Goal: Task Accomplishment & Management: Manage account settings

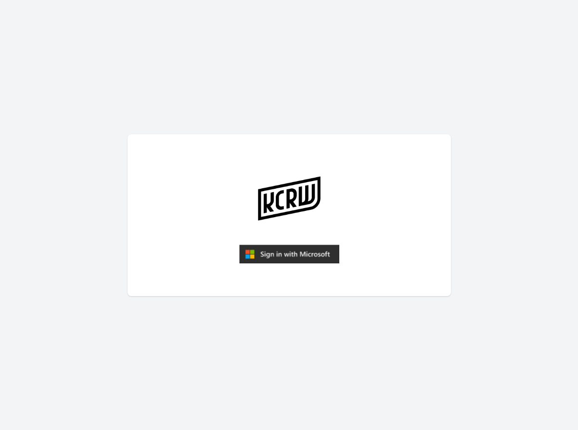
click at [286, 253] on img "submit" at bounding box center [289, 254] width 100 height 19
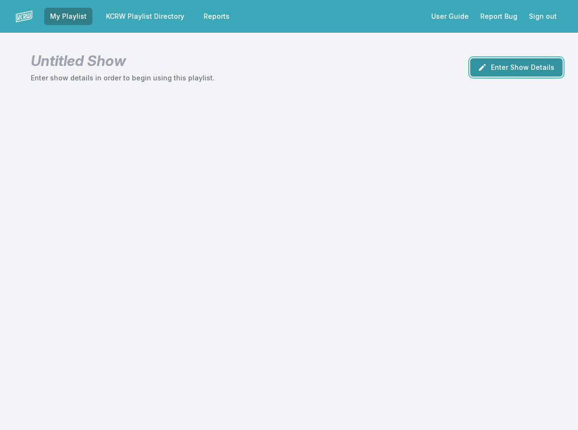
click at [486, 69] on icon "button" at bounding box center [482, 68] width 10 height 10
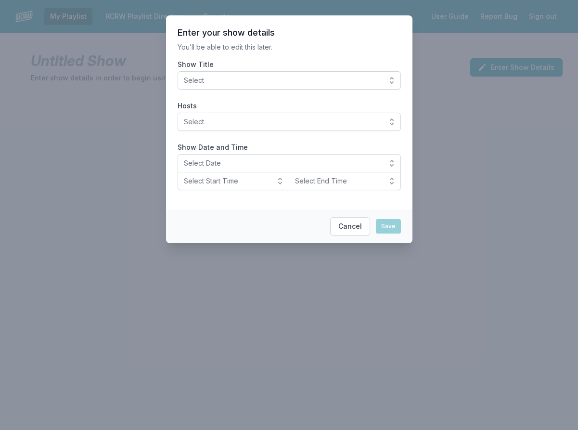
click at [343, 76] on span "Select" at bounding box center [282, 81] width 197 height 10
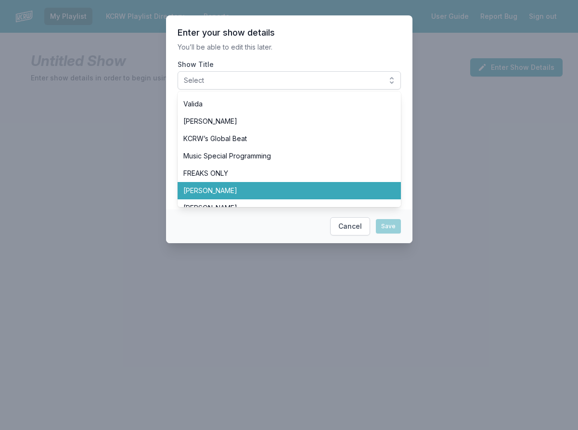
scroll to position [241, 0]
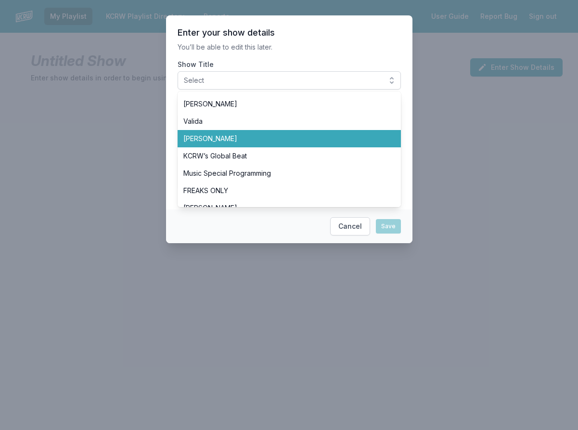
click at [236, 138] on span "[PERSON_NAME]" at bounding box center [283, 139] width 200 height 10
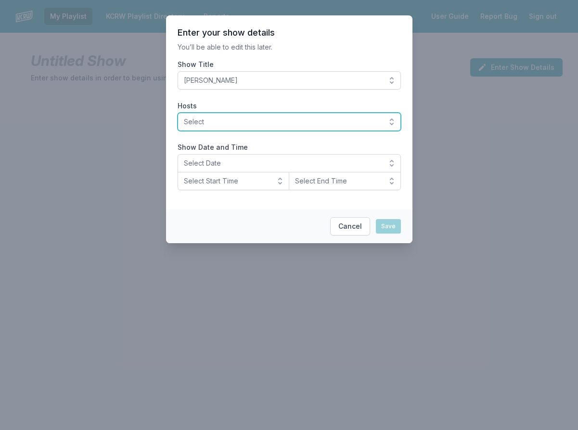
click at [222, 119] on span "Select" at bounding box center [282, 122] width 197 height 10
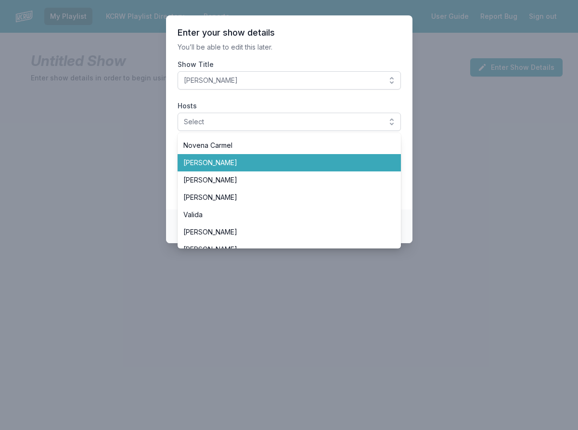
scroll to position [289, 0]
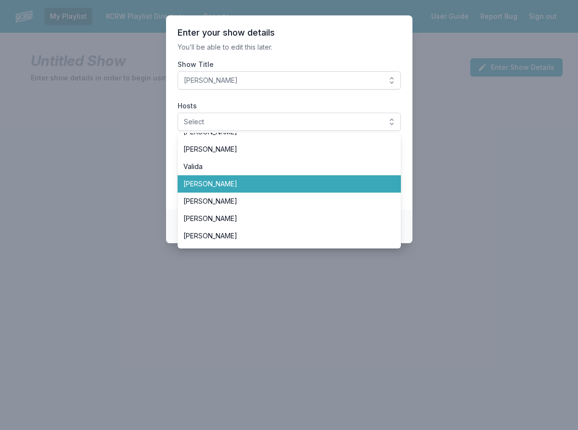
click at [233, 189] on li "[PERSON_NAME]" at bounding box center [289, 183] width 223 height 17
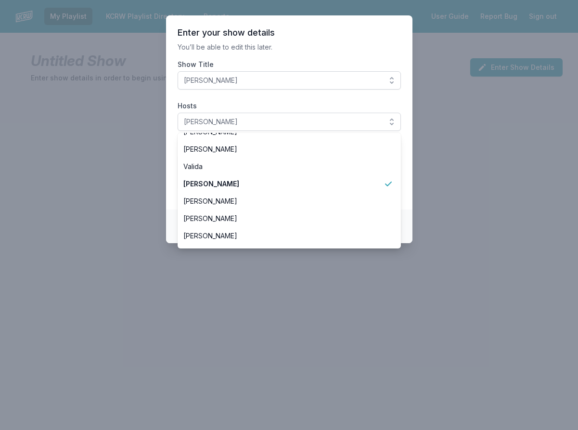
click at [171, 175] on section "Enter your show details You’ll be able to edit this later. Show Title Tyler Bou…" at bounding box center [289, 112] width 246 height 194
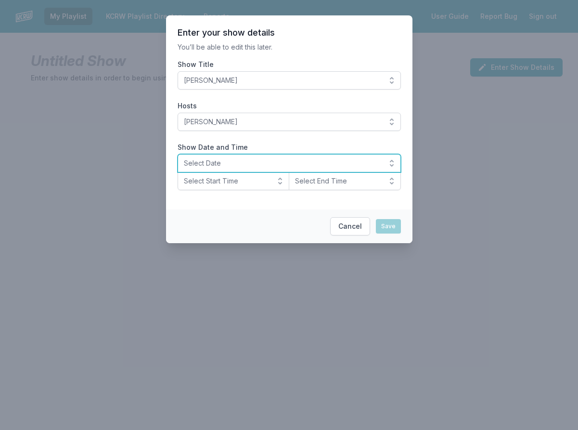
click at [235, 163] on span "Select Date" at bounding box center [282, 163] width 197 height 10
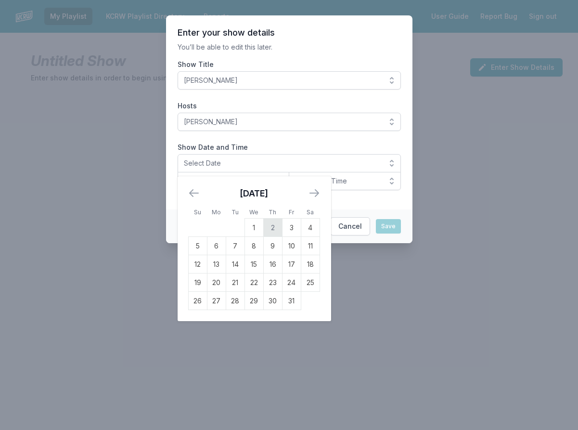
click at [271, 230] on td "2" at bounding box center [272, 228] width 19 height 18
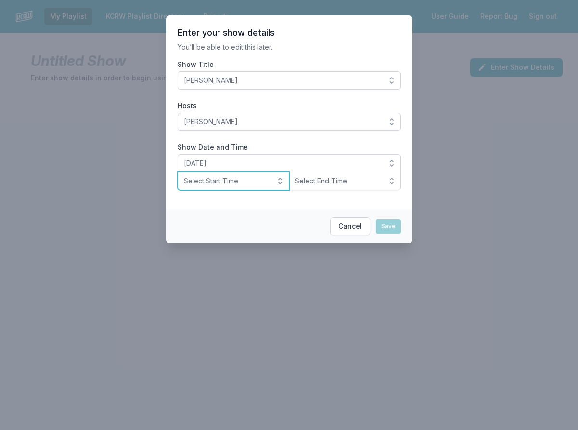
click at [237, 183] on span "Select Start Time" at bounding box center [227, 181] width 86 height 10
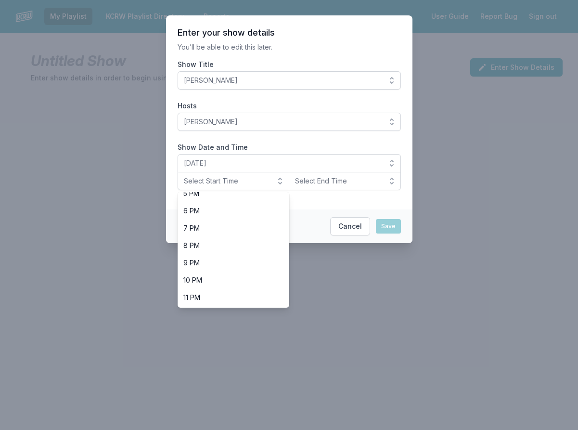
scroll to position [304, 0]
click at [238, 273] on li "10 PM" at bounding box center [234, 279] width 112 height 17
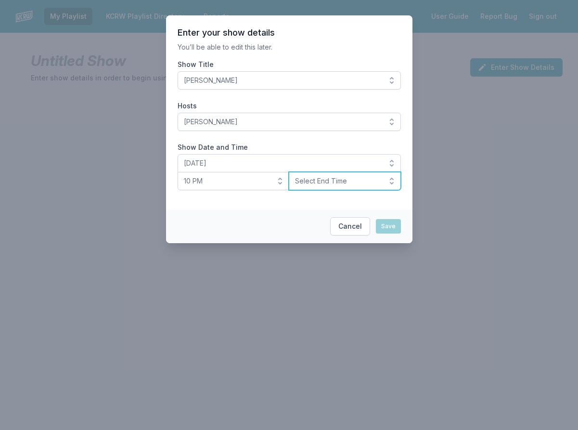
click at [320, 181] on span "Select End Time" at bounding box center [338, 181] width 86 height 10
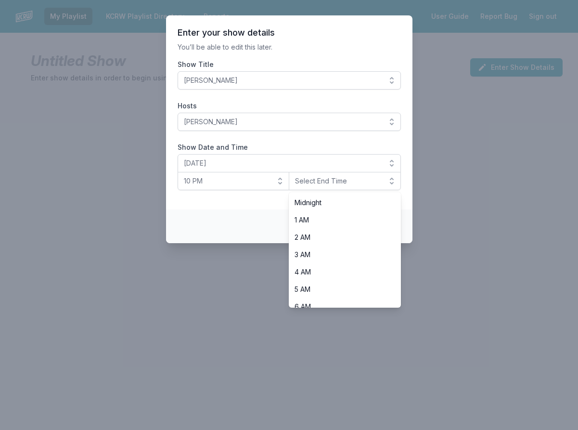
click at [321, 195] on ul "Midnight 1 AM 2 AM 3 AM 4 AM 5 AM 6 AM 7 AM 8 AM 9 AM 10 AM 11 AM Noon 1 PM 2 P…" at bounding box center [345, 250] width 112 height 116
click at [321, 199] on span "Midnight" at bounding box center [339, 203] width 89 height 10
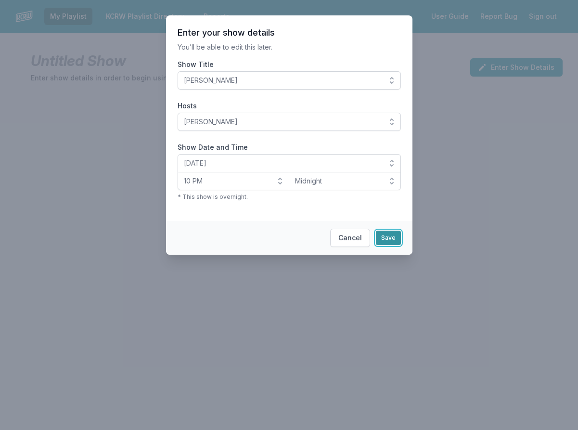
click at [390, 235] on button "Save" at bounding box center [388, 238] width 25 height 14
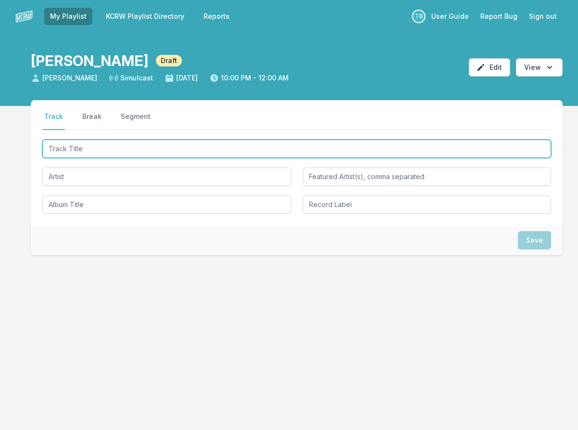
click at [155, 155] on input "Track Title" at bounding box center [296, 149] width 509 height 18
click at [73, 152] on input "Track Title" at bounding box center [296, 149] width 509 height 18
type input "La Nuit"
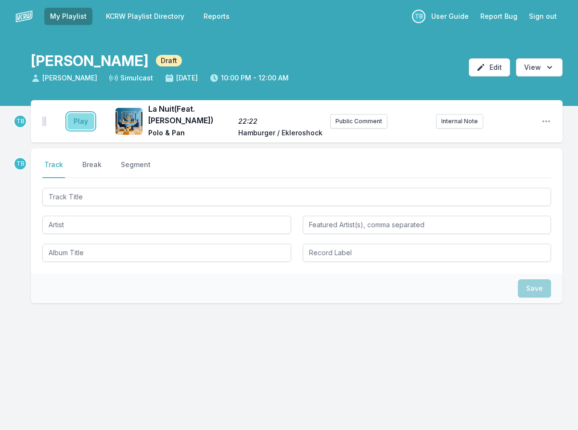
click at [80, 119] on button "Play" at bounding box center [80, 121] width 27 height 16
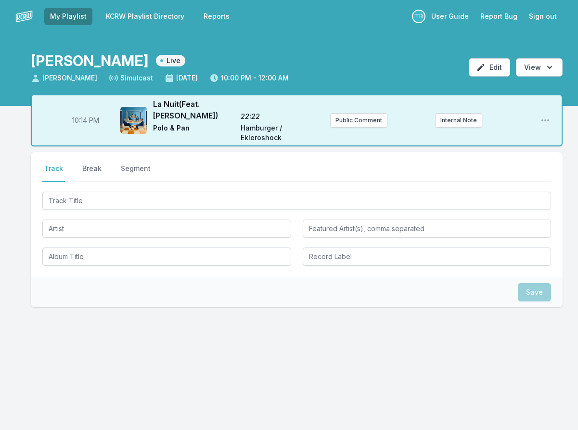
click at [79, 120] on span "10:14 PM" at bounding box center [85, 121] width 27 height 10
click at [79, 120] on input "22:14" at bounding box center [86, 120] width 54 height 18
type input "22:00"
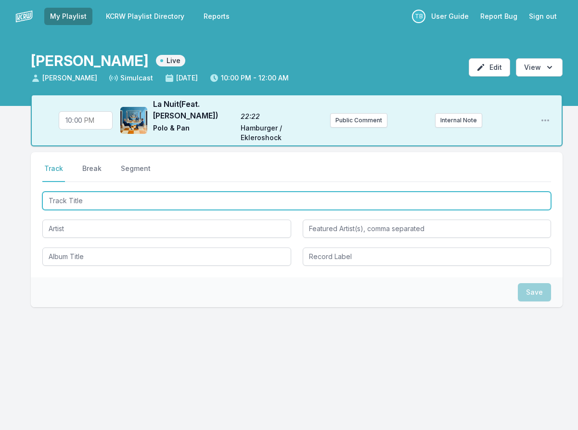
click at [82, 206] on input "Track Title" at bounding box center [296, 201] width 509 height 18
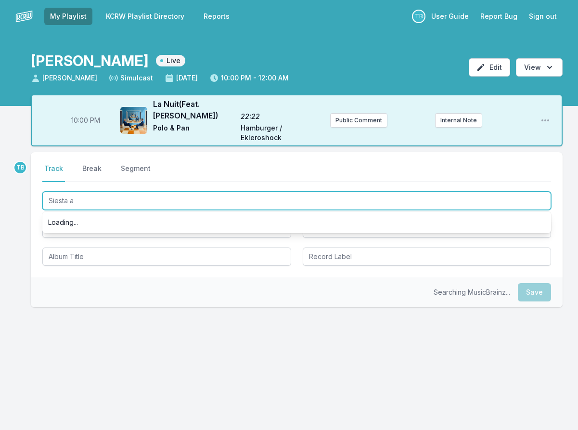
type input "Siesta ah"
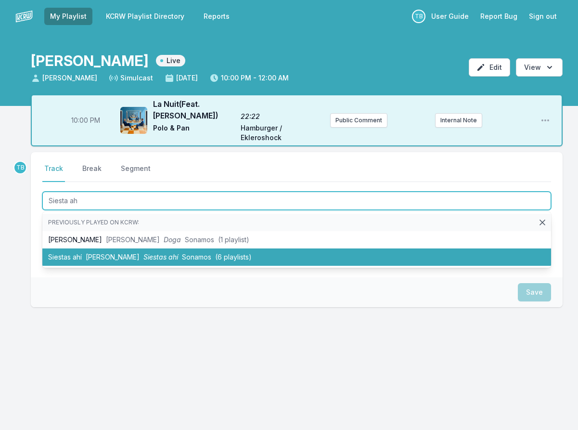
click at [117, 251] on li "Siestas ahí [PERSON_NAME] Siestas ahí Sonamos (6 playlists)" at bounding box center [296, 256] width 509 height 17
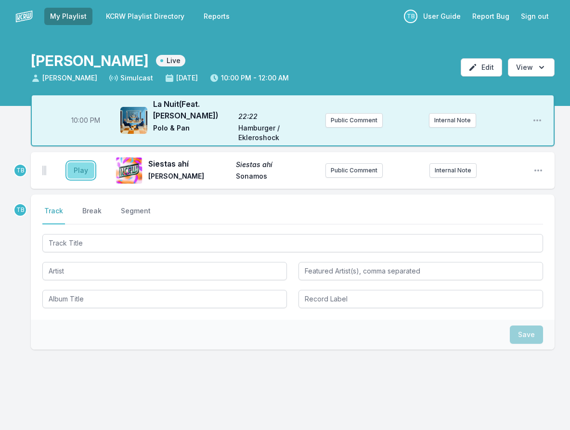
click at [74, 170] on button "Play" at bounding box center [80, 170] width 27 height 16
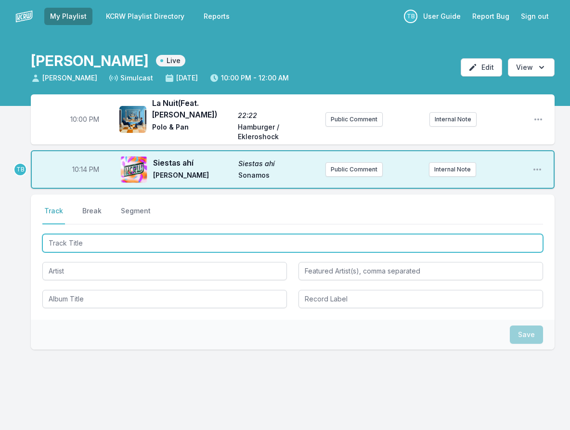
click at [88, 240] on input "Track Title" at bounding box center [292, 243] width 501 height 18
type input "In The Stars"
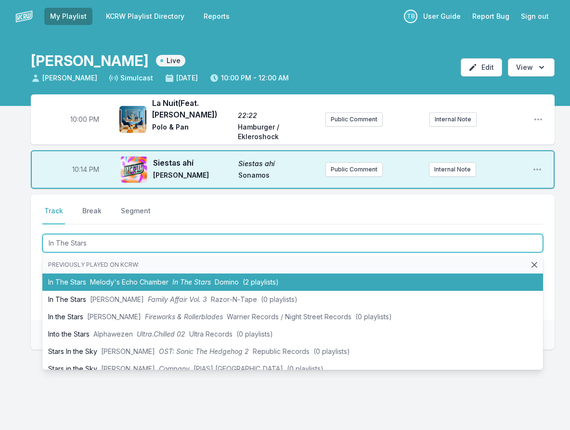
click at [99, 279] on span "Melody's Echo Chamber" at bounding box center [129, 282] width 78 height 8
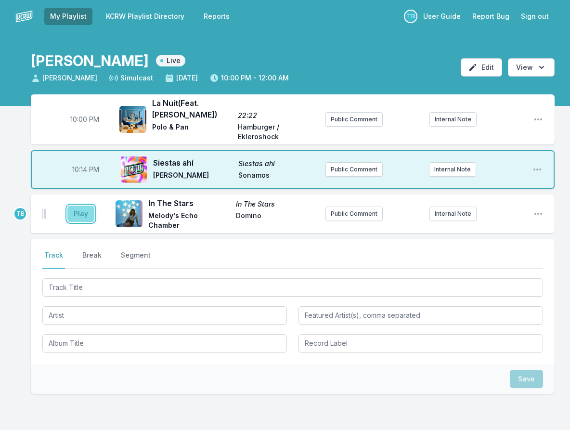
click at [80, 219] on button "Play" at bounding box center [80, 214] width 27 height 16
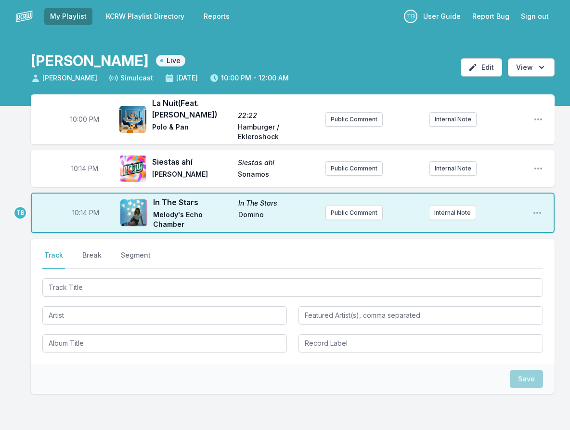
click at [83, 168] on span "10:14 PM" at bounding box center [84, 169] width 27 height 10
click at [78, 169] on input "22:14" at bounding box center [85, 168] width 54 height 18
type input "22:04"
click at [83, 216] on span "10:14 PM" at bounding box center [85, 213] width 27 height 10
click at [78, 212] on input "22:14" at bounding box center [86, 213] width 54 height 18
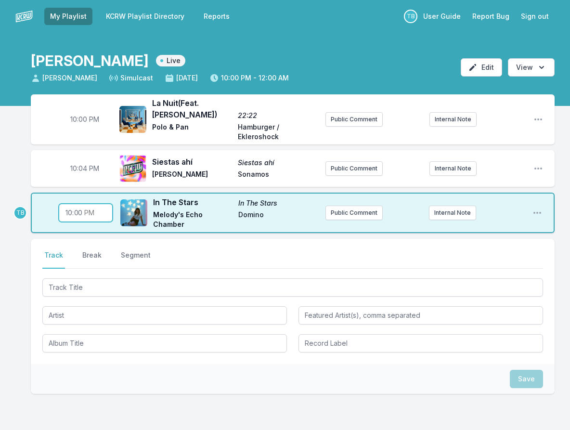
type input "22:08"
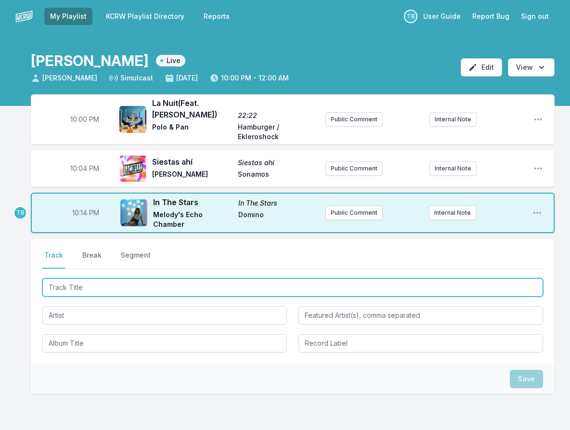
click at [88, 286] on input "Track Title" at bounding box center [292, 287] width 501 height 18
type input "Cobra"
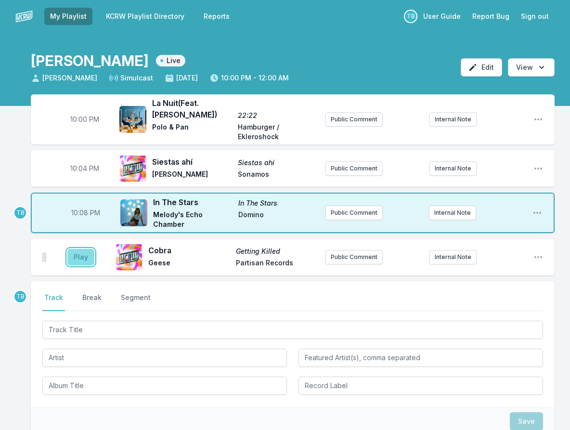
click at [81, 253] on button "Play" at bounding box center [80, 257] width 27 height 16
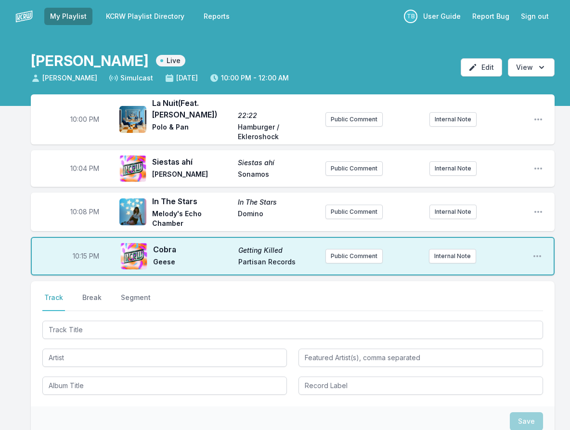
click at [81, 256] on span "10:15 PM" at bounding box center [86, 256] width 26 height 10
click at [77, 255] on input "22:15" at bounding box center [86, 256] width 54 height 18
type input "22:13"
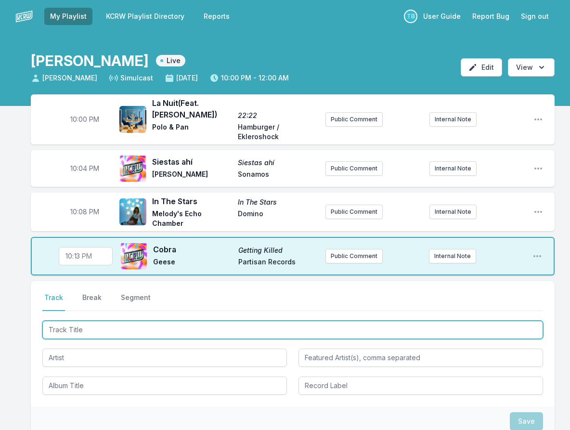
click at [96, 327] on input "Track Title" at bounding box center [292, 330] width 501 height 18
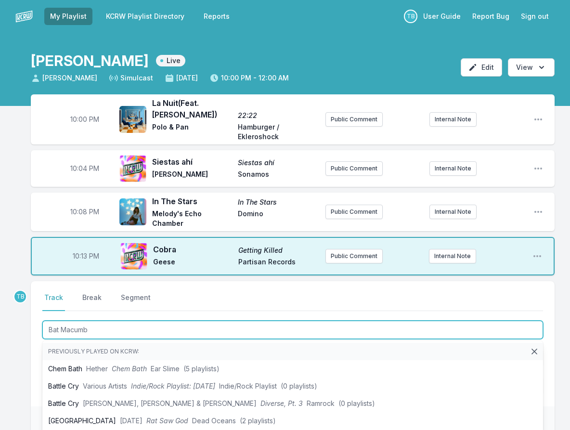
type input "Bat Macumba"
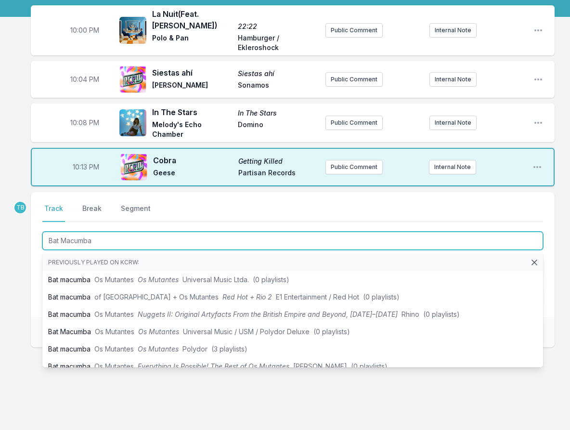
scroll to position [96, 0]
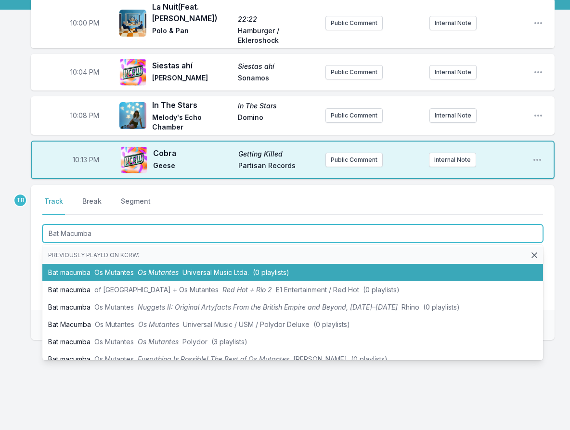
click at [188, 272] on span "Universal Music Ltda." at bounding box center [215, 272] width 66 height 8
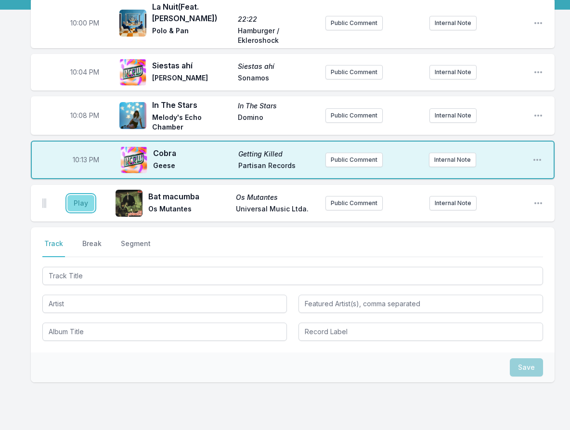
click at [76, 203] on button "Play" at bounding box center [80, 203] width 27 height 16
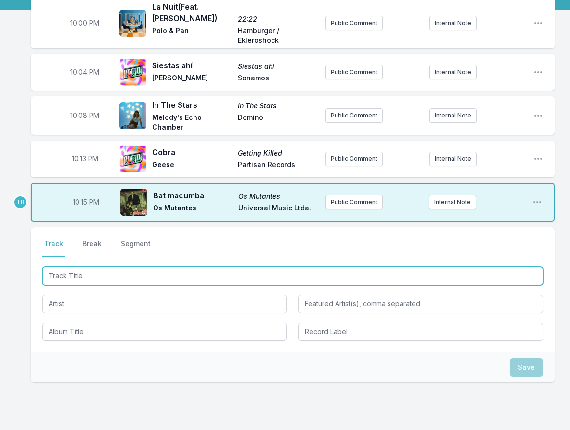
click at [82, 278] on input "Track Title" at bounding box center [292, 276] width 501 height 18
type input "Juicy Fruit"
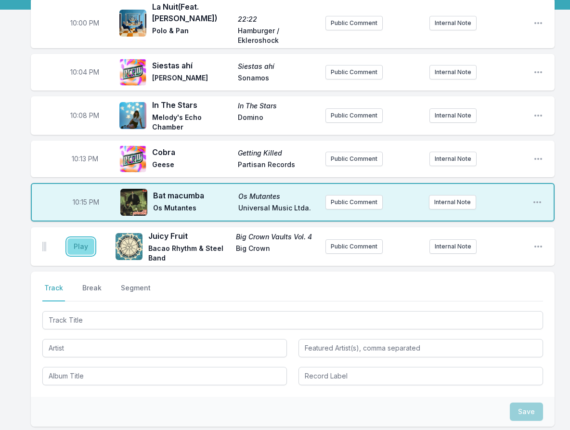
click at [72, 241] on button "Play" at bounding box center [80, 246] width 27 height 16
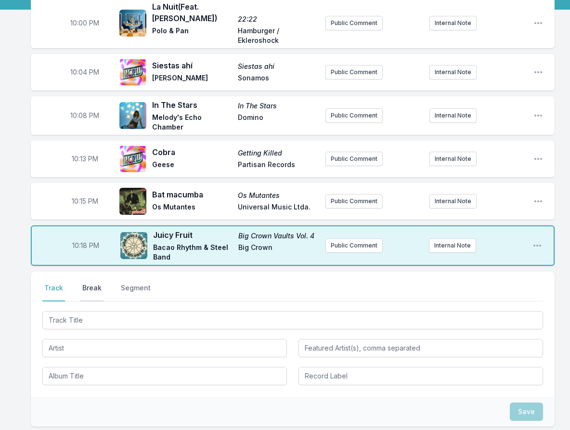
click at [91, 293] on button "Break" at bounding box center [91, 292] width 23 height 18
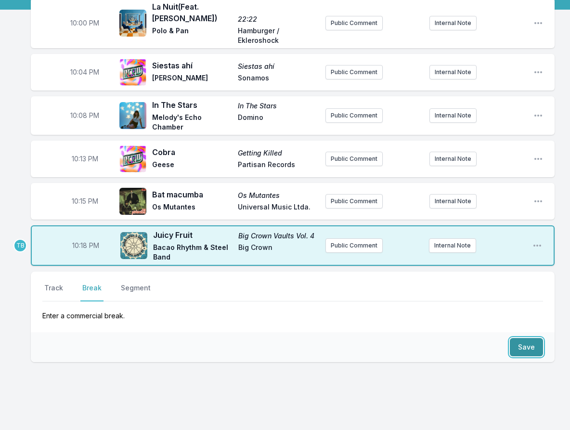
click at [533, 343] on button "Save" at bounding box center [526, 347] width 33 height 18
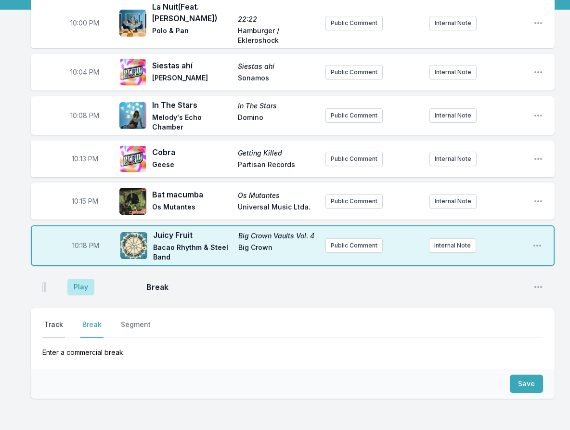
click at [50, 329] on button "Track" at bounding box center [53, 329] width 23 height 18
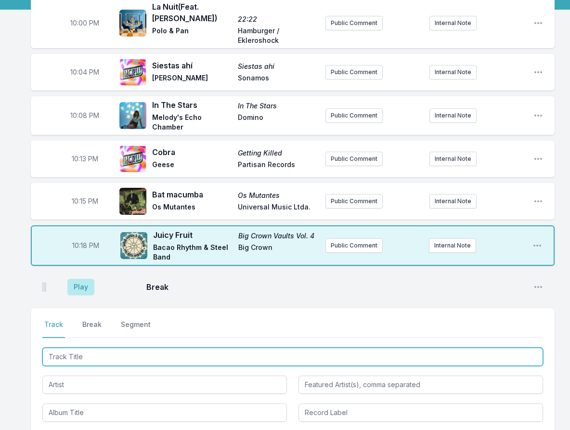
click at [73, 354] on input "Track Title" at bounding box center [292, 357] width 501 height 18
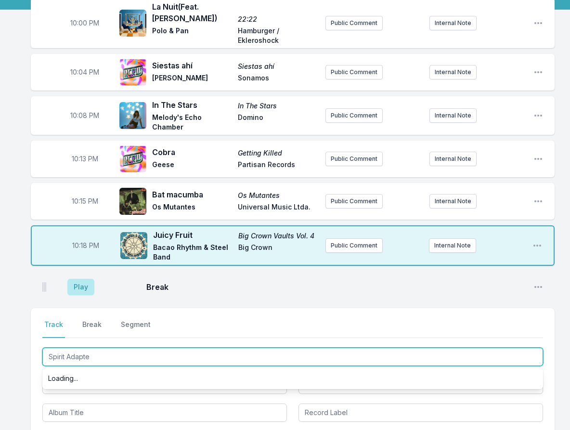
type input "Spirit Adapter"
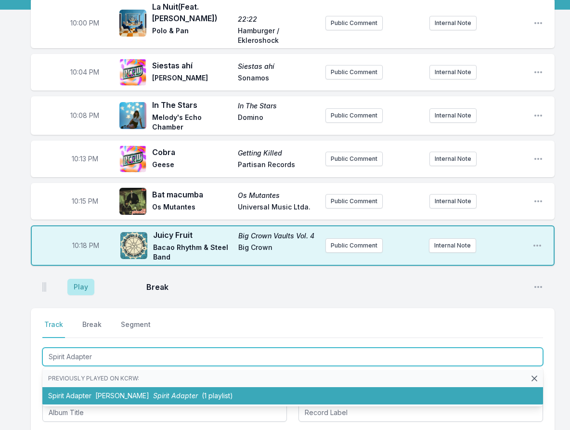
click at [202, 397] on span "(1 playlist)" at bounding box center [217, 395] width 31 height 8
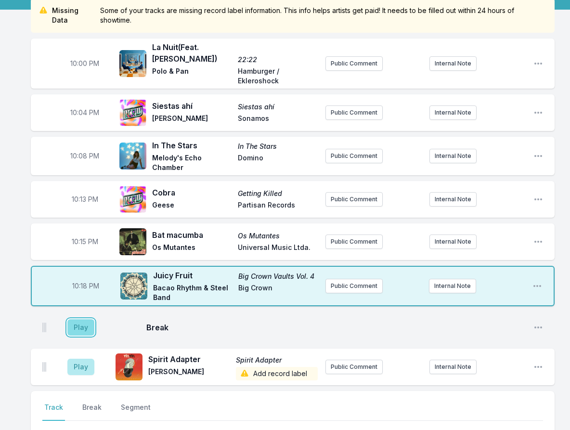
click at [75, 320] on button "Play" at bounding box center [80, 327] width 27 height 16
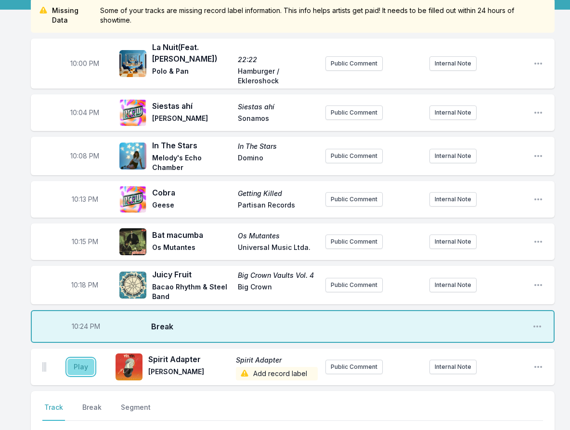
click at [81, 359] on button "Play" at bounding box center [80, 367] width 27 height 16
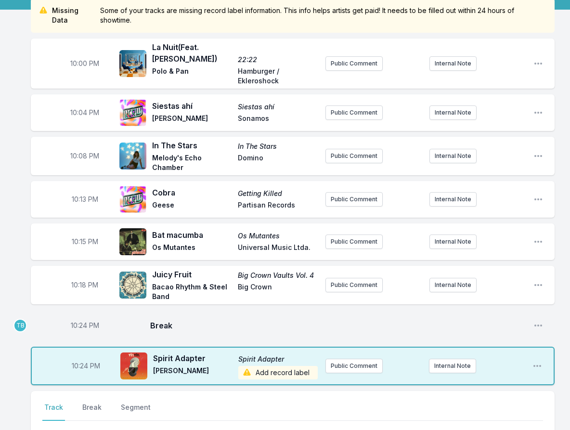
click at [82, 321] on span "10:24 PM" at bounding box center [85, 326] width 28 height 10
click at [77, 316] on input "22:24" at bounding box center [85, 325] width 54 height 18
type input "22:21"
click at [25, 300] on div "Missing Data Some of your tracks are missing record label information. This inf…" at bounding box center [285, 318] width 570 height 640
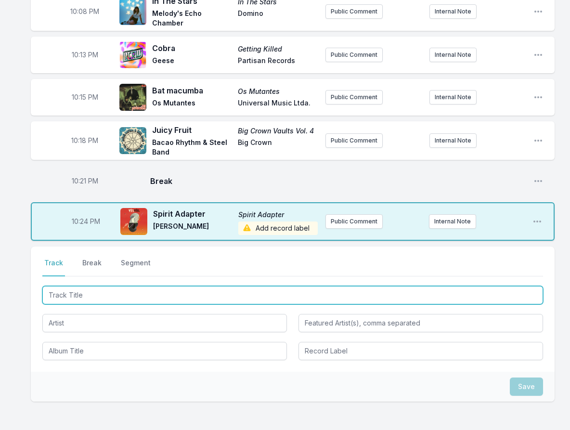
click at [80, 286] on input "Track Title" at bounding box center [292, 295] width 501 height 18
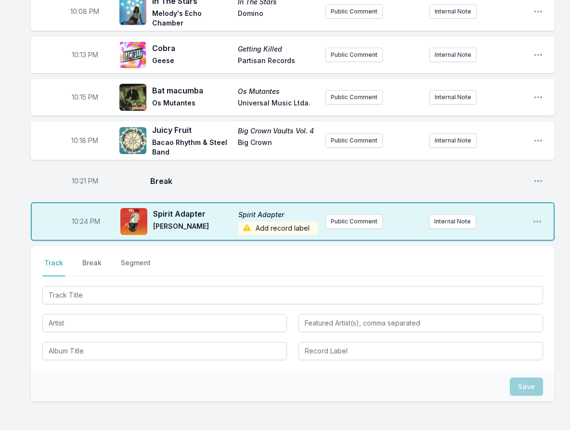
click at [84, 176] on span "10:21 PM" at bounding box center [85, 181] width 26 height 10
click at [77, 172] on input "22:21" at bounding box center [85, 181] width 54 height 18
type input "22:19"
click at [21, 210] on div "Missing Data Some of your tracks are missing record label information. This inf…" at bounding box center [285, 174] width 570 height 640
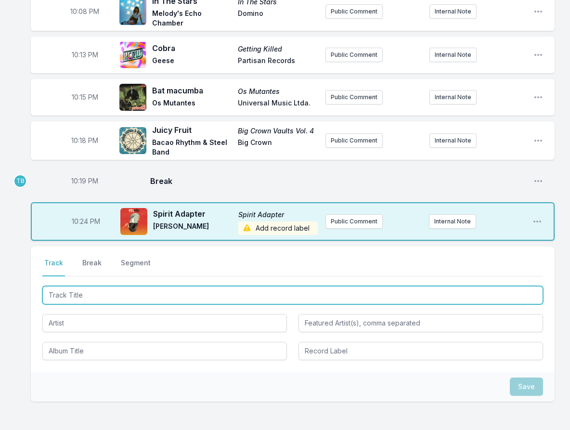
click at [60, 288] on input "Track Title" at bounding box center [292, 295] width 501 height 18
type input "Dead Sound"
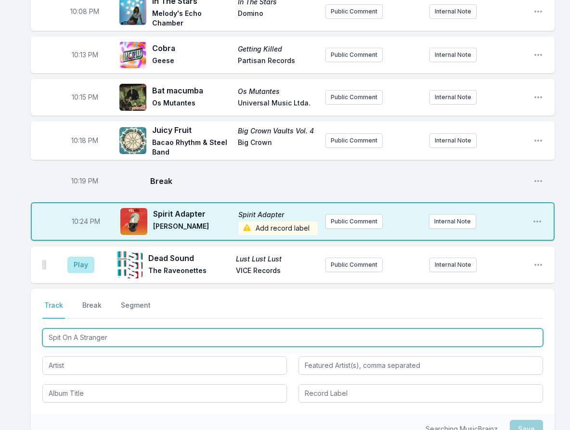
type input "Spit On A Stranger"
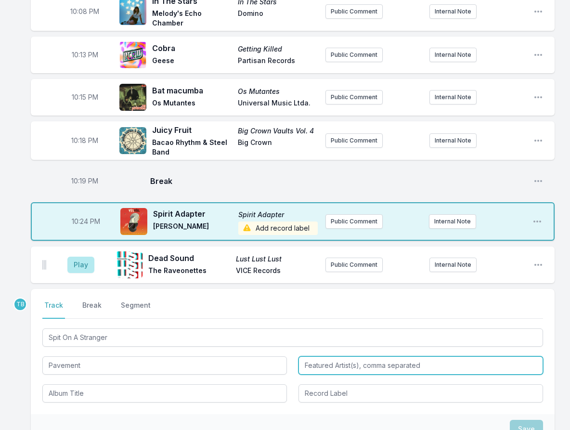
type input "Pavement"
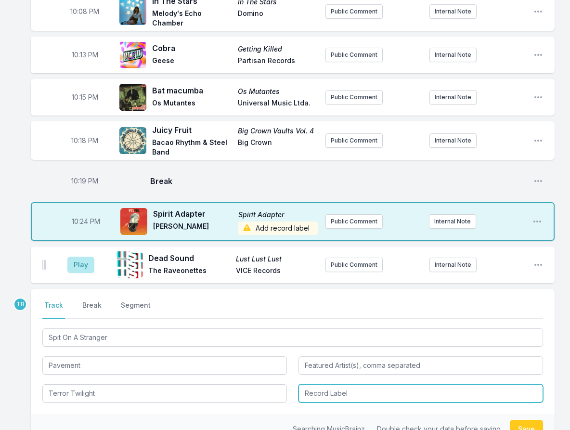
type input "Terror Twilight"
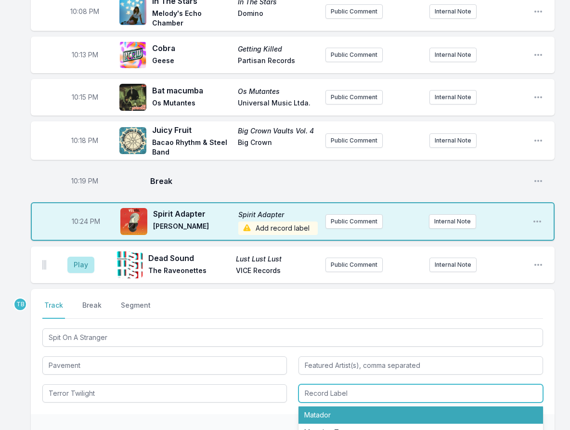
type input "Matador"
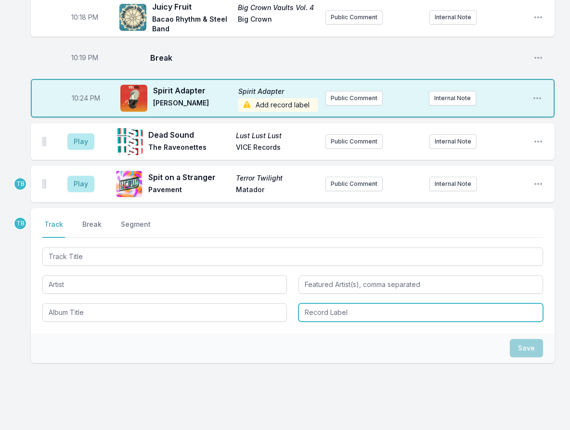
scroll to position [380, 0]
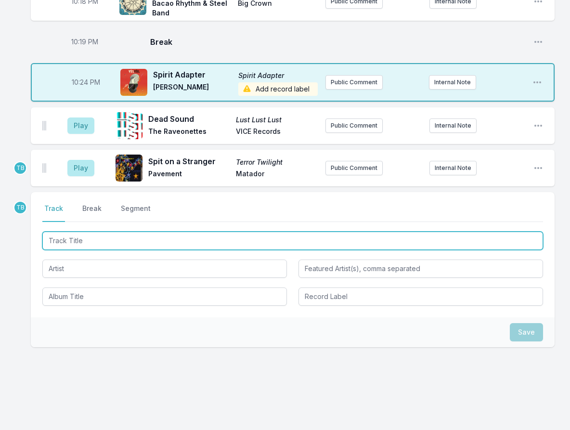
click at [114, 232] on input "Track Title" at bounding box center [292, 241] width 501 height 18
type input "Sun Meet"
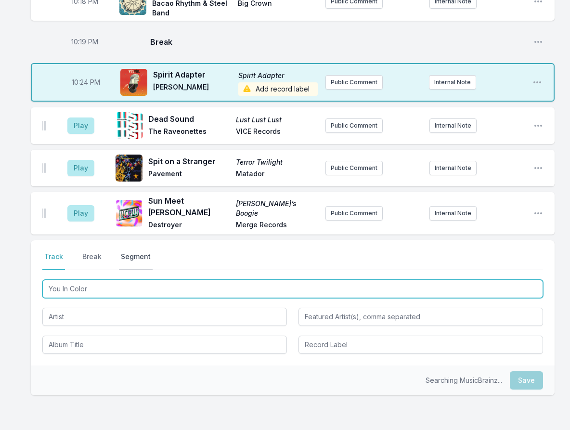
type input "You In Color"
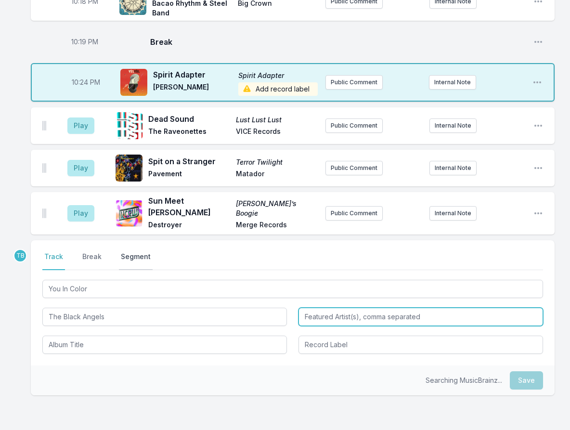
type input "The Black Angels"
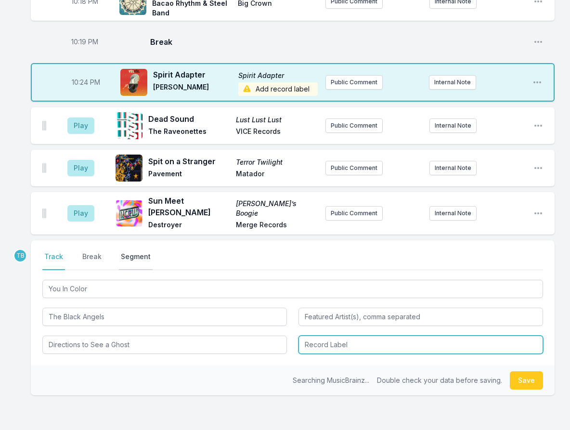
type input "Directions to See a Ghost"
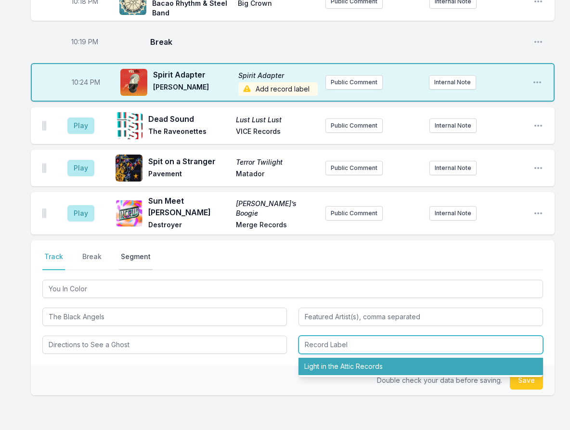
type input "Light in the Attic Records"
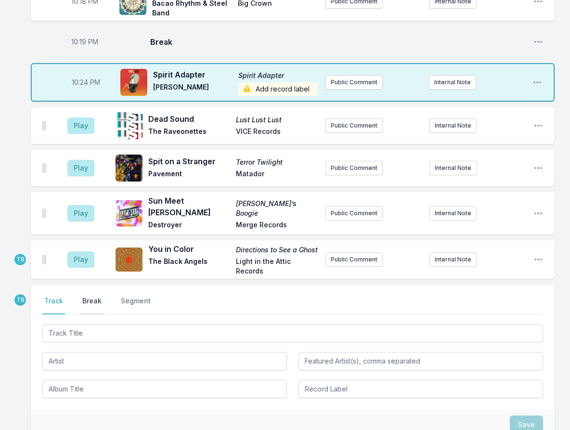
click at [93, 296] on button "Break" at bounding box center [91, 305] width 23 height 18
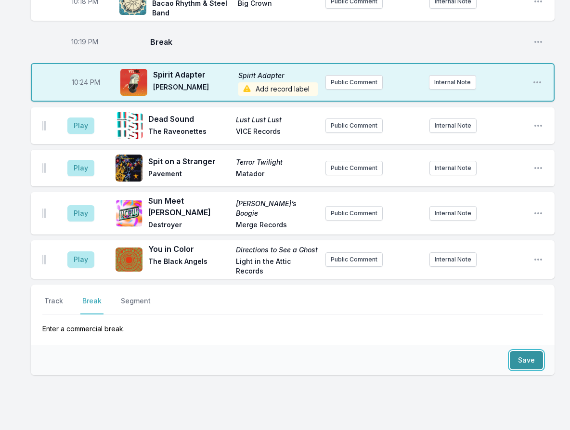
click at [517, 351] on button "Save" at bounding box center [526, 360] width 33 height 18
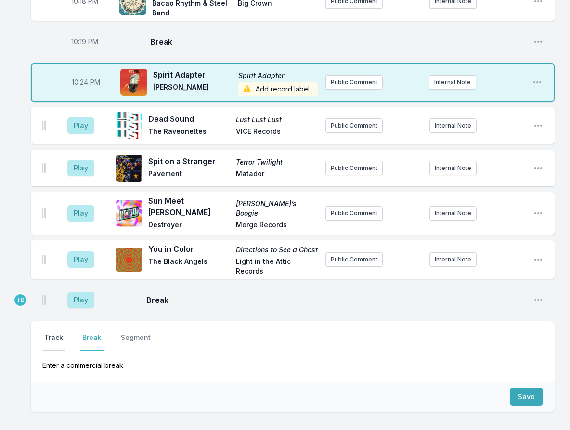
click at [57, 333] on button "Track" at bounding box center [53, 342] width 23 height 18
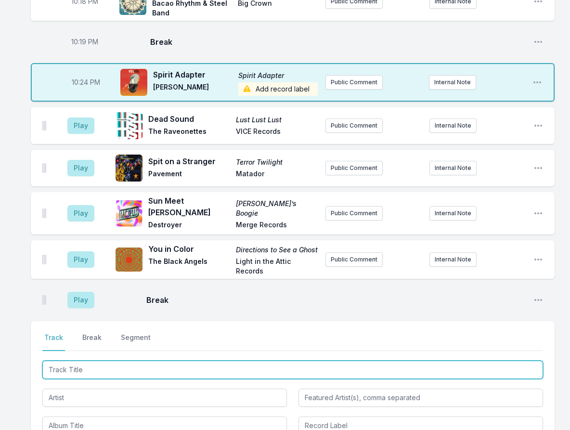
click at [70, 361] on input "Track Title" at bounding box center [292, 370] width 501 height 18
type input "Street Light Moon"
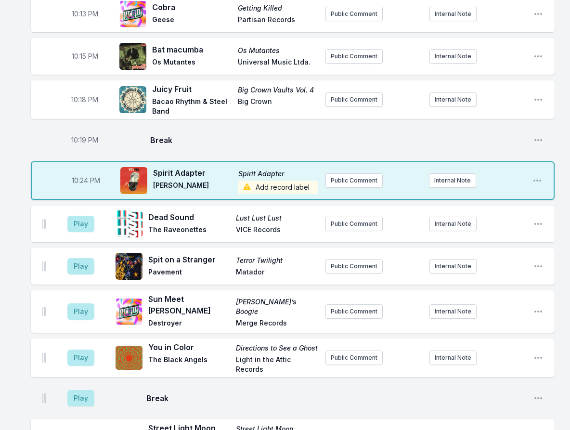
scroll to position [235, 0]
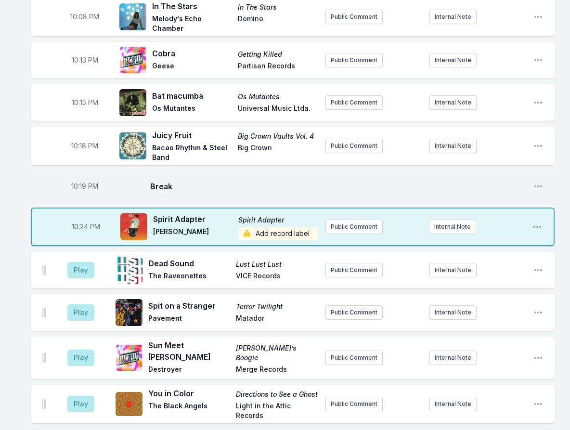
click at [281, 227] on span "Add record label" at bounding box center [277, 233] width 79 height 13
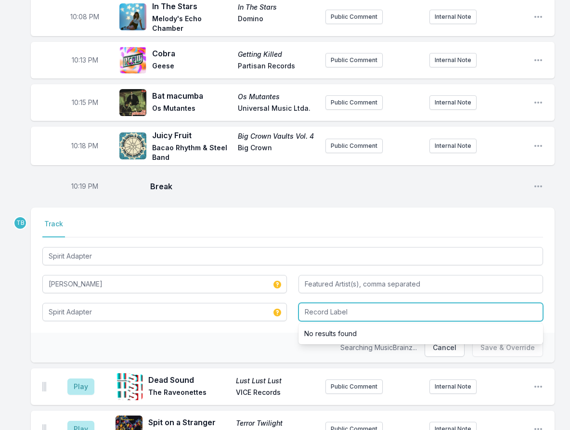
click at [359, 308] on input "Record Label" at bounding box center [420, 312] width 245 height 18
paste input "Glitterbeat Records"
type input "Glitterbeat Records"
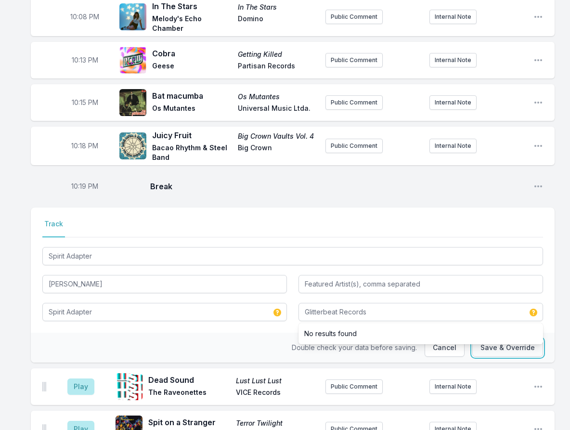
click at [511, 341] on button "Save & Override" at bounding box center [507, 347] width 71 height 18
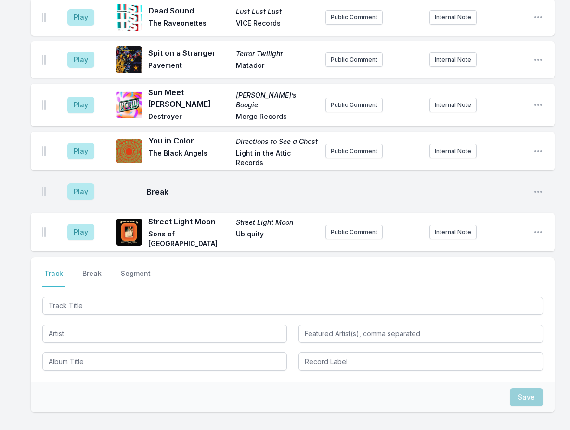
scroll to position [370, 0]
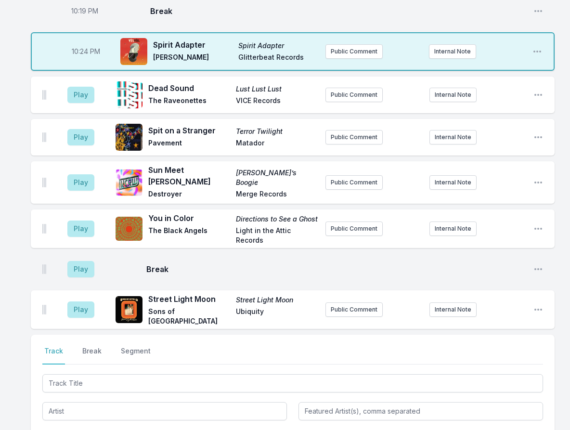
click at [345, 39] on div "10:24 PM Spirit Adapter Spirit Adapter Yin Yin Glitterbeat Records Public Comme…" at bounding box center [293, 51] width 524 height 39
click at [345, 50] on button "Public Comment" at bounding box center [353, 51] width 57 height 14
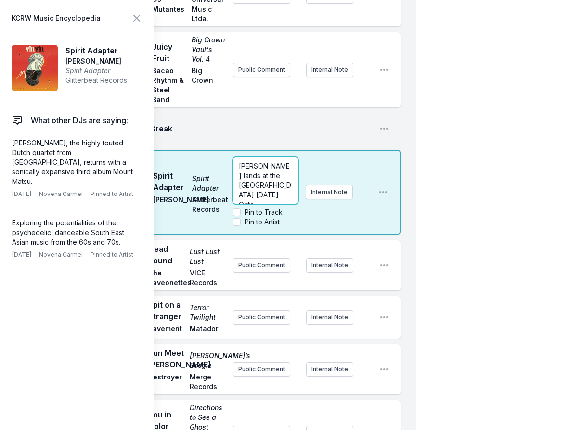
scroll to position [5, 0]
click at [271, 204] on span "[PERSON_NAME] lands at the [GEOGRAPHIC_DATA] [DATE][DATE]!" at bounding box center [265, 180] width 52 height 47
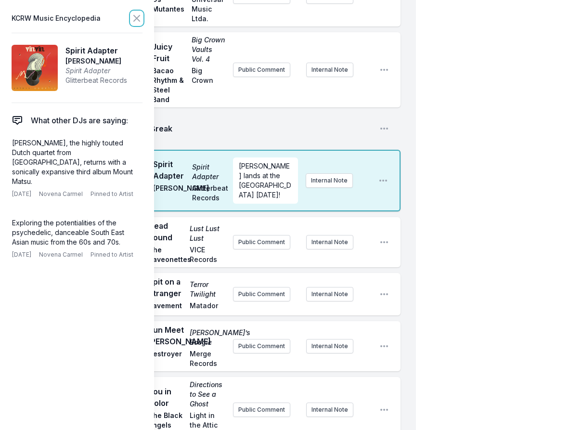
click at [135, 14] on icon at bounding box center [137, 19] width 12 height 12
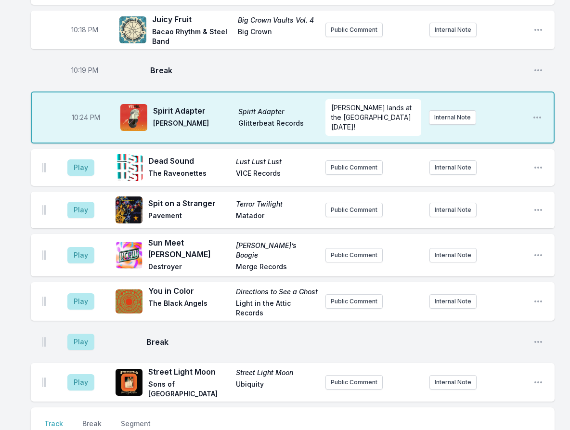
scroll to position [322, 0]
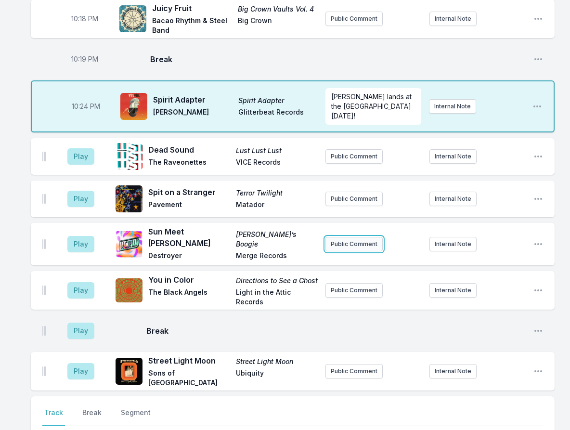
click at [348, 241] on button "Public Comment" at bounding box center [353, 244] width 57 height 14
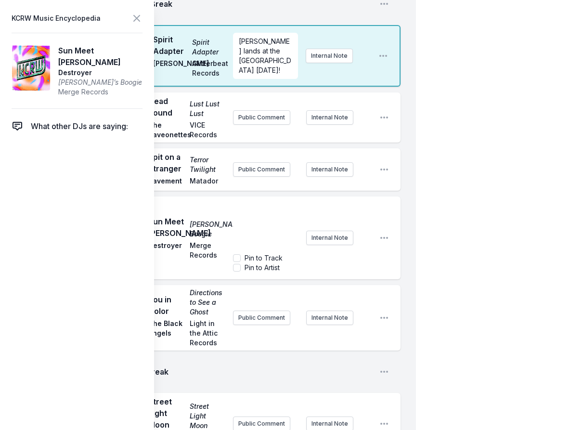
scroll to position [515, 0]
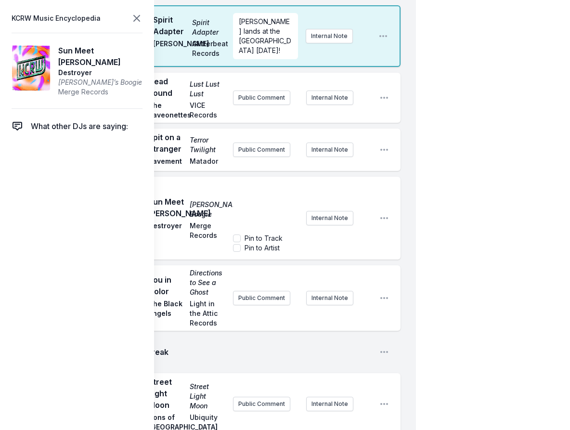
click at [129, 17] on header "KCRW Music Encyclopedia" at bounding box center [77, 18] width 131 height 13
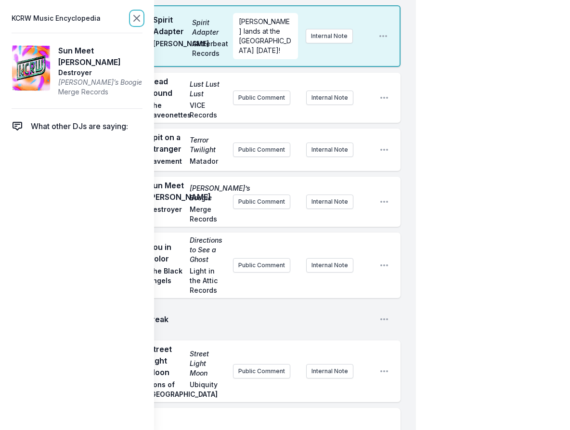
click at [136, 18] on icon at bounding box center [137, 18] width 6 height 6
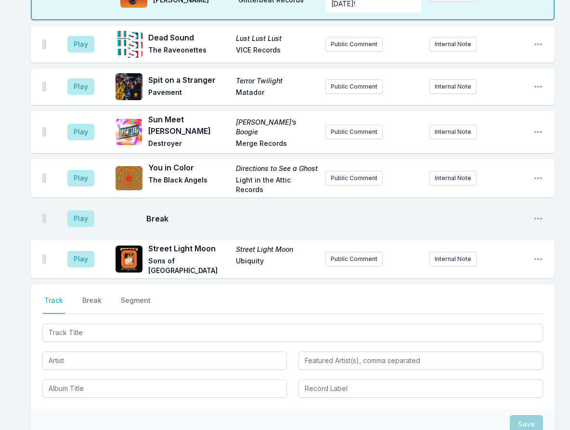
scroll to position [322, 0]
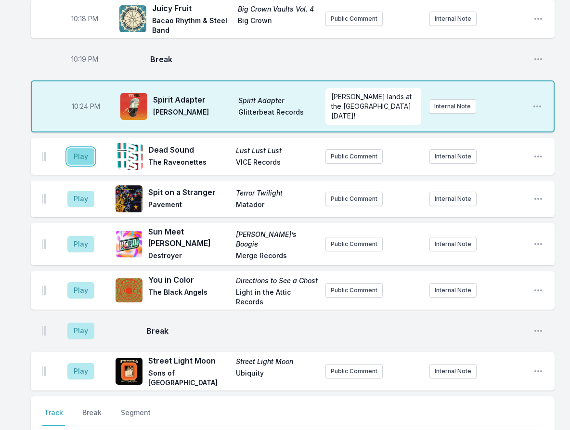
click at [74, 154] on button "Play" at bounding box center [80, 156] width 27 height 16
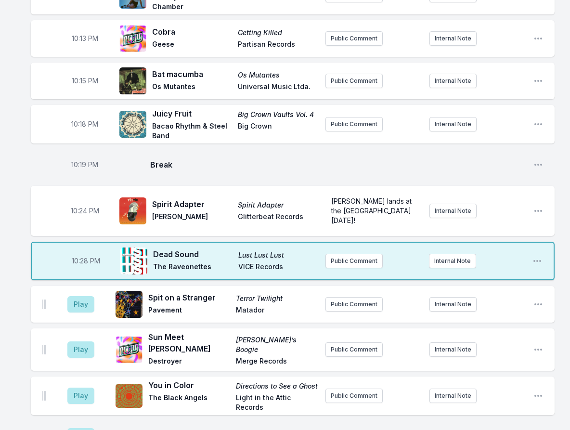
scroll to position [81, 0]
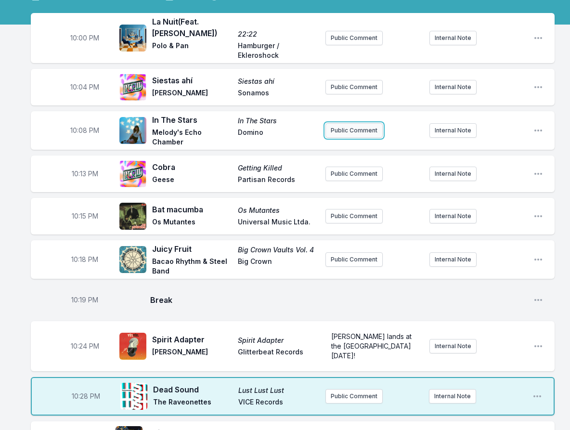
click at [341, 132] on button "Public Comment" at bounding box center [353, 130] width 57 height 14
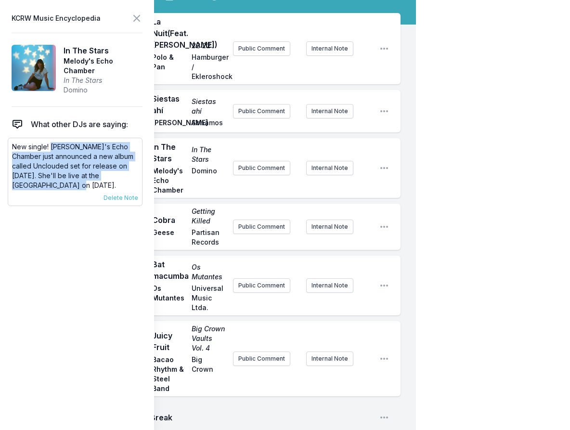
drag, startPoint x: 84, startPoint y: 184, endPoint x: 50, endPoint y: 150, distance: 48.3
click at [50, 150] on p "New single! [PERSON_NAME]'s Echo Chamber just announced a new album called Uncl…" at bounding box center [75, 166] width 126 height 48
copy p "[PERSON_NAME]'s Echo Chamber just announced a new album called Unclouded set fo…"
click at [276, 175] on button "Public Comment" at bounding box center [261, 168] width 57 height 14
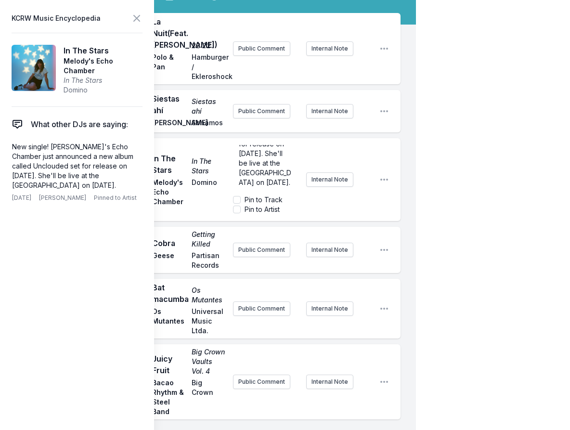
scroll to position [72, 0]
click at [390, 173] on div "10:08 PM In The Stars In The Stars [PERSON_NAME]'s Echo Chamber Domino Melody's…" at bounding box center [216, 179] width 370 height 83
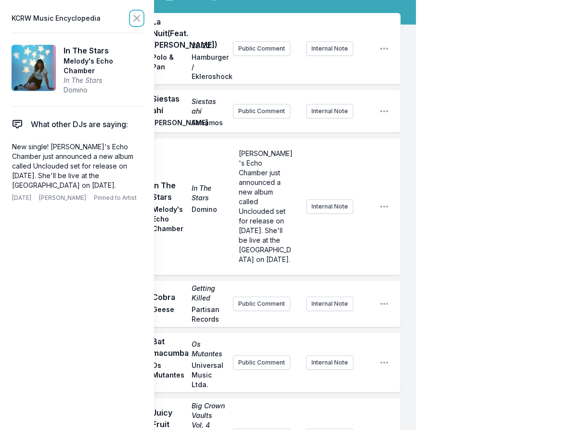
click at [138, 17] on icon at bounding box center [137, 19] width 12 height 12
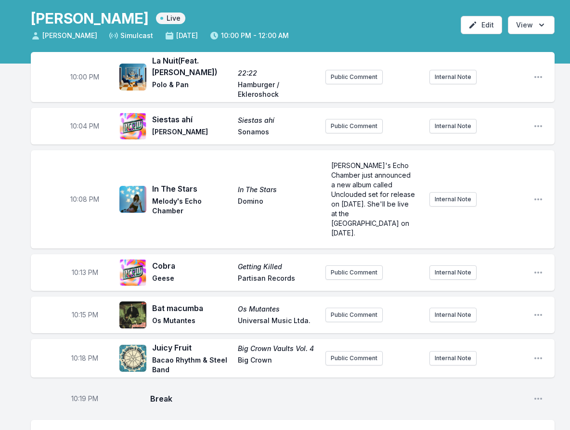
scroll to position [0, 0]
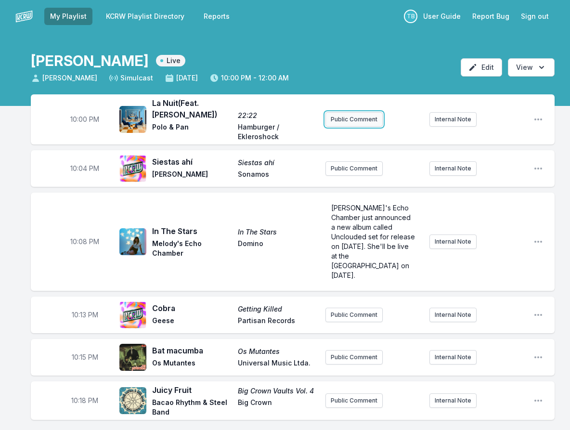
click at [367, 119] on button "Public Comment" at bounding box center [353, 119] width 57 height 14
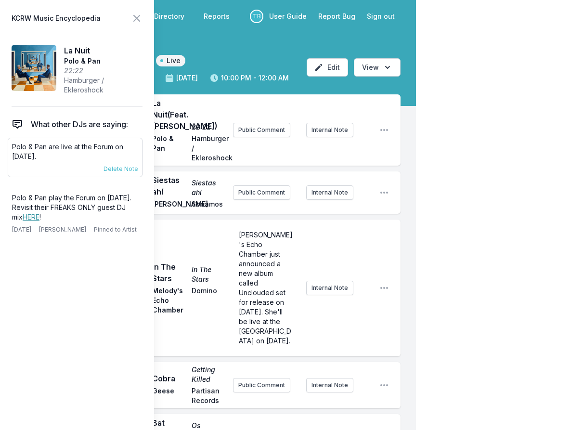
drag, startPoint x: 69, startPoint y: 158, endPoint x: 8, endPoint y: 149, distance: 62.2
click at [8, 149] on div "Polo & Pan are live at the Forum on [DATE]. [DATE] [PERSON_NAME] Pinned to Arti…" at bounding box center [75, 157] width 135 height 39
copy p "Polo & Pan are live at the Forum on [DATE]."
click at [273, 137] on button "Public Comment" at bounding box center [261, 130] width 57 height 14
click at [138, 25] on button at bounding box center [137, 18] width 12 height 13
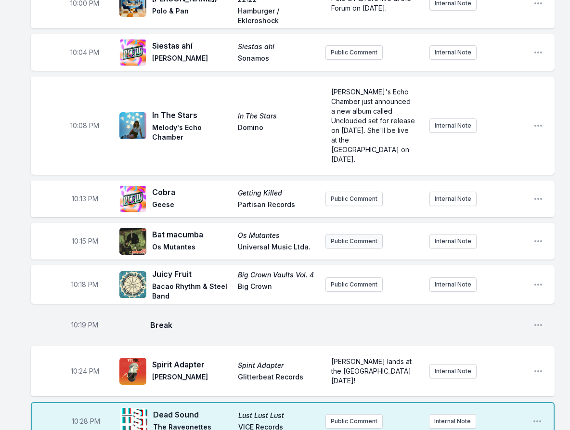
scroll to position [144, 0]
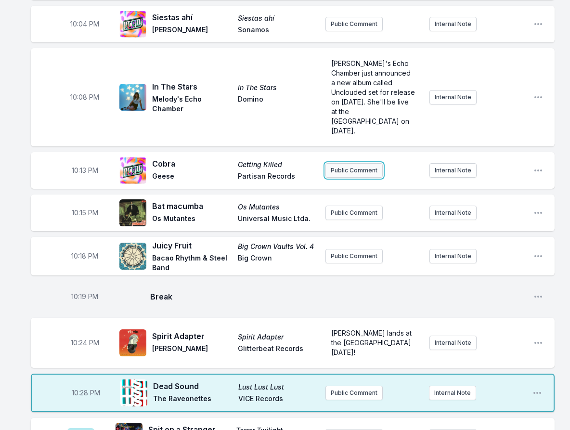
click at [354, 163] on button "Public Comment" at bounding box center [353, 170] width 57 height 14
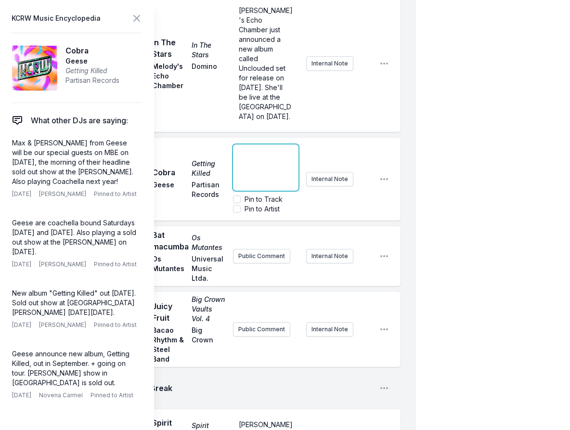
scroll to position [241, 0]
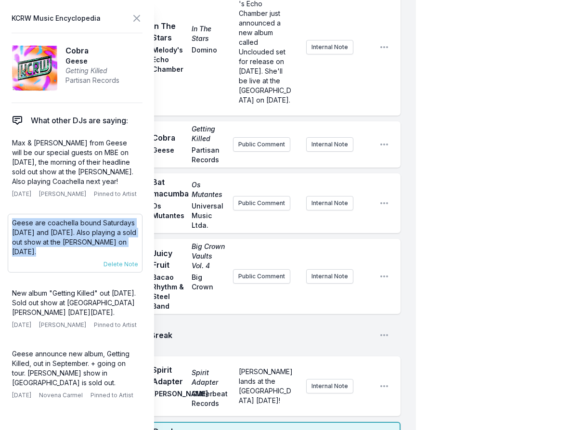
drag, startPoint x: 12, startPoint y: 228, endPoint x: 138, endPoint y: 248, distance: 127.7
click at [138, 248] on div "Geese are coachella bound Saturdays [DATE] and [DATE]. Also playing a sold out …" at bounding box center [75, 243] width 135 height 59
copy p "Geese are coachella bound Saturdays [DATE] and [DATE]. Also playing a sold out …"
click at [135, 21] on icon at bounding box center [137, 19] width 12 height 12
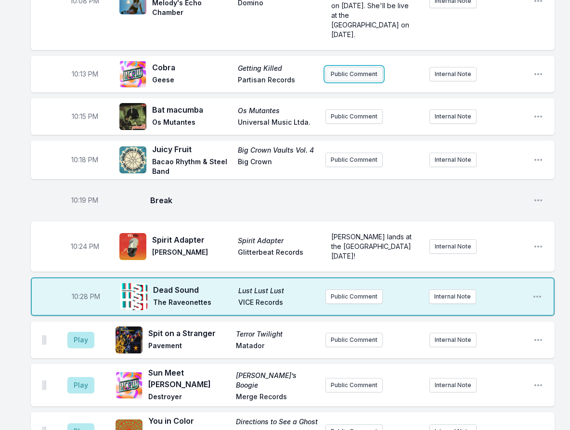
click at [350, 67] on button "Public Comment" at bounding box center [353, 74] width 57 height 14
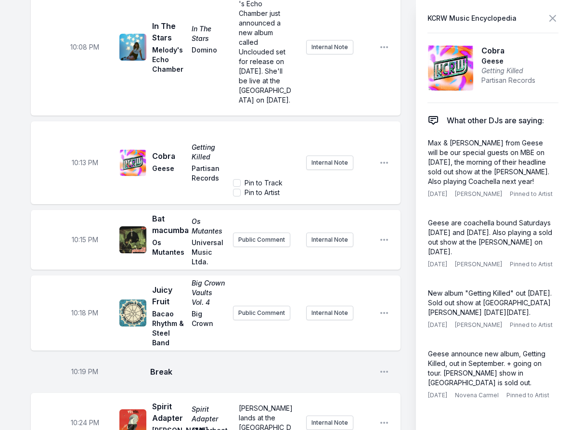
scroll to position [19, 0]
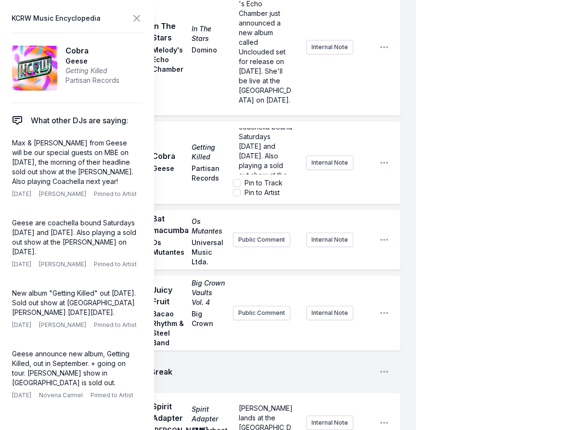
click at [357, 116] on div "10:08 PM In The Stars In The Stars [PERSON_NAME]'s Echo Chamber Domino Melody's…" at bounding box center [216, 47] width 370 height 137
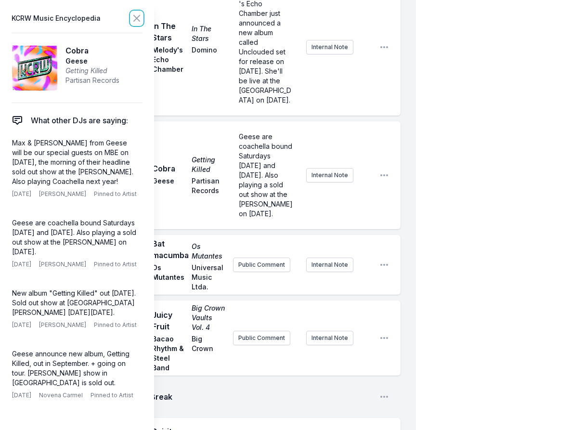
click at [134, 12] on button at bounding box center [137, 18] width 12 height 13
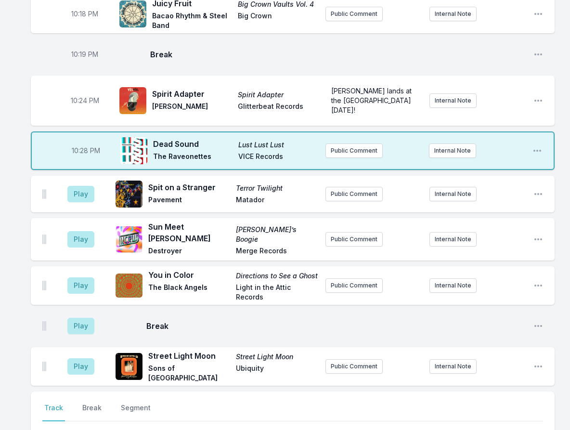
scroll to position [433, 0]
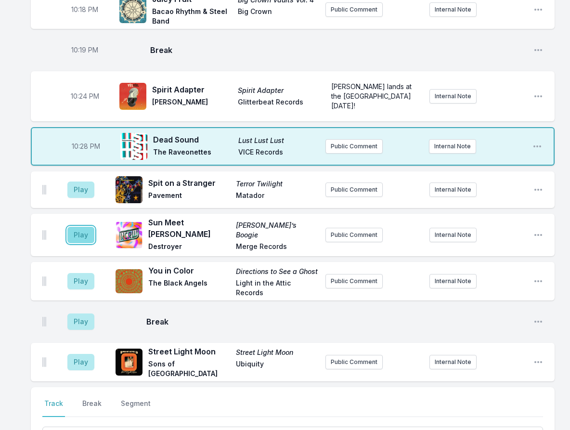
click at [93, 227] on button "Play" at bounding box center [80, 235] width 27 height 16
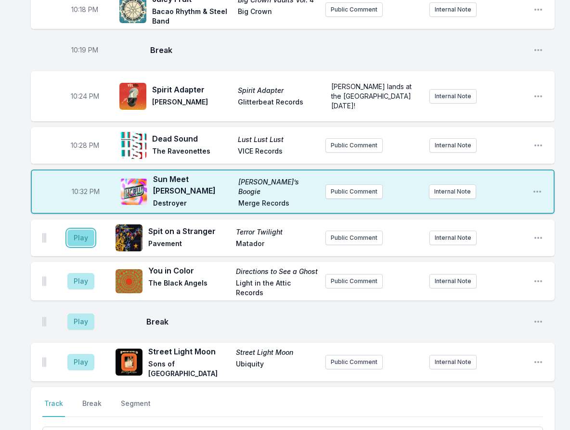
click at [87, 230] on button "Play" at bounding box center [80, 238] width 27 height 16
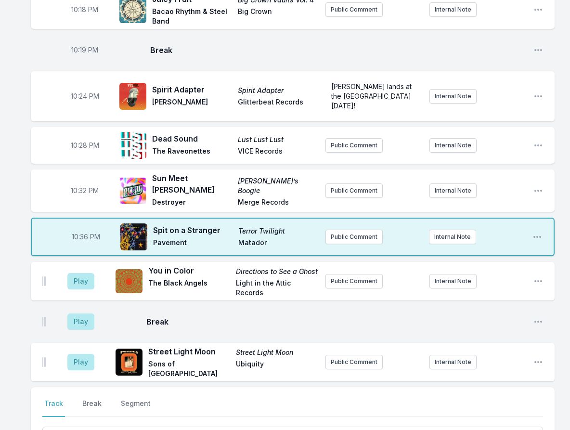
click at [81, 266] on aside "Play" at bounding box center [81, 281] width 54 height 31
click at [82, 273] on button "Play" at bounding box center [80, 281] width 27 height 16
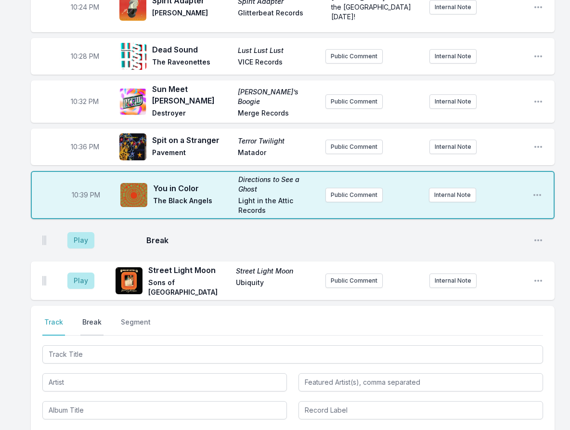
scroll to position [529, 0]
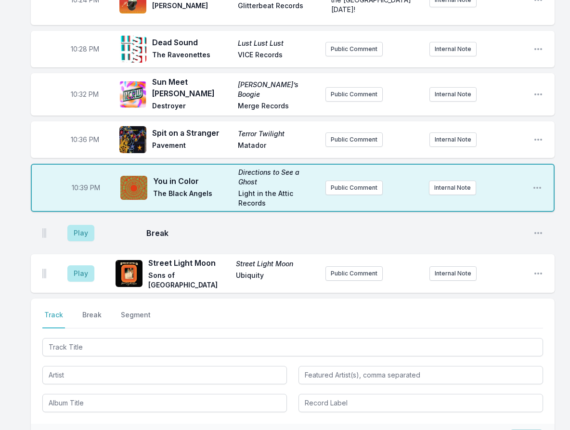
click at [82, 183] on span "10:39 PM" at bounding box center [86, 188] width 28 height 10
click at [79, 179] on input "22:39" at bounding box center [86, 188] width 54 height 18
type input "22:38"
click at [21, 212] on div "10:00 PM La Nuit (Feat. [PERSON_NAME]) 22:22 Polo & Pan Hamburger / Ekleroshock…" at bounding box center [285, 55] width 570 height 981
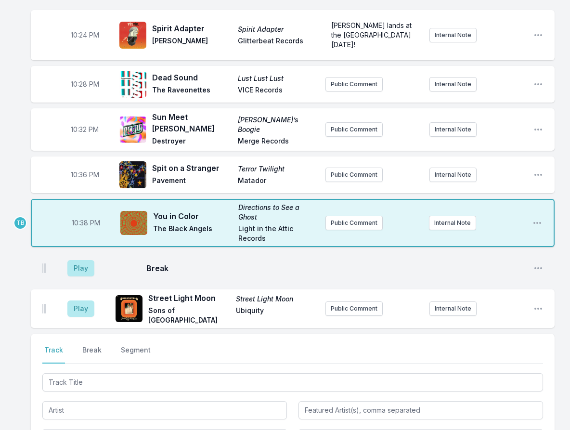
scroll to position [433, 0]
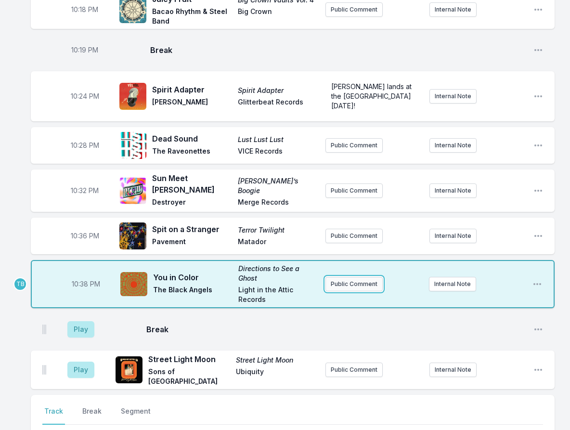
click at [352, 277] on button "Public Comment" at bounding box center [353, 284] width 57 height 14
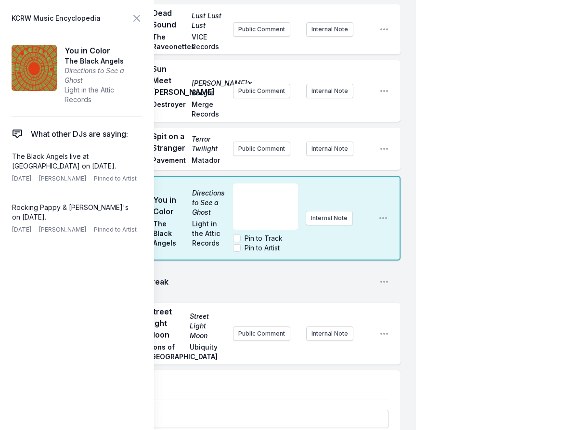
scroll to position [722, 0]
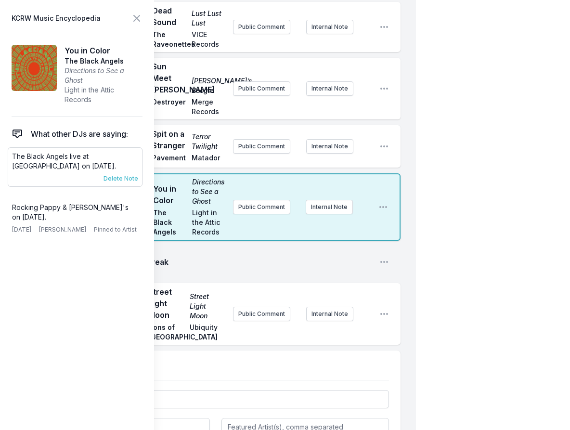
click at [131, 182] on div "The Black Angels live at [GEOGRAPHIC_DATA] on [DATE]. [DATE] [PERSON_NAME] Pinn…" at bounding box center [75, 166] width 135 height 39
click at [130, 178] on span "Delete Note" at bounding box center [120, 179] width 35 height 8
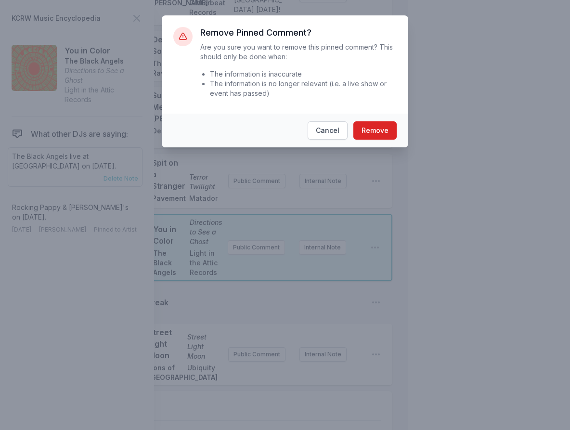
scroll to position [712, 0]
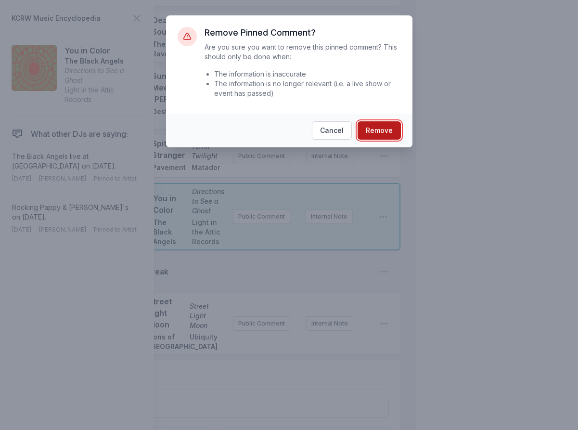
click at [387, 133] on button "Remove" at bounding box center [379, 130] width 43 height 18
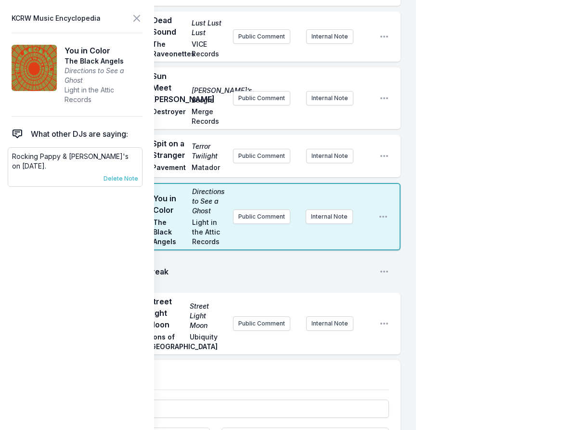
click at [117, 179] on span "Delete Note" at bounding box center [120, 179] width 35 height 8
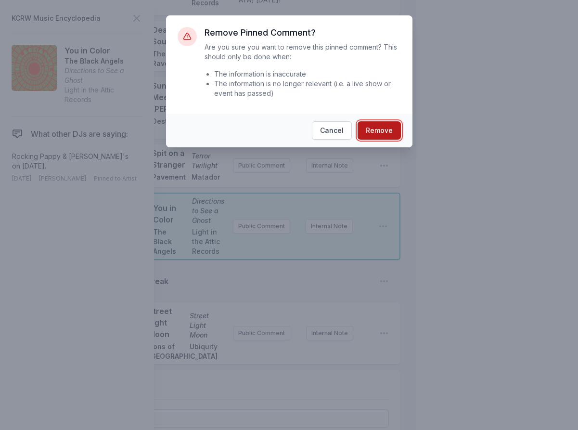
click at [377, 130] on button "Remove" at bounding box center [379, 130] width 43 height 18
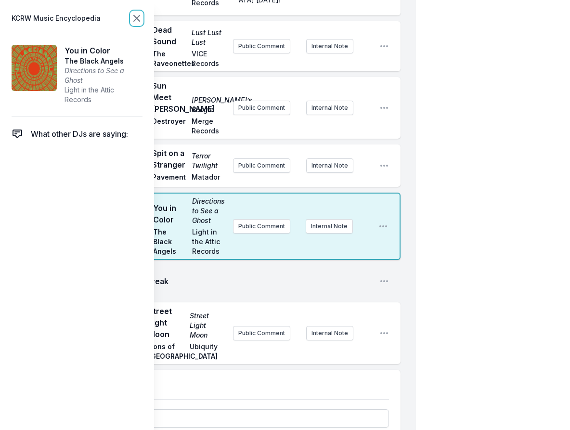
click at [139, 13] on icon at bounding box center [137, 19] width 12 height 12
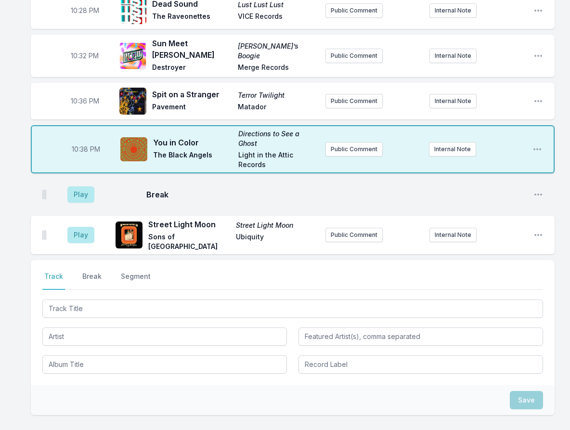
scroll to position [522, 0]
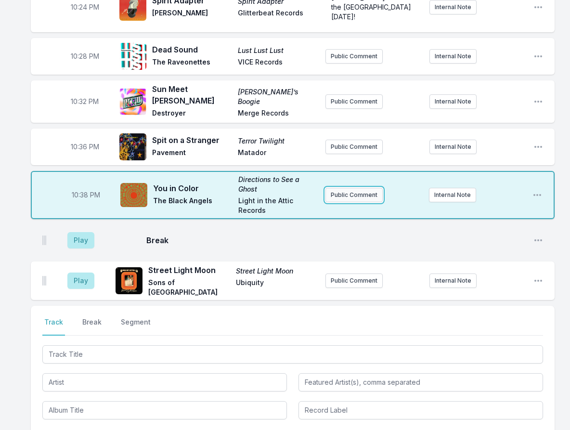
click at [352, 188] on button "Public Comment" at bounding box center [353, 195] width 57 height 14
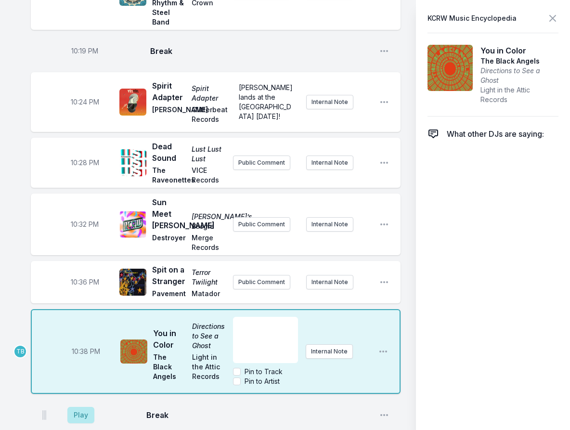
scroll to position [763, 0]
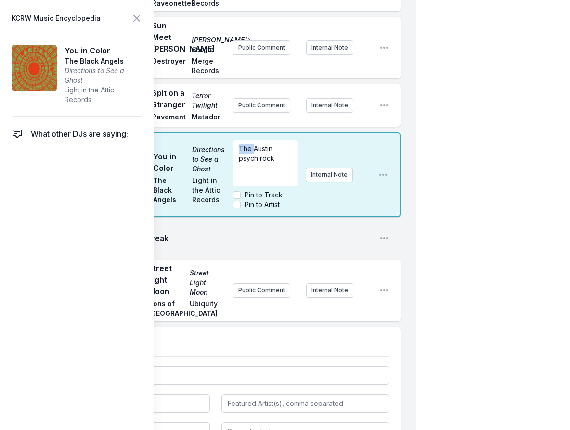
drag, startPoint x: 254, startPoint y: 158, endPoint x: 232, endPoint y: 159, distance: 21.2
click at [233, 159] on div "The Austin psych rock" at bounding box center [265, 163] width 65 height 46
click at [272, 172] on span "at the forefront of the Austin psych rock" at bounding box center [264, 157] width 50 height 27
click at [281, 173] on p "at the forefront of the Austin psych rock" at bounding box center [265, 158] width 53 height 29
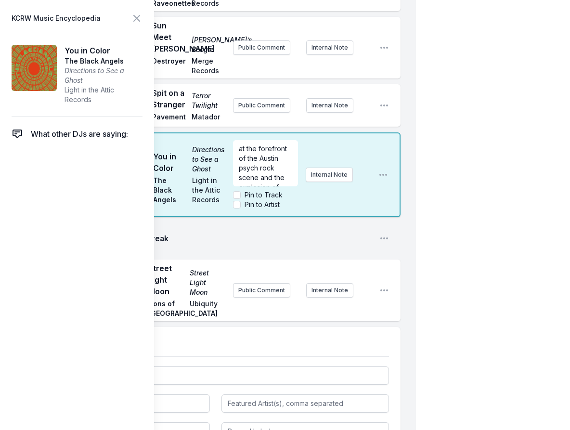
click at [126, 13] on header "KCRW Music Encyclopedia" at bounding box center [77, 18] width 131 height 13
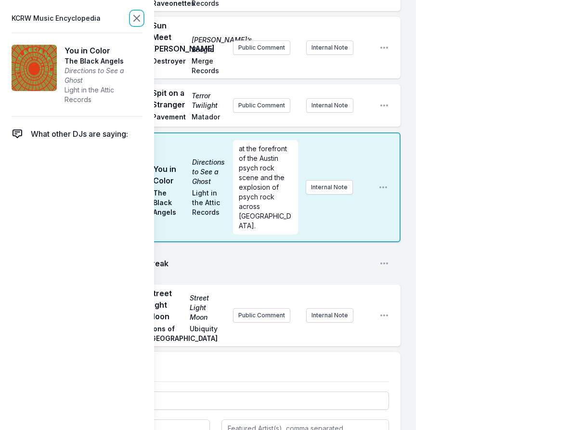
click at [135, 18] on icon at bounding box center [137, 19] width 12 height 12
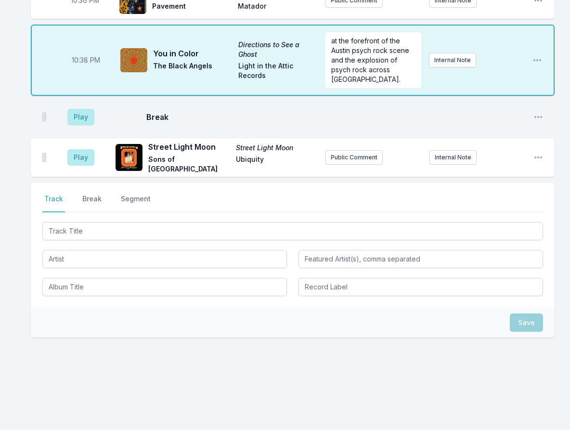
scroll to position [642, 0]
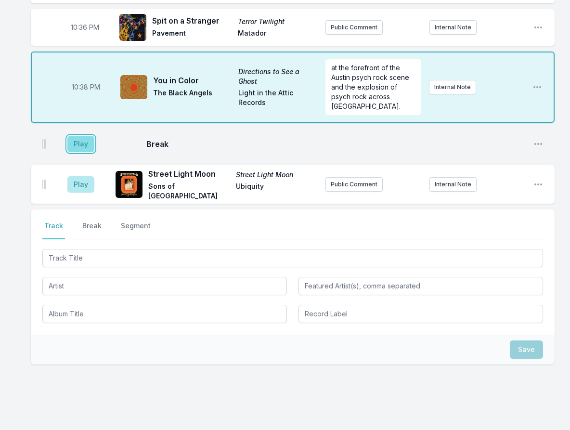
drag, startPoint x: 80, startPoint y: 112, endPoint x: 81, endPoint y: 117, distance: 5.4
click at [81, 136] on button "Play" at bounding box center [80, 144] width 27 height 16
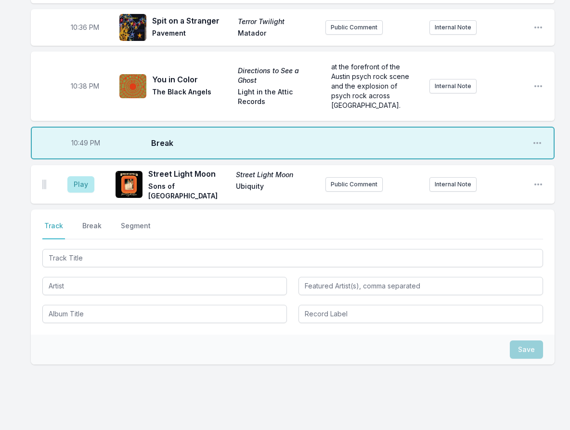
click at [82, 169] on aside "Play" at bounding box center [81, 184] width 54 height 31
click at [86, 176] on button "Play" at bounding box center [80, 184] width 27 height 16
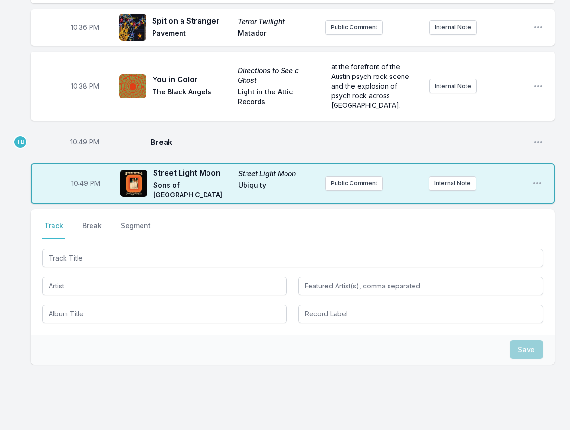
click at [79, 137] on span "10:49 PM" at bounding box center [84, 142] width 29 height 10
click at [79, 133] on input "22:49" at bounding box center [85, 142] width 54 height 18
type input "22:42"
click at [83, 179] on span "10:49 PM" at bounding box center [85, 184] width 29 height 10
click at [78, 174] on input "22:49" at bounding box center [86, 183] width 54 height 18
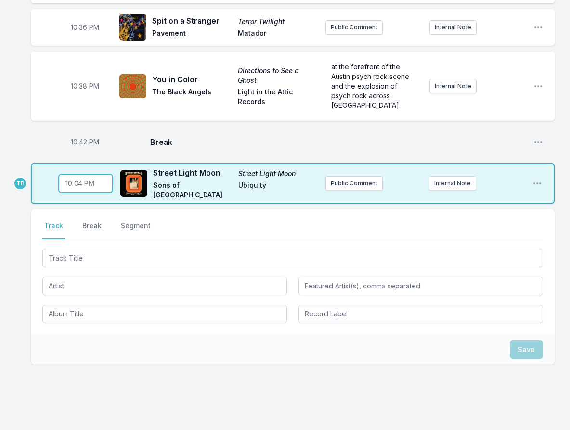
type input "22:45"
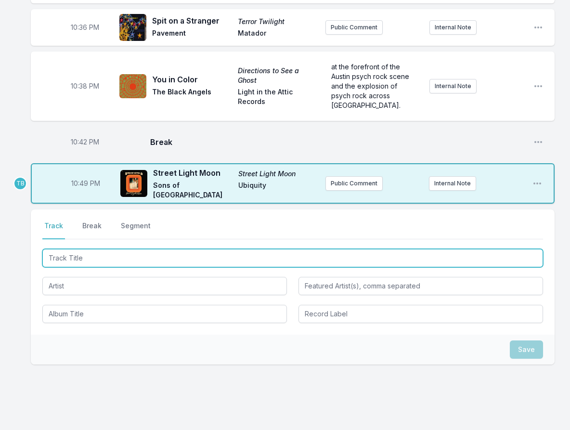
click at [76, 249] on input "Track Title" at bounding box center [292, 258] width 501 height 18
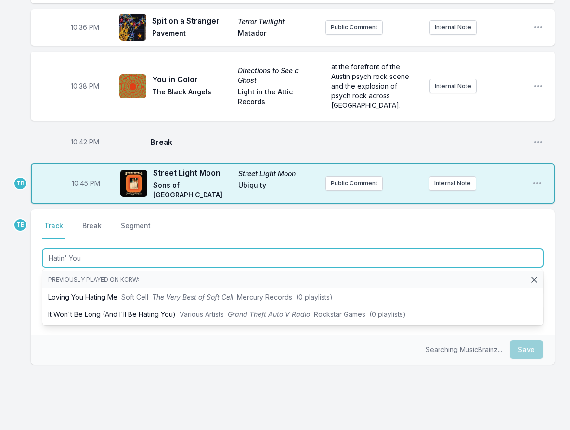
type input "Hatin' You"
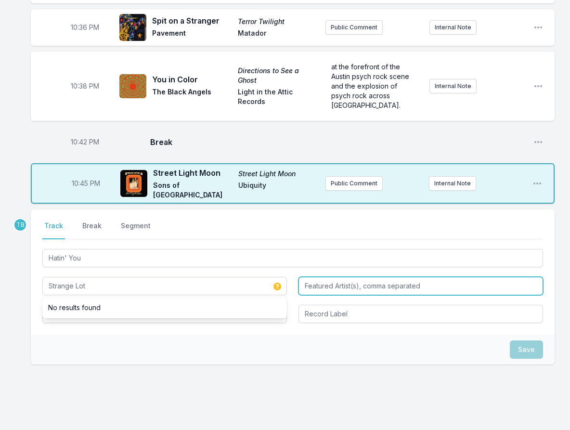
type input "Strange Lot"
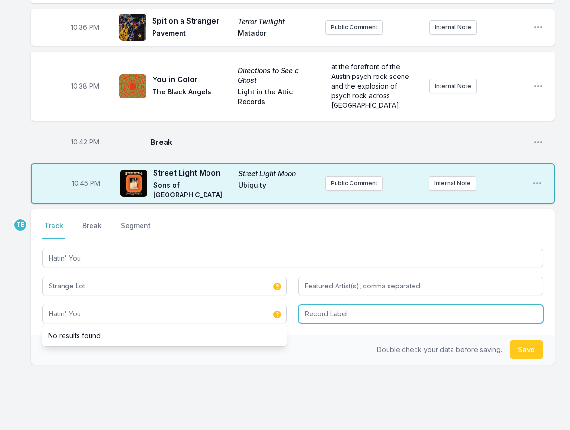
type input "Hatin' You"
type input "Greenway Records"
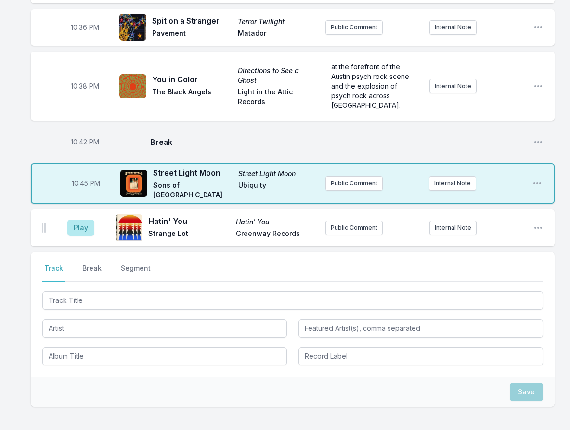
click at [114, 289] on div at bounding box center [292, 327] width 501 height 76
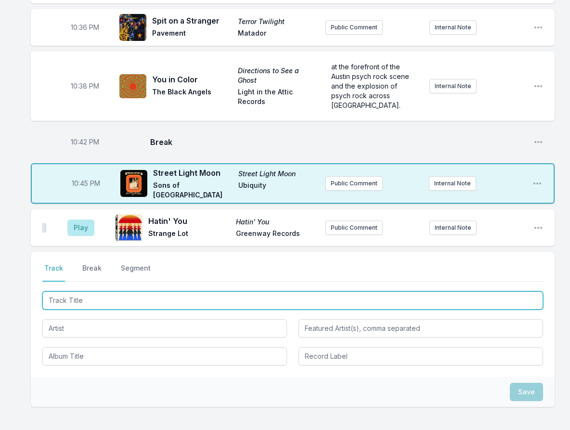
click at [114, 291] on input "Track Title" at bounding box center [292, 300] width 501 height 18
type input "[DEMOGRAPHIC_DATA]"
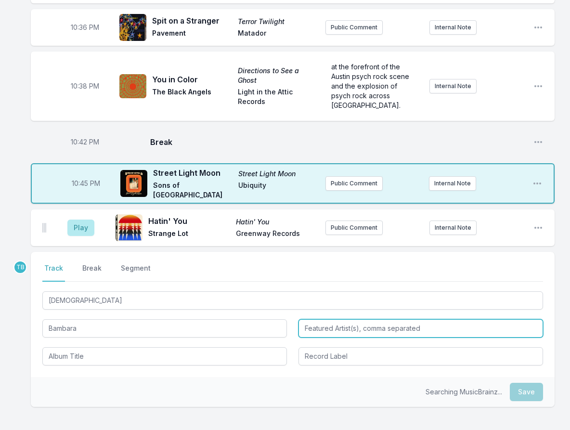
type input "Bambara"
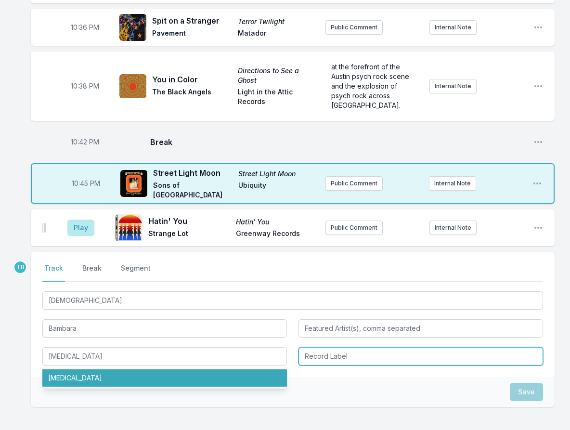
type input "[MEDICAL_DATA]"
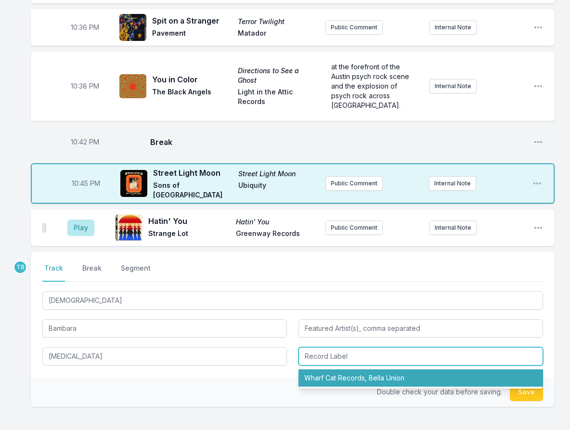
type input "Wharf Cat Records, Bella Union"
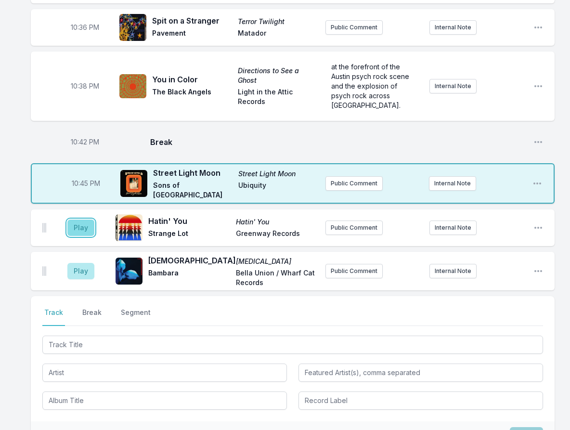
click at [88, 219] on button "Play" at bounding box center [80, 227] width 27 height 16
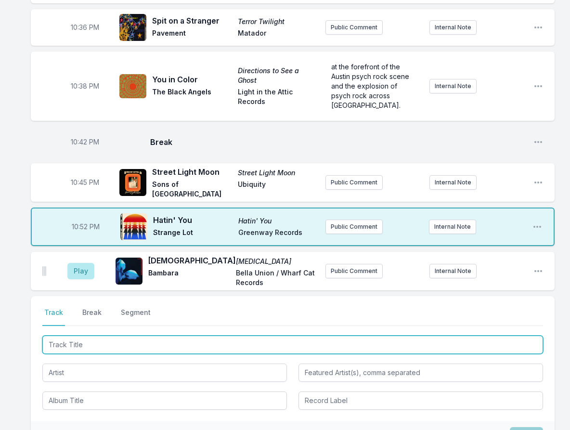
click at [121, 335] on input "Track Title" at bounding box center [292, 344] width 501 height 18
type input "Behind the Green Door"
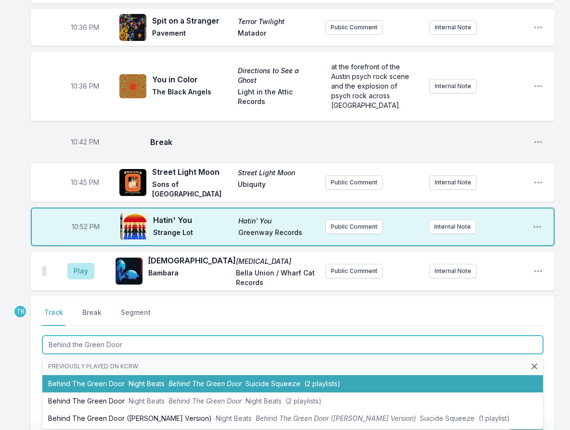
click at [251, 375] on li "Behind The Green Door Night Beats Behind The Green Door Suicide Squeeze (2 play…" at bounding box center [292, 383] width 501 height 17
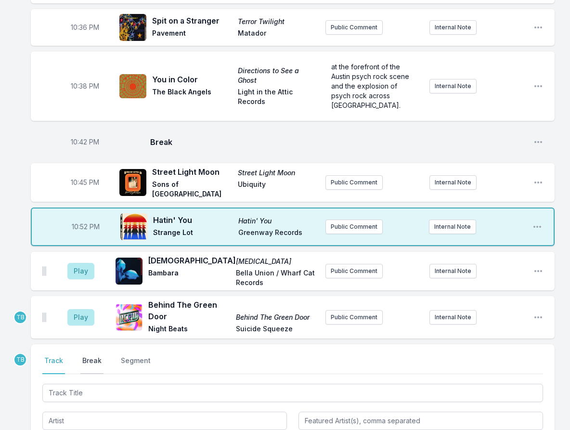
click at [87, 356] on button "Break" at bounding box center [91, 365] width 23 height 18
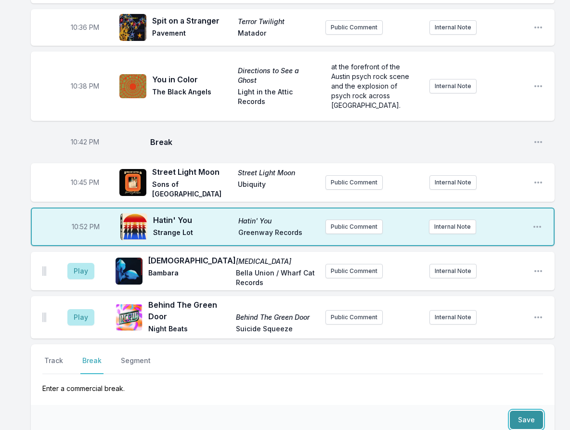
click at [537, 411] on button "Save" at bounding box center [526, 420] width 33 height 18
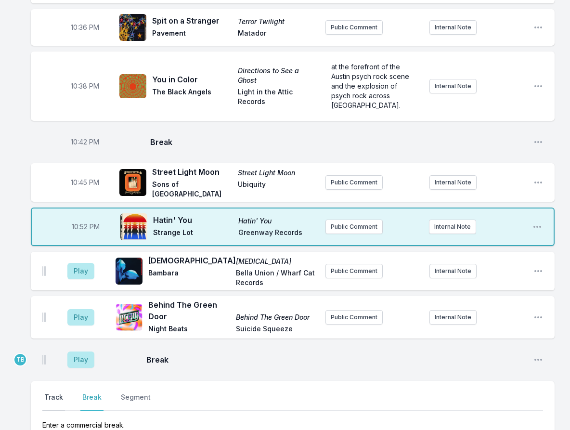
click at [61, 392] on button "Track" at bounding box center [53, 401] width 23 height 18
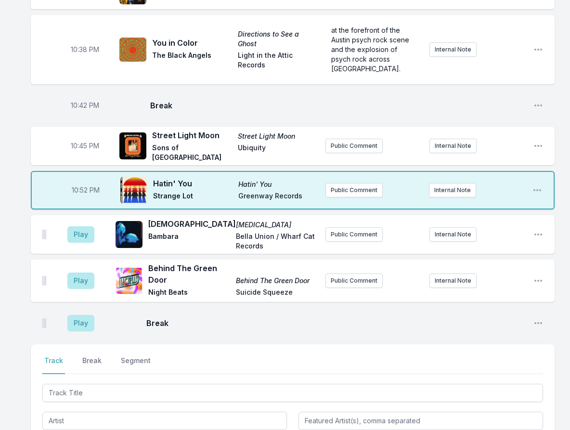
scroll to position [738, 0]
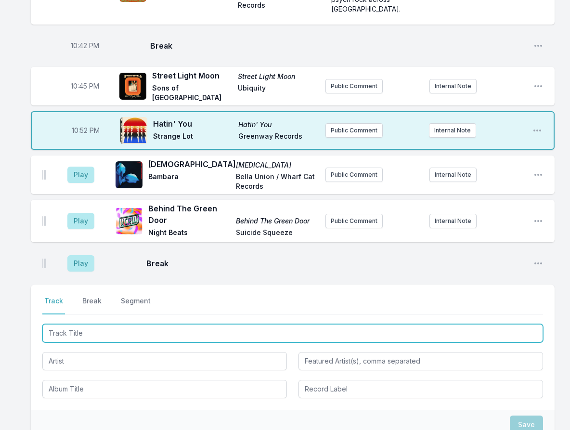
click at [90, 324] on input "Track Title" at bounding box center [292, 333] width 501 height 18
type input "Praise"
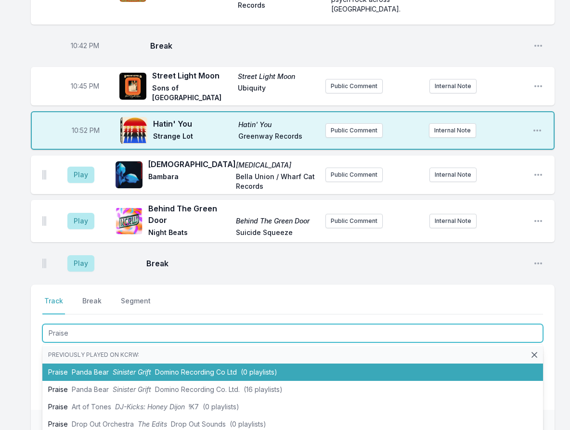
click at [109, 363] on li "Praise Panda Bear Sinister Grift Domino Recording Co Ltd (0 playlists)" at bounding box center [292, 371] width 501 height 17
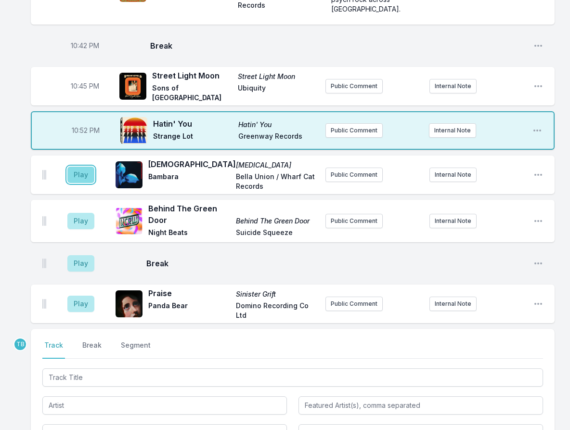
click at [80, 167] on button "Play" at bounding box center [80, 175] width 27 height 16
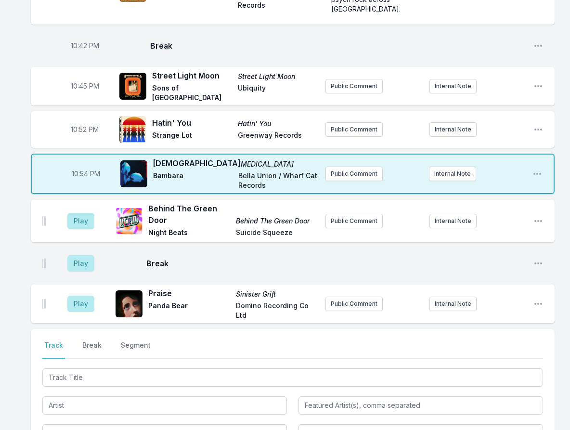
click at [350, 154] on div "10:54 PM Dive Shrine [MEDICAL_DATA] Bambara Bella Union / Wharf Cat Records Pub…" at bounding box center [293, 174] width 524 height 40
click at [470, 154] on div "10:54 PM Dive Shrine [MEDICAL_DATA] Bambara Bella Union / Wharf Cat Records Pub…" at bounding box center [293, 174] width 524 height 40
click at [460, 167] on button "Internal Note" at bounding box center [452, 174] width 47 height 14
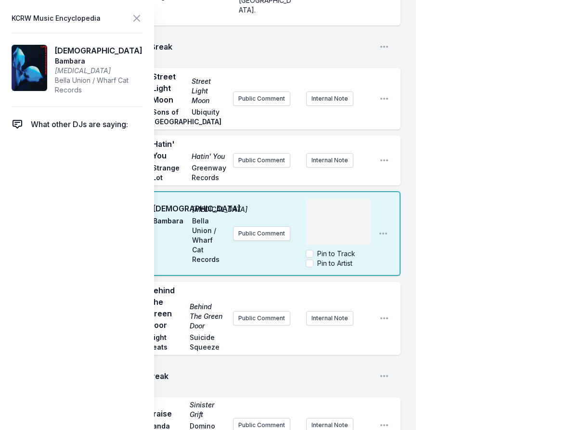
scroll to position [979, 0]
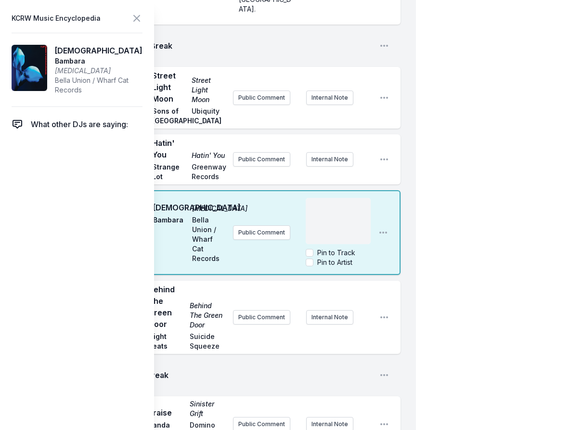
click at [339, 217] on div "﻿" at bounding box center [338, 221] width 65 height 46
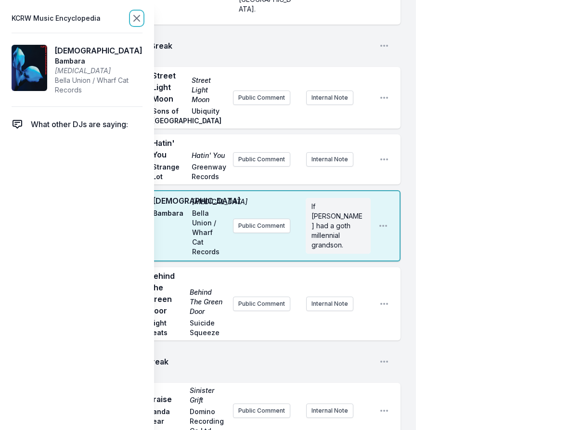
click at [138, 16] on icon at bounding box center [137, 19] width 12 height 12
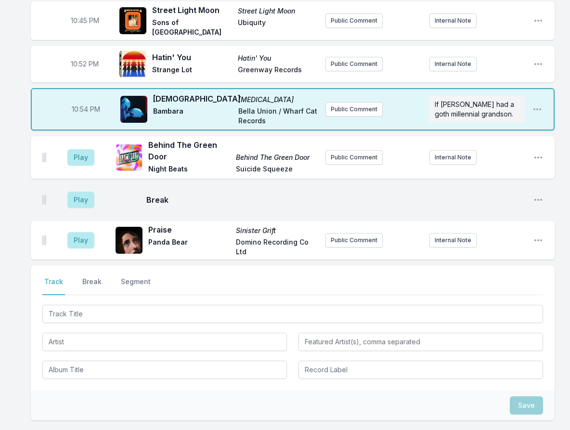
scroll to position [619, 0]
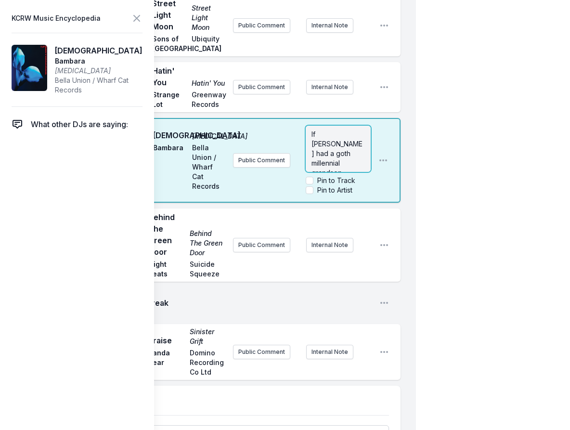
scroll to position [1052, 0]
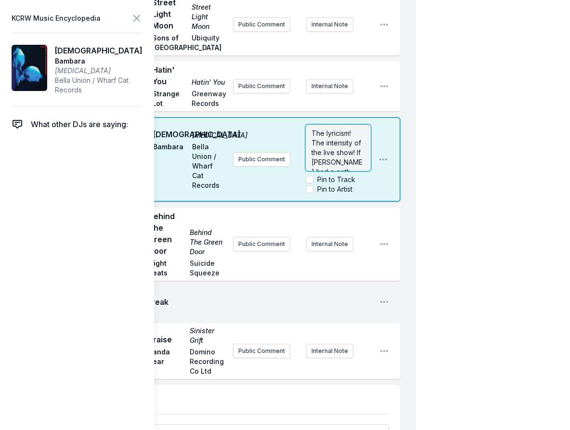
click at [332, 149] on span "The lyricism! The intensity of the live show! If [PERSON_NAME] had a goth mille…" at bounding box center [337, 162] width 52 height 66
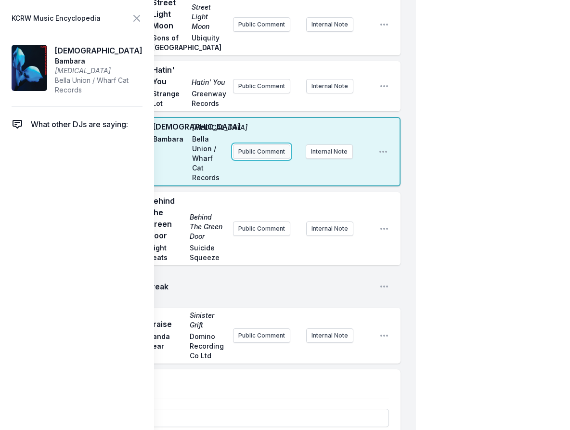
click at [258, 146] on button "Public Comment" at bounding box center [261, 151] width 57 height 14
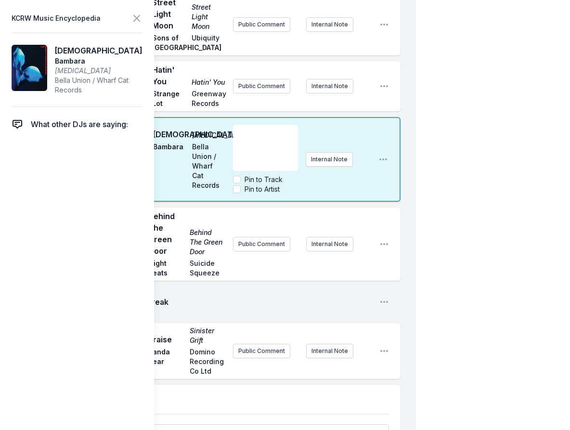
scroll to position [39, 0]
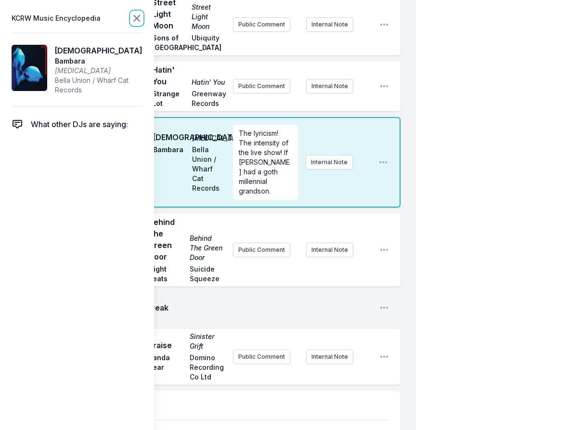
click at [136, 21] on icon at bounding box center [137, 19] width 12 height 12
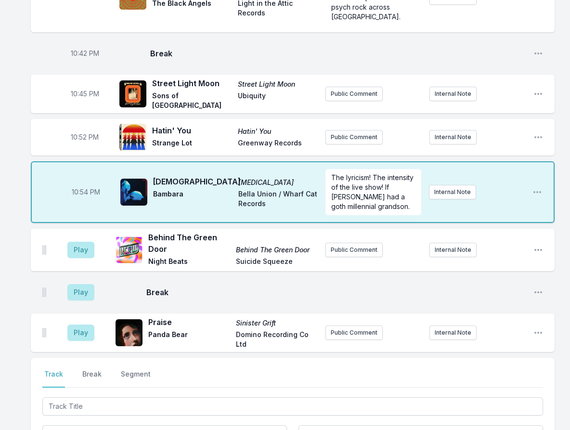
scroll to position [734, 0]
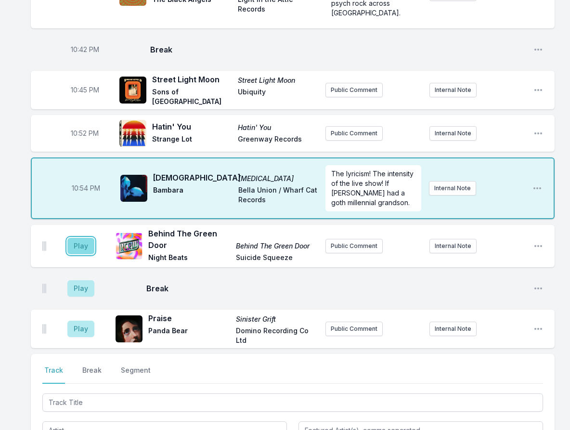
click at [81, 238] on button "Play" at bounding box center [80, 246] width 27 height 16
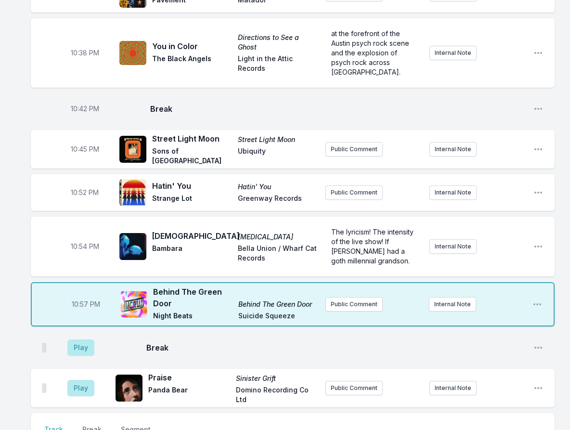
scroll to position [674, 0]
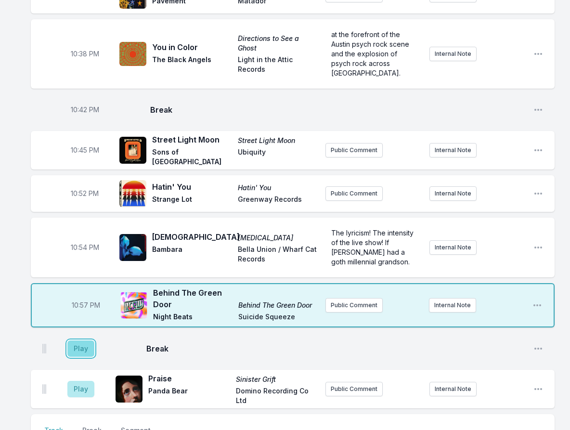
click at [79, 340] on button "Play" at bounding box center [80, 348] width 27 height 16
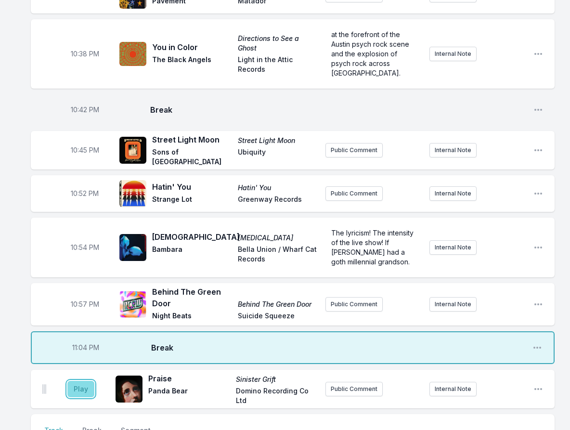
click at [84, 381] on button "Play" at bounding box center [80, 389] width 27 height 16
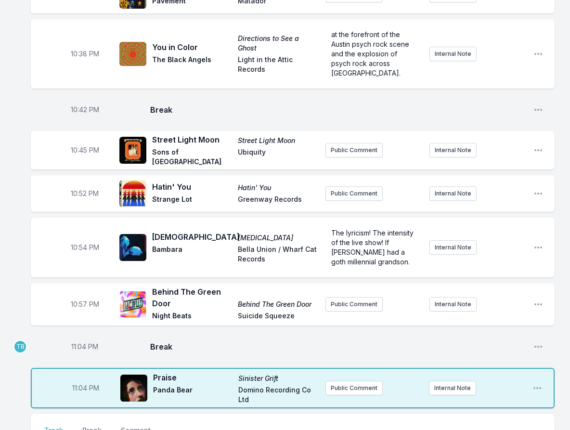
click at [80, 331] on aside "11:04 PM" at bounding box center [85, 346] width 54 height 31
click at [81, 342] on span "11:04 PM" at bounding box center [84, 347] width 27 height 10
click at [77, 337] on input "23:04" at bounding box center [85, 346] width 54 height 18
type input "23:00"
click at [81, 383] on span "11:04 PM" at bounding box center [85, 388] width 27 height 10
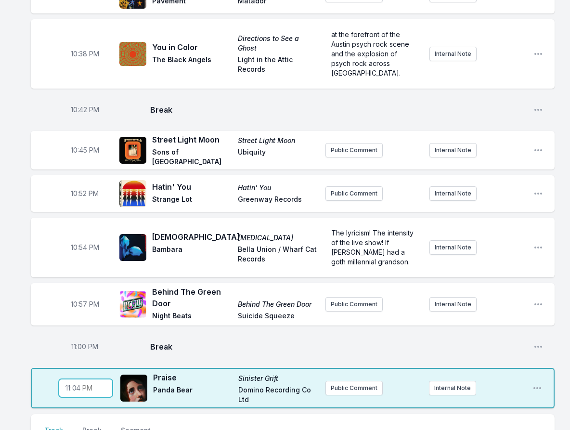
click at [80, 379] on input "23:04" at bounding box center [86, 388] width 54 height 18
click at [76, 379] on input "23:04" at bounding box center [86, 388] width 54 height 18
type input "23:03"
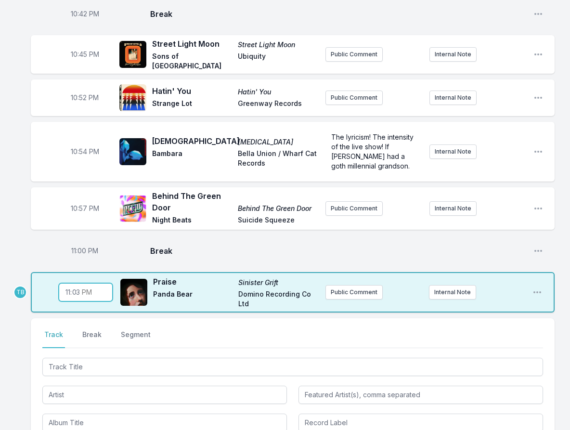
scroll to position [770, 0]
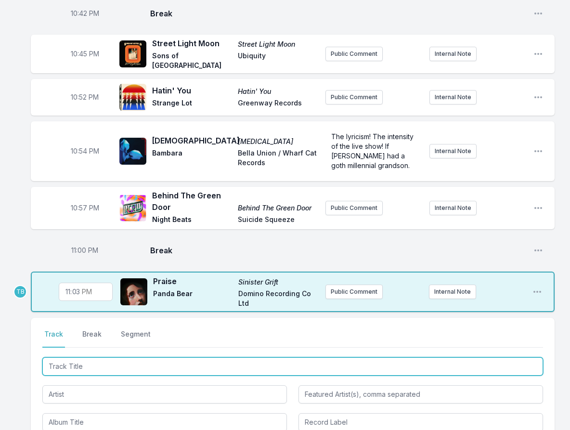
click at [105, 357] on input "Track Title" at bounding box center [292, 366] width 501 height 18
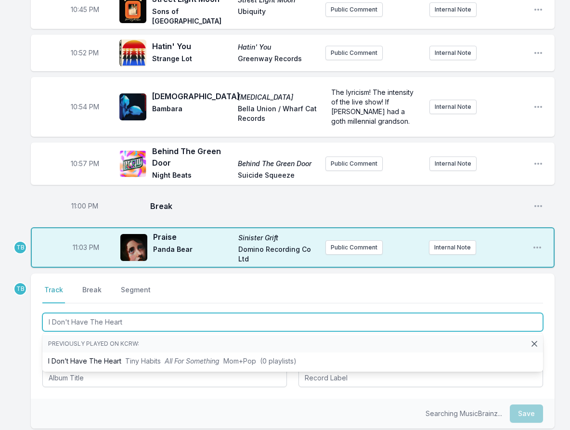
scroll to position [866, 0]
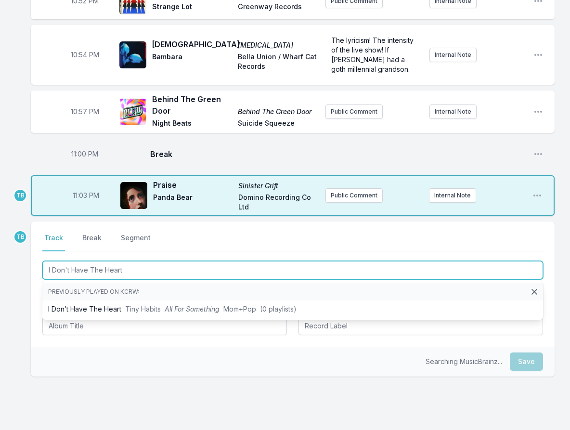
type input "I Don't Have The Heart"
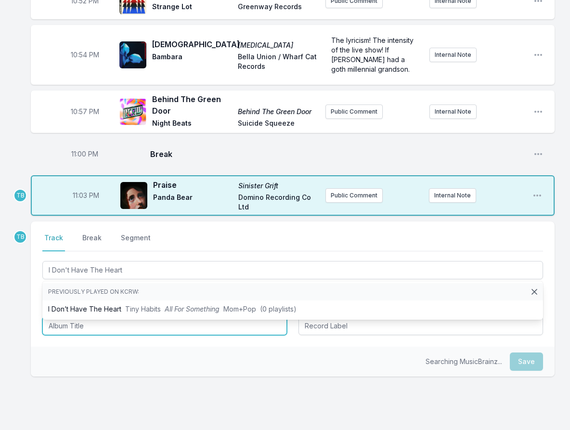
click at [129, 317] on input "Album Title" at bounding box center [164, 326] width 245 height 18
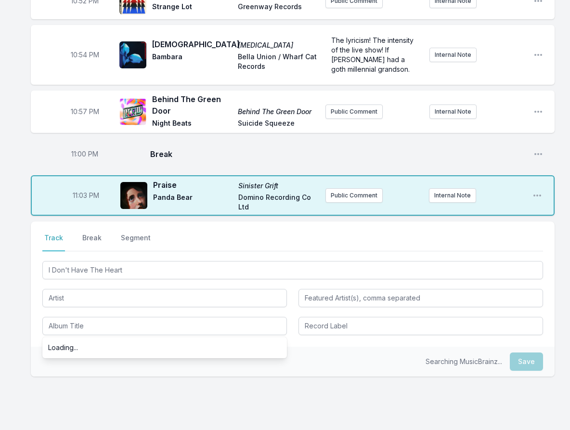
click at [102, 259] on div "I Don't Have The Heart Loading..." at bounding box center [292, 297] width 501 height 76
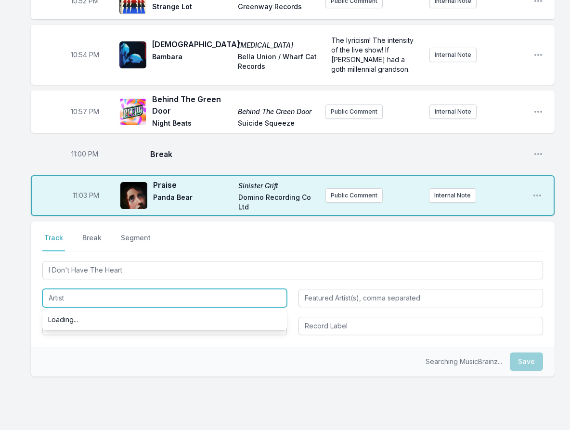
click at [102, 289] on input "Artist" at bounding box center [164, 298] width 245 height 18
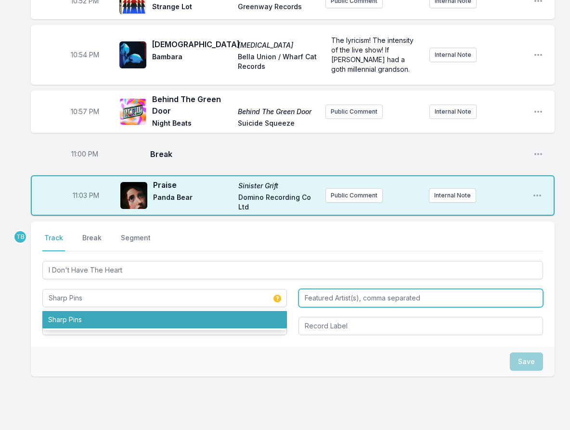
type input "Sharp Pins"
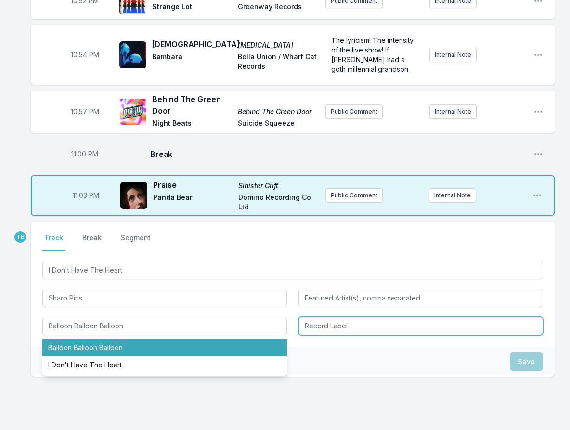
type input "Balloon Balloon Balloon"
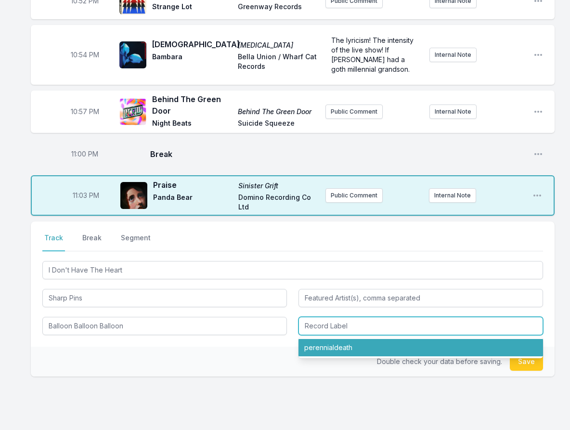
type input "perennialdeath"
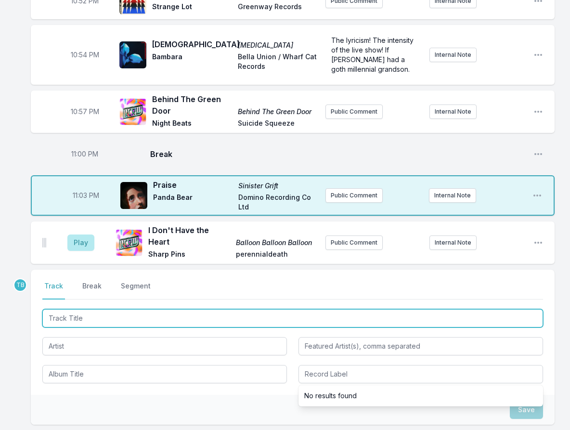
click at [103, 309] on input "Track Title" at bounding box center [292, 318] width 501 height 18
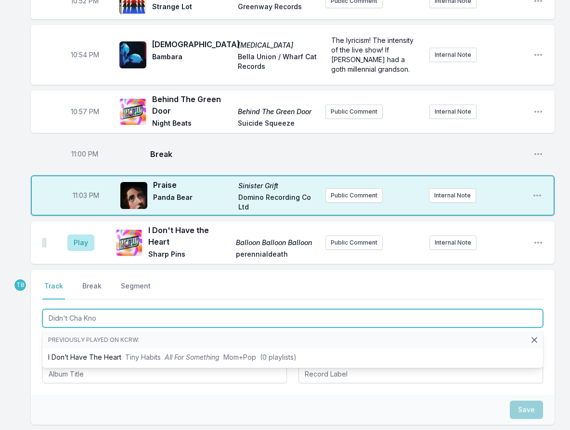
type input "Didn't Cha Know"
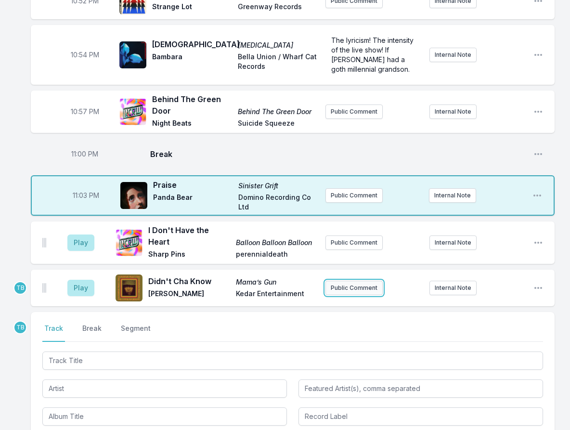
click at [343, 281] on button "Public Comment" at bounding box center [353, 288] width 57 height 14
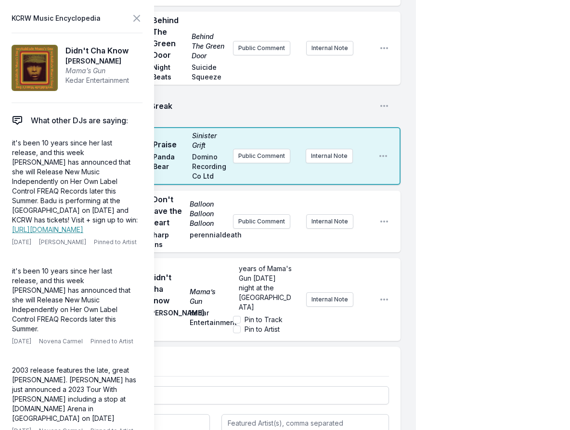
scroll to position [24, 0]
click at [392, 212] on div "Play I Don't Have the Heart Balloon Balloon Balloon Sharp Pins perennialdeath P…" at bounding box center [216, 222] width 370 height 62
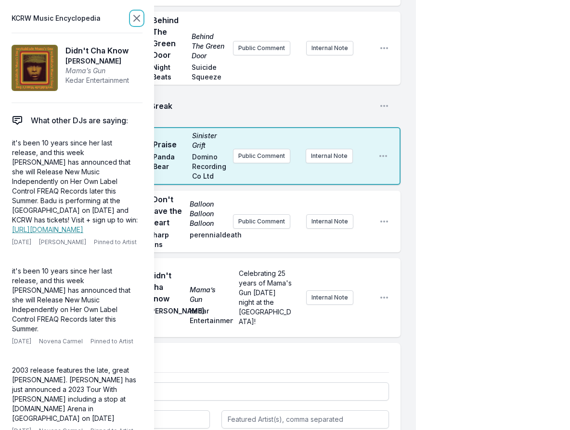
click at [141, 19] on icon at bounding box center [137, 19] width 12 height 12
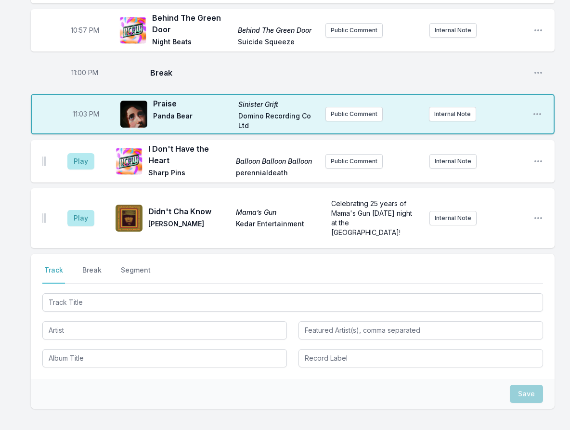
scroll to position [896, 0]
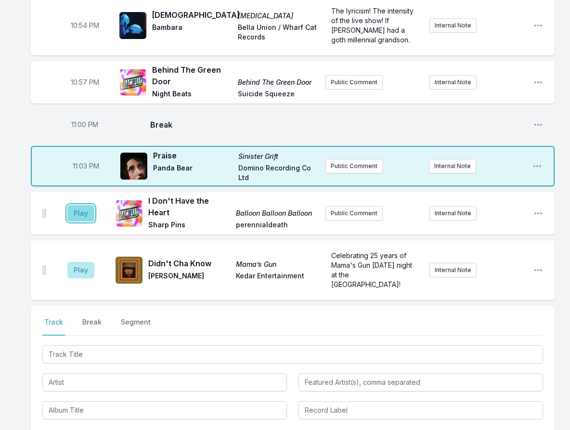
click at [77, 205] on button "Play" at bounding box center [80, 213] width 27 height 16
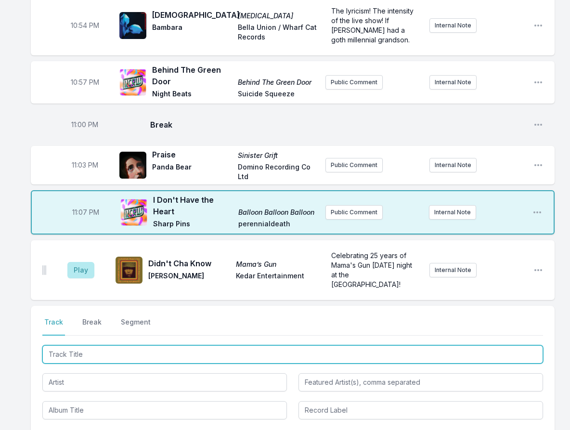
click at [118, 345] on input "Track Title" at bounding box center [292, 354] width 501 height 18
type input "I Wish I Didn't Waste Your Time"
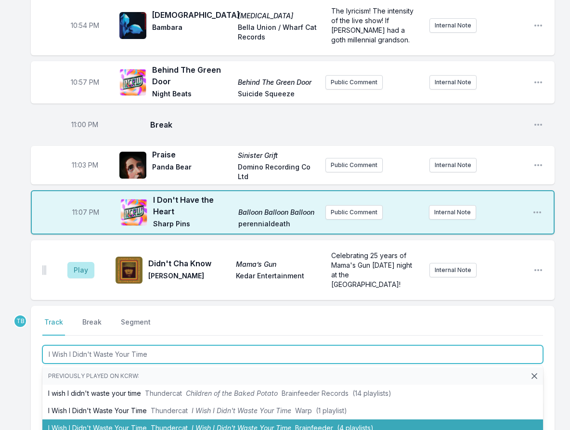
click at [159, 419] on li "I Wish I Didn't Waste Your Time Thundercat I Wish I Didn't Waste Your Time Brai…" at bounding box center [292, 427] width 501 height 17
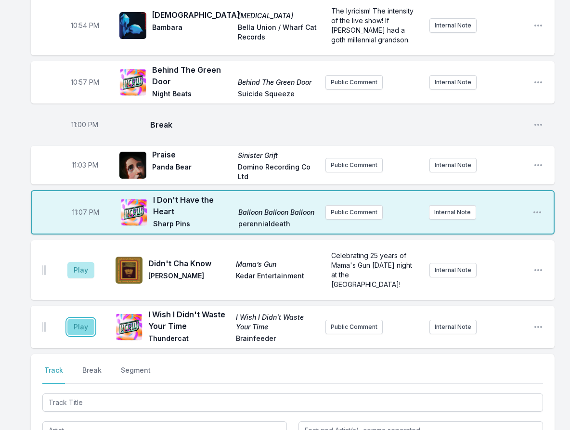
click at [75, 319] on button "Play" at bounding box center [80, 327] width 27 height 16
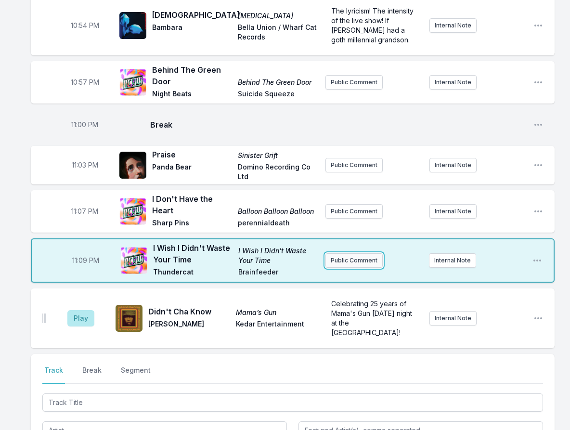
click at [365, 253] on button "Public Comment" at bounding box center [353, 260] width 57 height 14
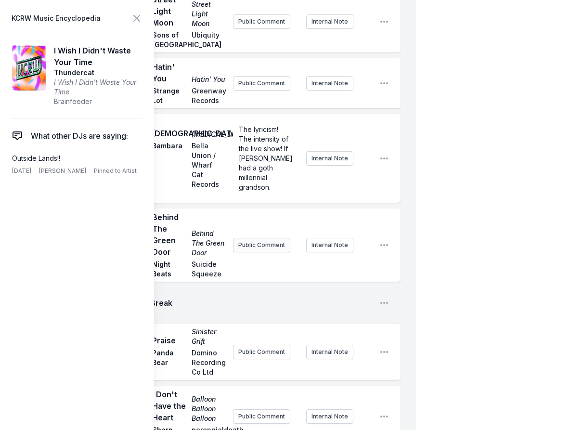
scroll to position [1088, 0]
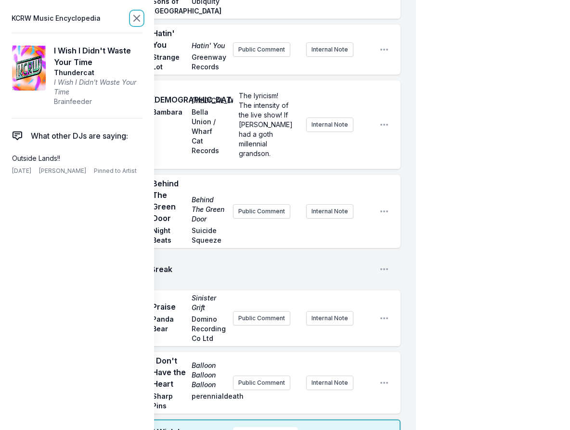
click at [131, 21] on icon at bounding box center [137, 19] width 12 height 12
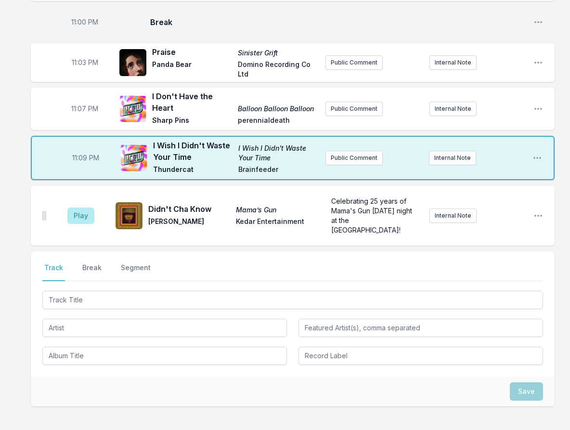
scroll to position [896, 0]
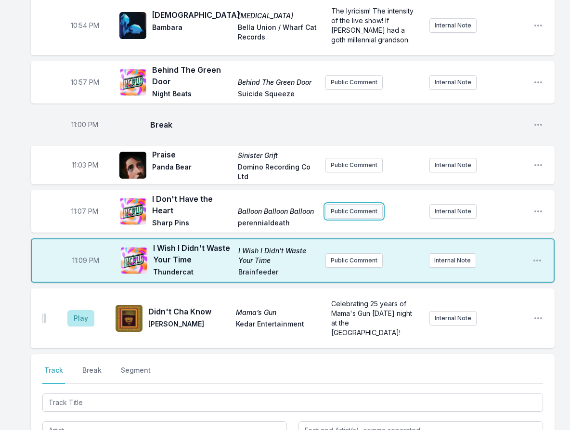
click at [337, 204] on button "Public Comment" at bounding box center [353, 211] width 57 height 14
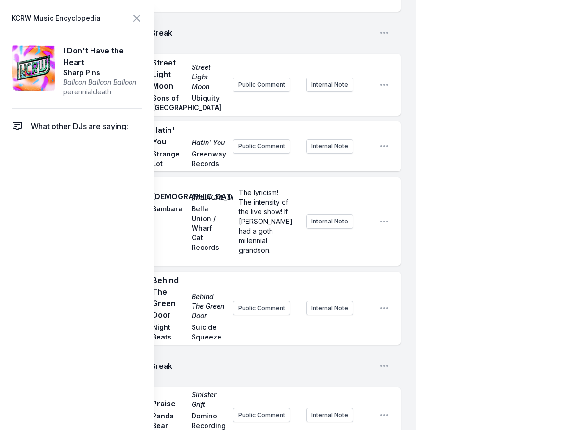
scroll to position [1136, 0]
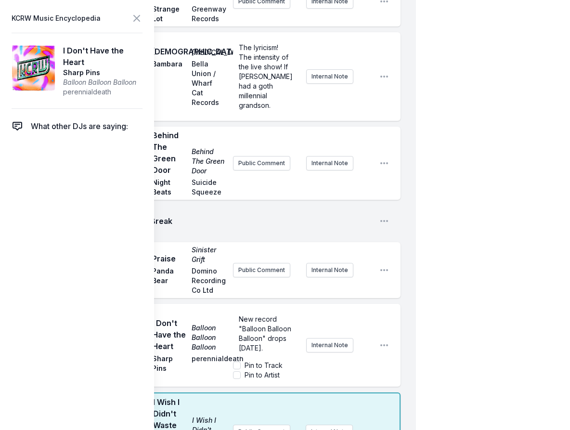
click at [273, 370] on label "Pin to Artist" at bounding box center [262, 375] width 35 height 10
click at [241, 371] on input "Pin to Artist" at bounding box center [237, 375] width 8 height 8
checkbox input "true"
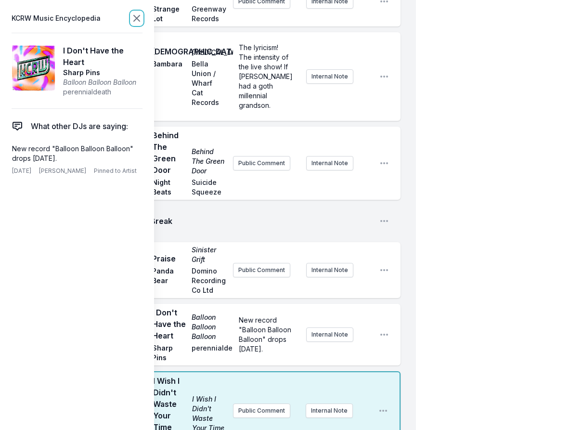
click at [138, 18] on icon at bounding box center [137, 19] width 12 height 12
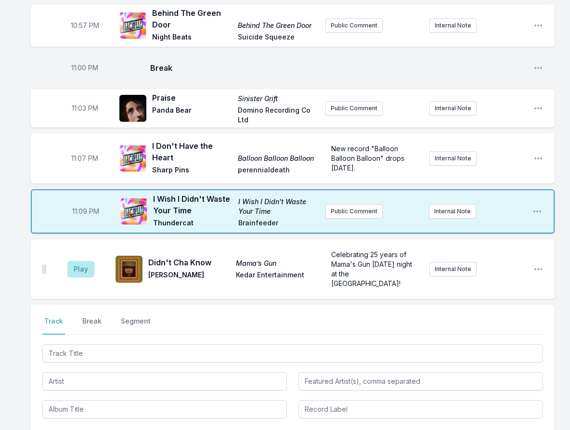
scroll to position [952, 0]
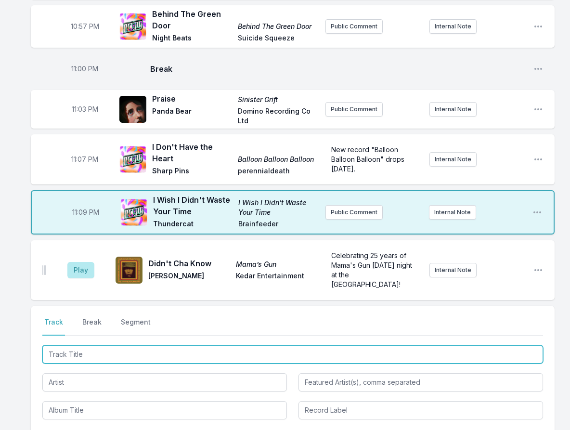
click at [91, 345] on input "Track Title" at bounding box center [292, 354] width 501 height 18
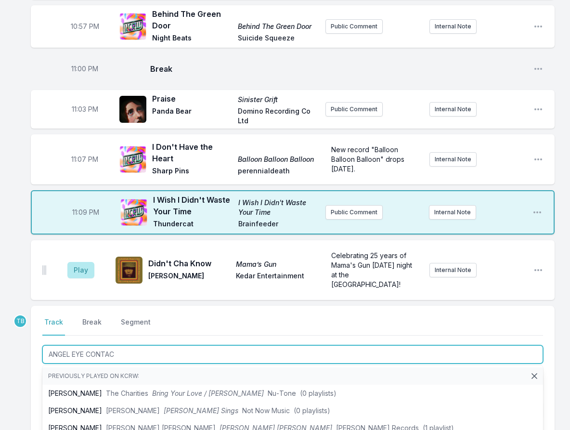
type input "ANGEL EYE CONTACT"
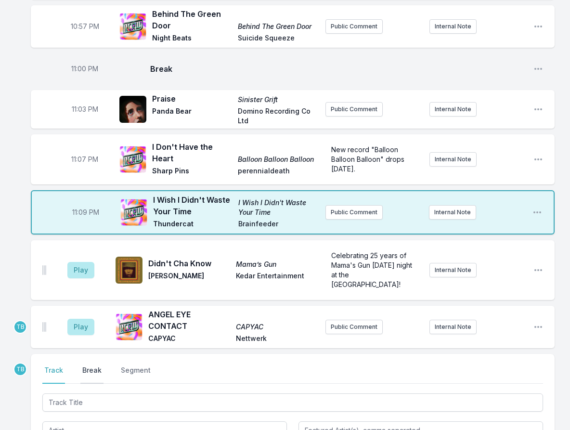
click at [85, 365] on button "Break" at bounding box center [91, 374] width 23 height 18
click at [534, 420] on button "Save" at bounding box center [526, 429] width 33 height 18
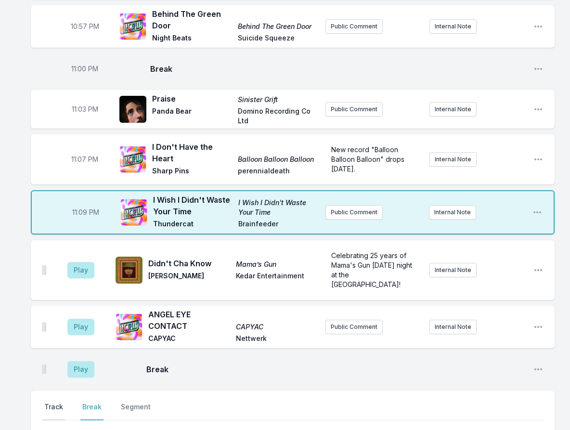
click at [59, 402] on button "Track" at bounding box center [53, 411] width 23 height 18
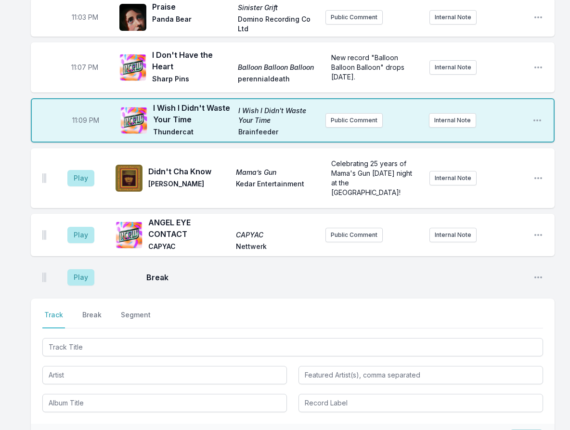
scroll to position [1048, 0]
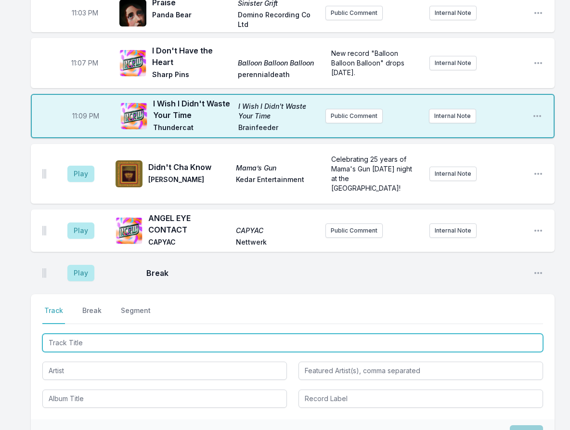
click at [106, 334] on input "Track Title" at bounding box center [292, 343] width 501 height 18
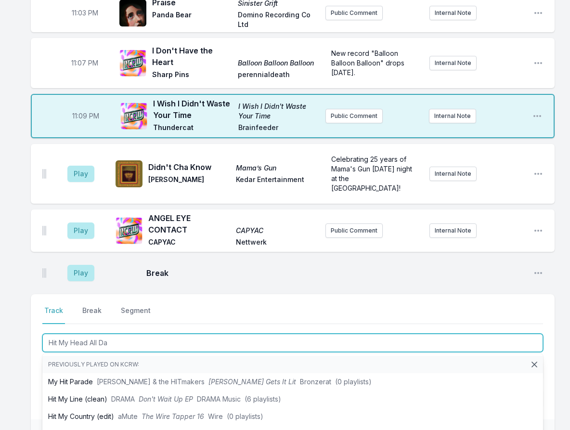
type input "Hit My Head All Day"
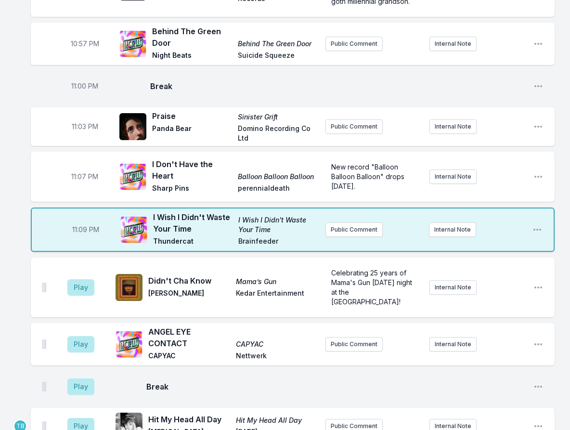
scroll to position [952, 0]
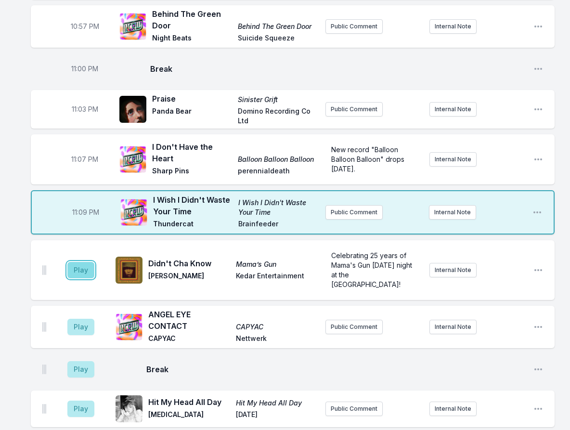
click at [72, 262] on button "Play" at bounding box center [80, 270] width 27 height 16
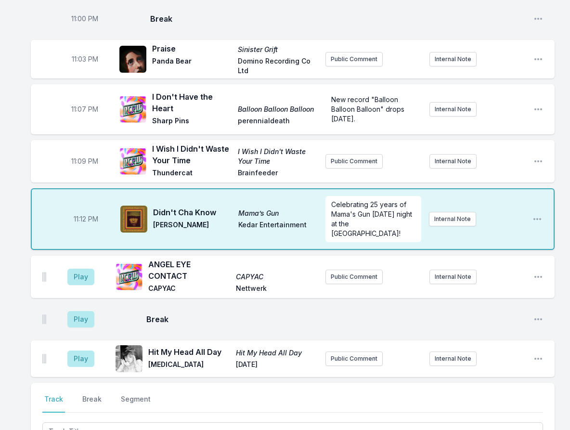
scroll to position [934, 0]
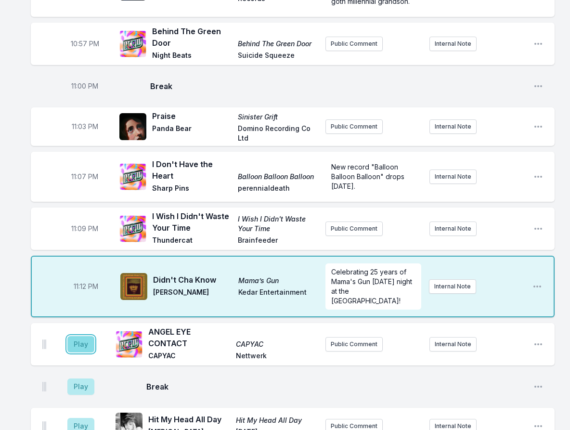
click at [93, 336] on button "Play" at bounding box center [80, 344] width 27 height 16
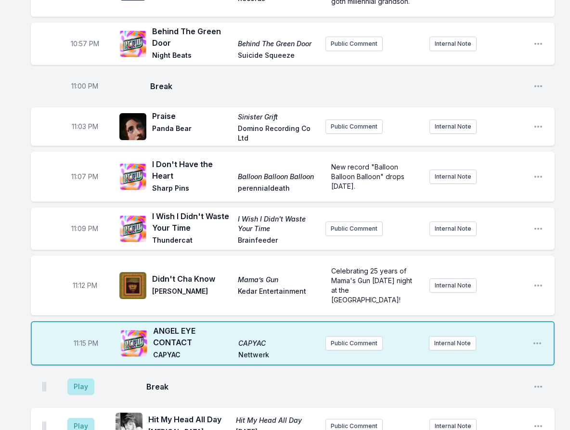
click at [354, 325] on div "11:15 PM ANGEL EYE CONTACT CAPYAC CAPYAC Nettwerk Public Comment Internal Note …" at bounding box center [293, 343] width 524 height 44
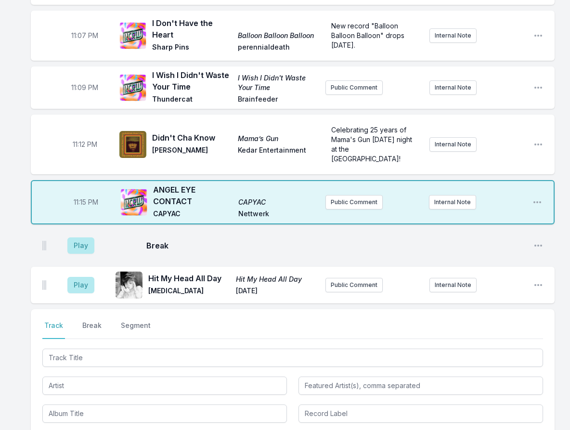
scroll to position [1079, 0]
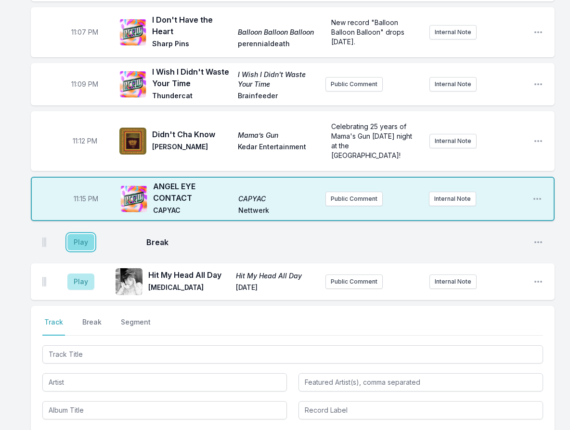
click at [82, 234] on button "Play" at bounding box center [80, 242] width 27 height 16
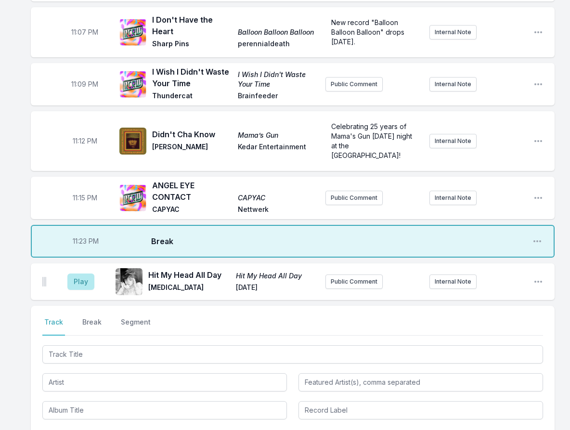
click at [88, 266] on aside "Play" at bounding box center [81, 281] width 54 height 31
click at [90, 273] on button "Play" at bounding box center [80, 281] width 27 height 16
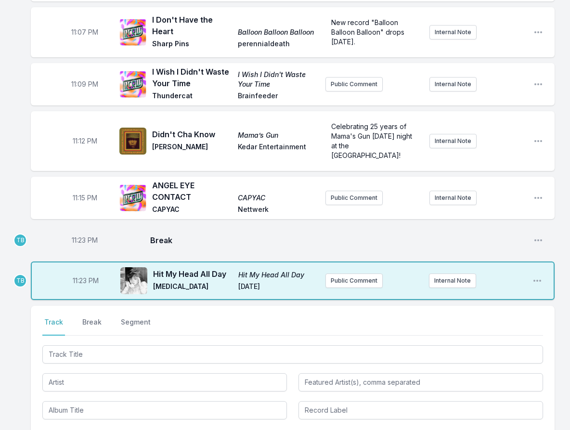
click at [80, 235] on span "11:23 PM" at bounding box center [85, 240] width 26 height 10
click at [74, 231] on input "23:23" at bounding box center [85, 240] width 54 height 18
type input "23:19"
click at [218, 227] on div "23:19 Break Open playlist item options" at bounding box center [293, 240] width 524 height 31
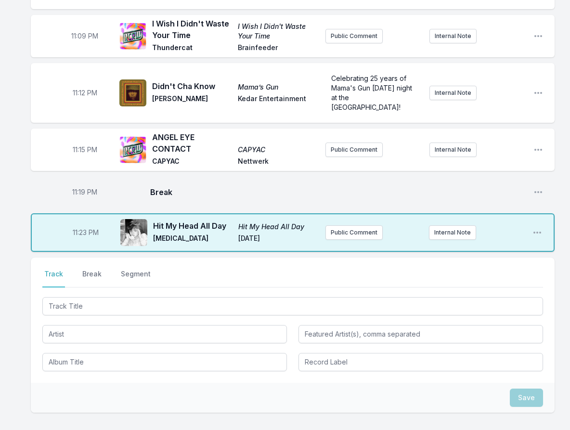
scroll to position [1175, 0]
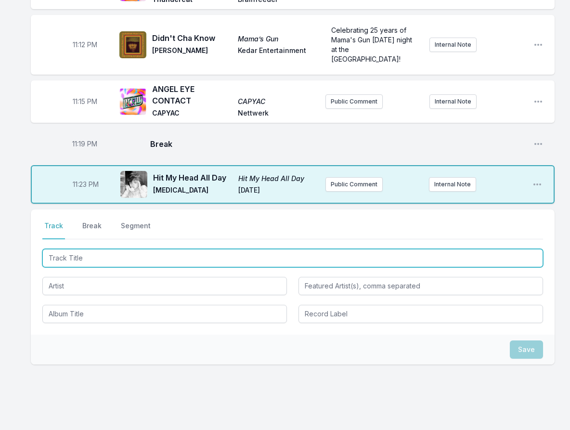
click at [116, 249] on input "Track Title" at bounding box center [292, 258] width 501 height 18
type input "ENDLESS DEATHLESS"
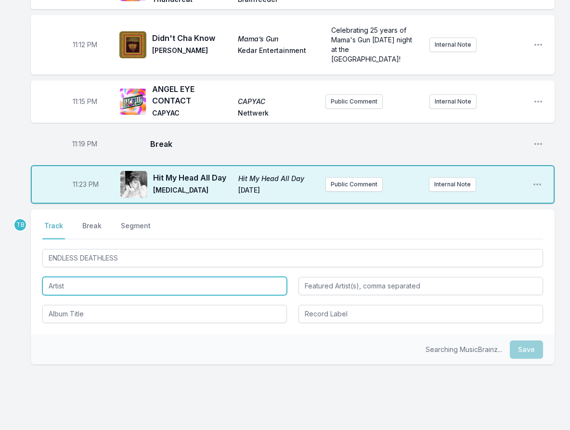
click at [96, 277] on input "Artist" at bounding box center [164, 286] width 245 height 18
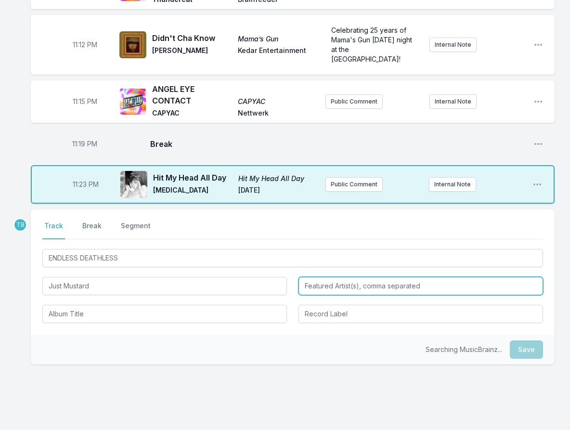
type input "Just Mustard"
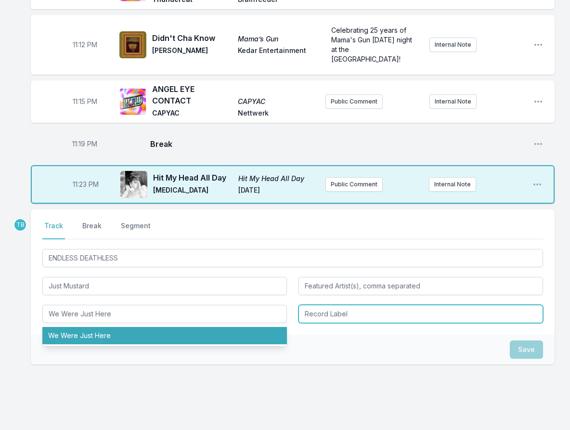
type input "We Were Just Here"
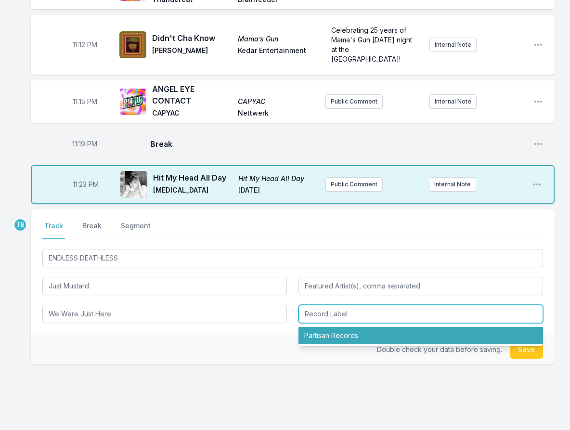
type input "Partisan Records"
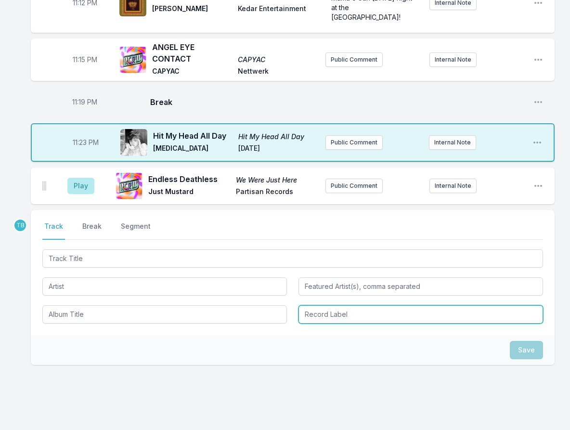
scroll to position [1217, 0]
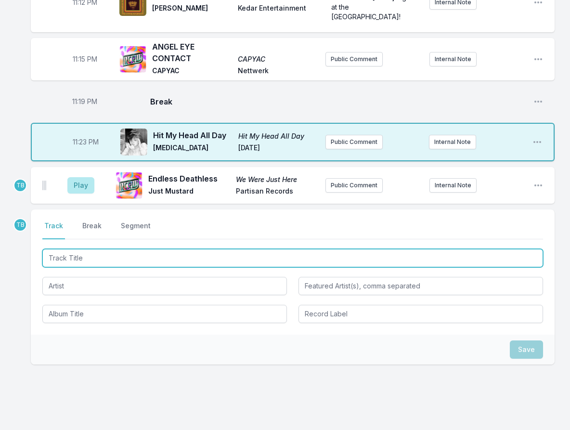
click at [115, 249] on input "Track Title" at bounding box center [292, 258] width 501 height 18
type input "Country Song"
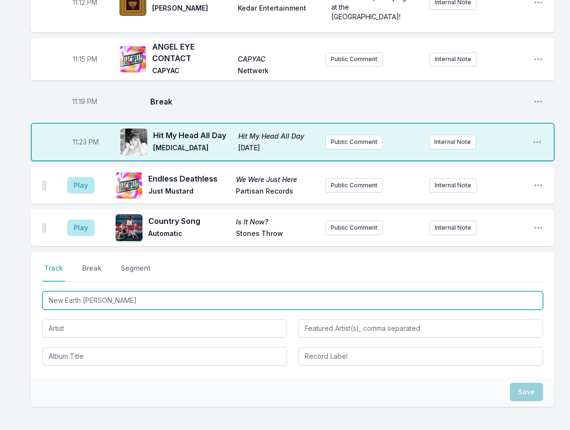
type input "New Earth Time"
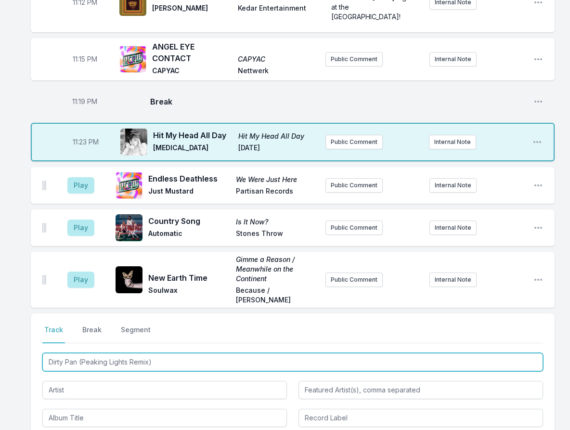
type input "Dirty Pan (Peaking Lights Remix)"
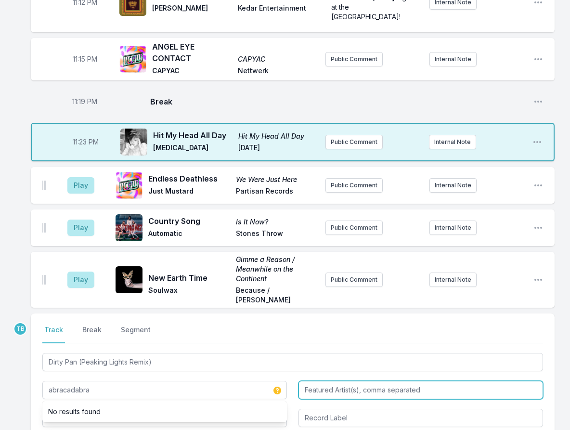
type input "abracadabra"
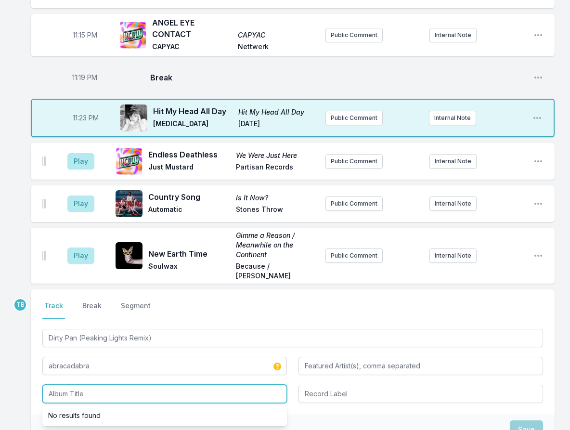
scroll to position [1265, 0]
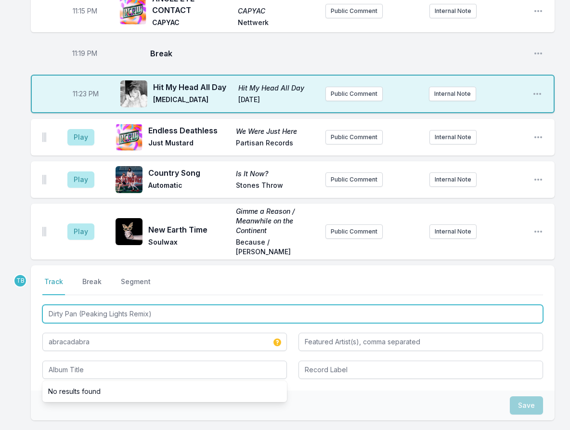
click at [175, 305] on input "Dirty Pan (Peaking Lights Remix)" at bounding box center [292, 314] width 501 height 18
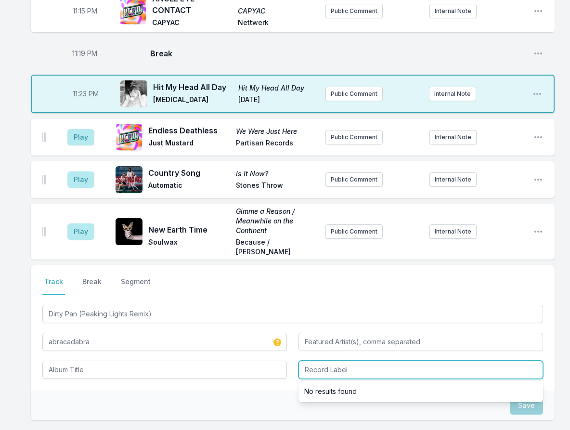
click at [321, 361] on input "Record Label" at bounding box center [420, 370] width 245 height 18
paste input "See Jungle! Records"
type input "See Jungle! Records"
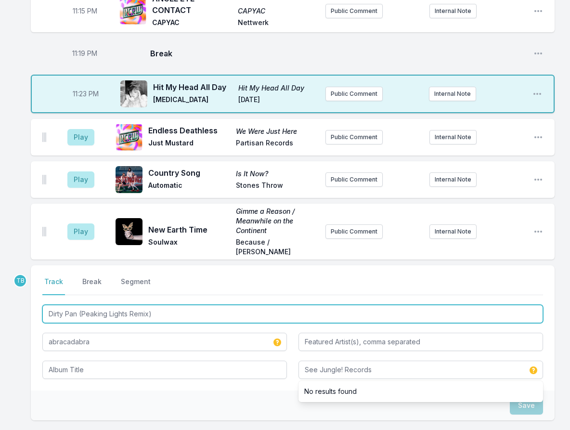
click at [194, 305] on input "Dirty Pan (Peaking Lights Remix)" at bounding box center [292, 314] width 501 height 18
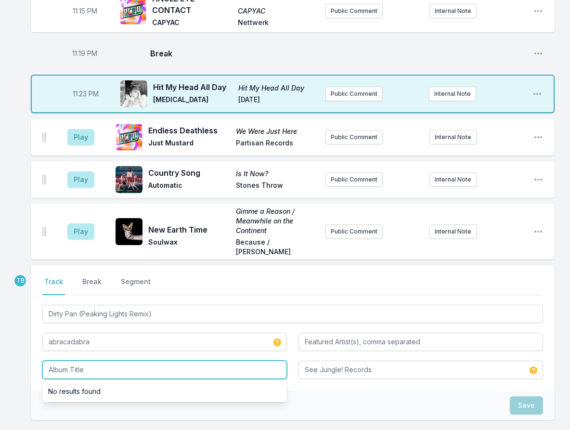
click at [174, 361] on input "Album Title" at bounding box center [164, 370] width 245 height 18
paste input "Dirty Pan (Peaking Lights Remix)"
type input "Dirty Pan (Peaking Lights Remix)"
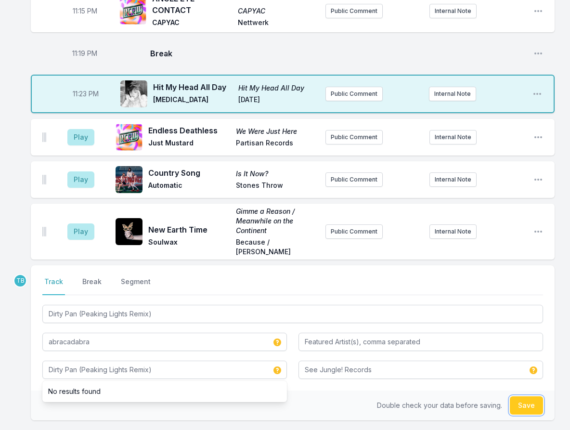
click at [524, 396] on button "Save" at bounding box center [526, 405] width 33 height 18
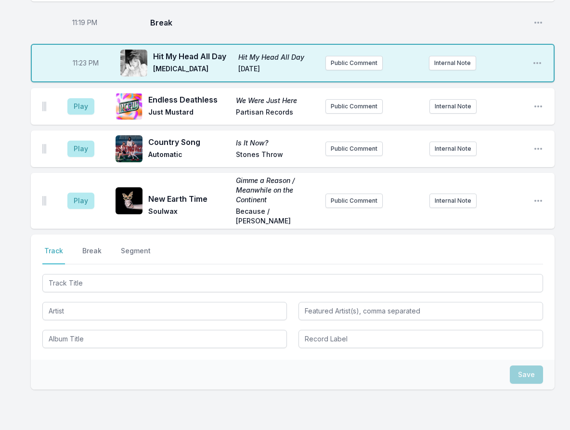
scroll to position [1314, 0]
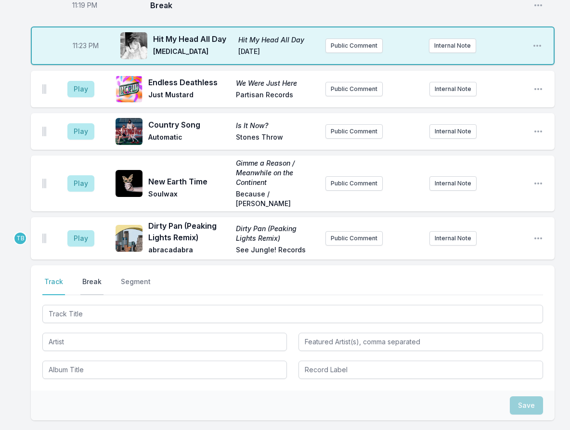
click at [99, 277] on button "Break" at bounding box center [91, 286] width 23 height 18
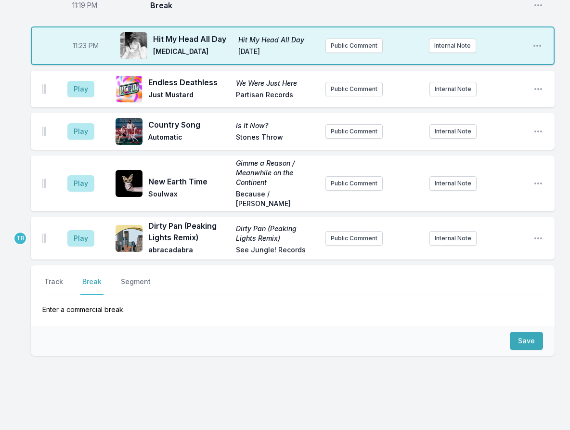
scroll to position [1297, 0]
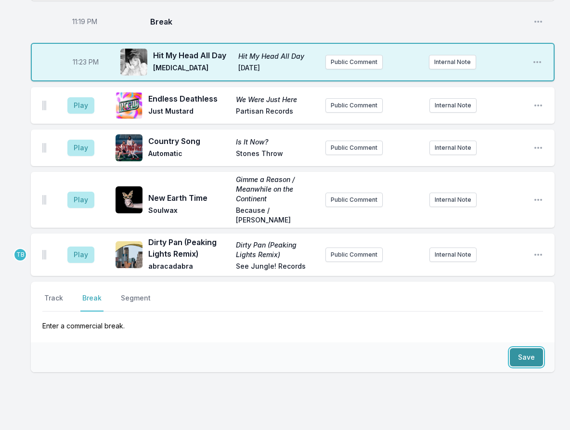
click at [529, 348] on button "Save" at bounding box center [526, 357] width 33 height 18
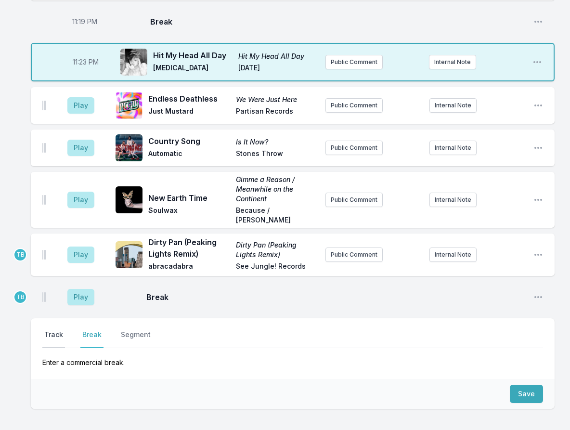
click at [57, 330] on button "Track" at bounding box center [53, 339] width 23 height 18
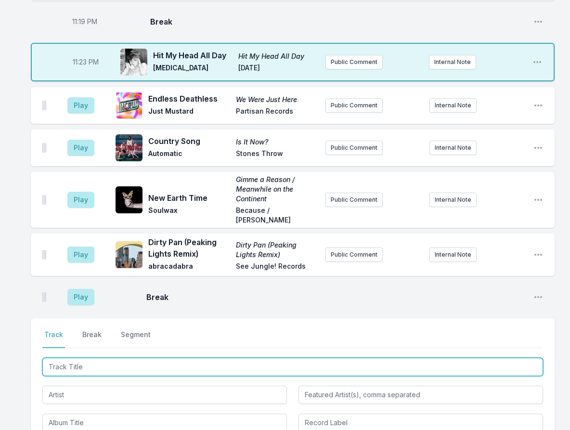
click at [87, 358] on input "Track Title" at bounding box center [292, 367] width 501 height 18
type input "Technicolor Rash"
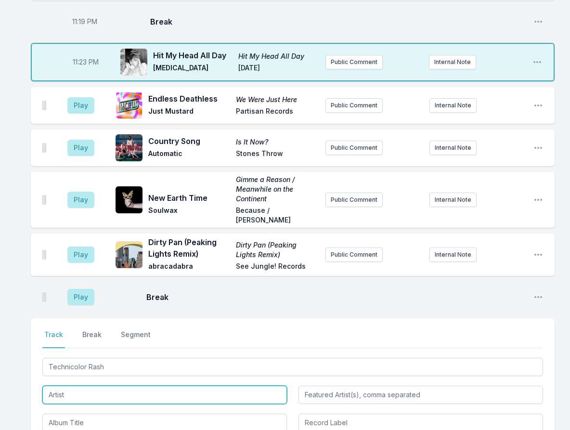
click at [106, 386] on input "Artist" at bounding box center [164, 395] width 245 height 18
type input "Tea Eater"
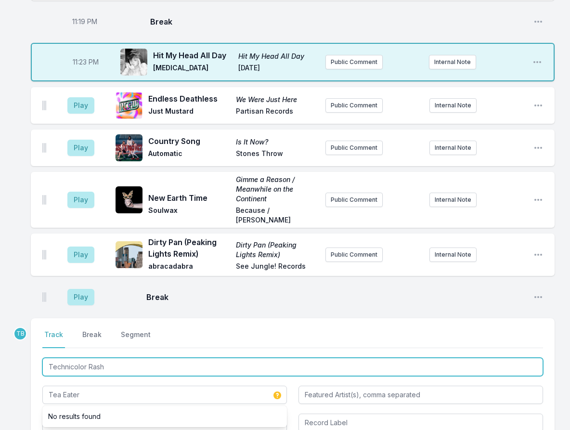
click at [111, 358] on input "Technicolor Rash" at bounding box center [292, 367] width 501 height 18
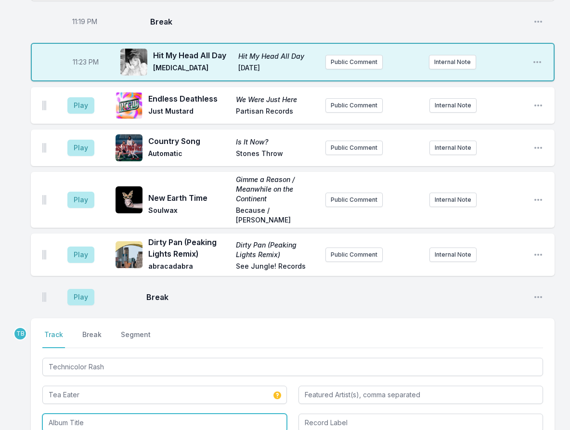
click at [130, 413] on input "Album Title" at bounding box center [164, 422] width 245 height 18
paste input "Technicolor Rash"
type input "Technicolor Rash"
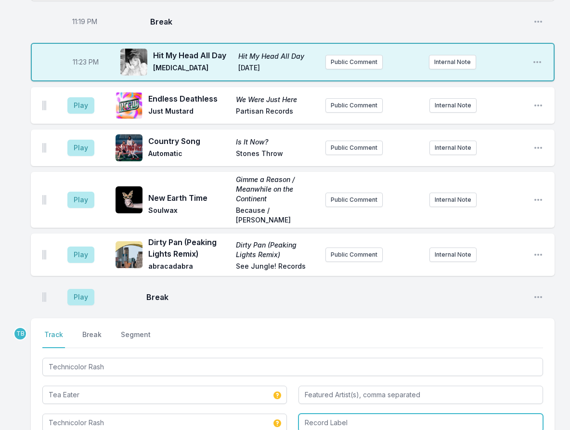
click at [343, 413] on input "Record Label" at bounding box center [420, 422] width 245 height 18
type input "Greenway REcords"
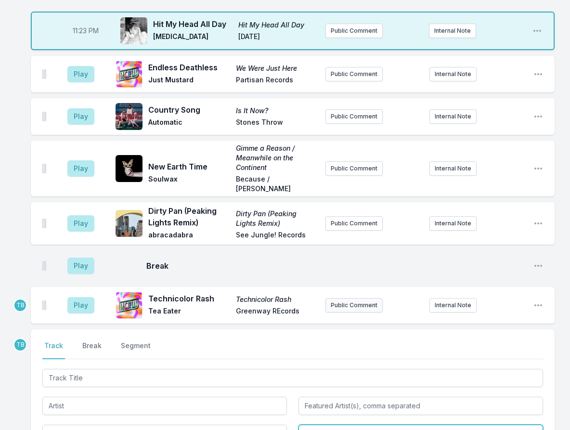
scroll to position [1345, 0]
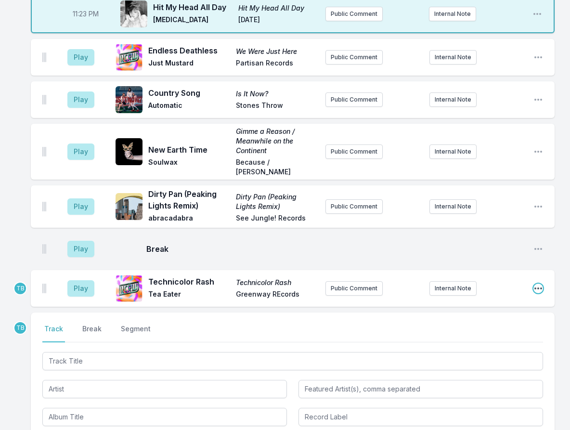
click at [535, 284] on icon "Open playlist item options" at bounding box center [538, 289] width 10 height 10
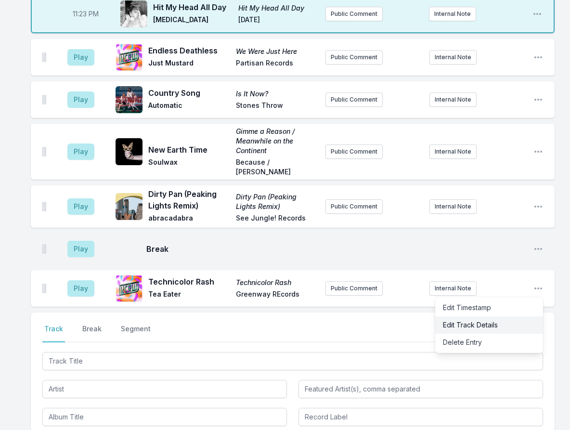
click at [496, 316] on button "Edit Track Details" at bounding box center [489, 324] width 108 height 17
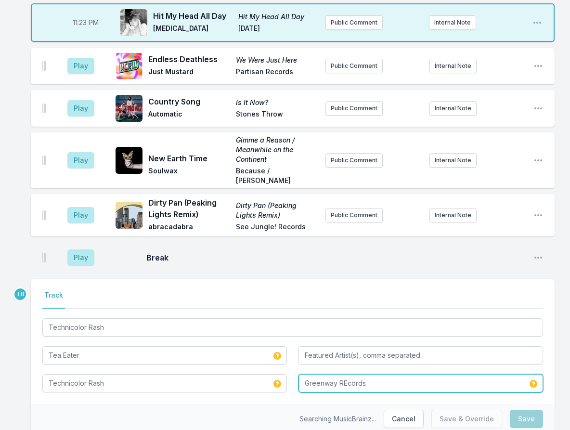
click at [346, 374] on input "Greenway REcords" at bounding box center [420, 383] width 245 height 18
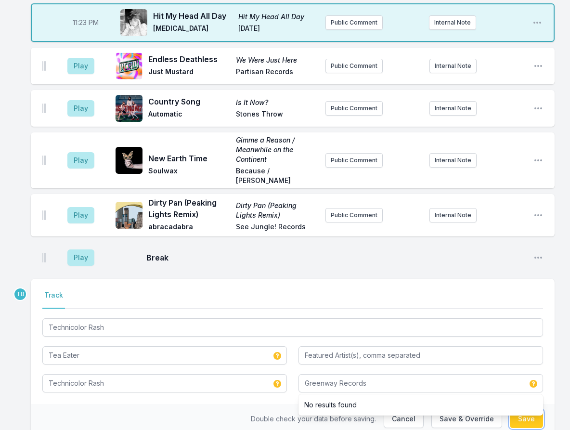
click at [528, 410] on button "Save" at bounding box center [526, 419] width 33 height 18
type input "Greenway REcords"
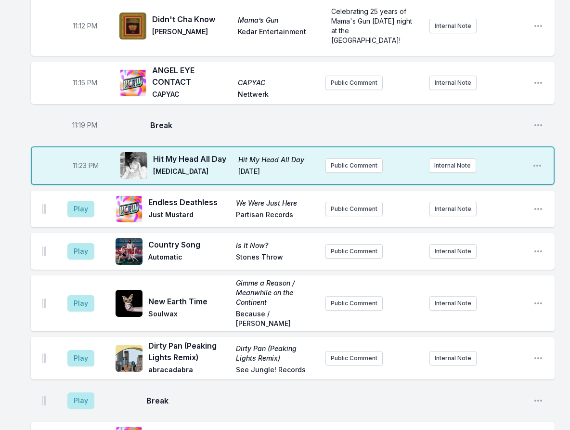
scroll to position [1192, 0]
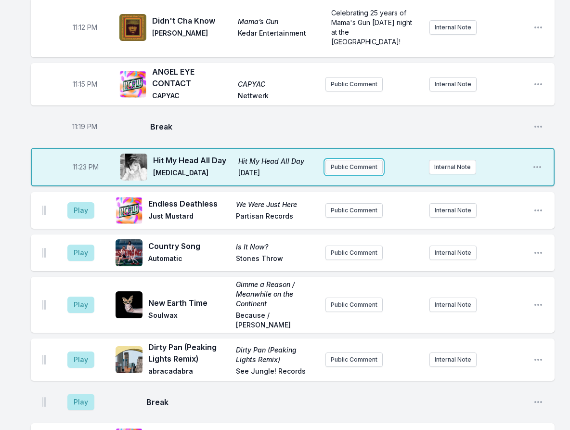
click at [342, 160] on button "Public Comment" at bounding box center [353, 167] width 57 height 14
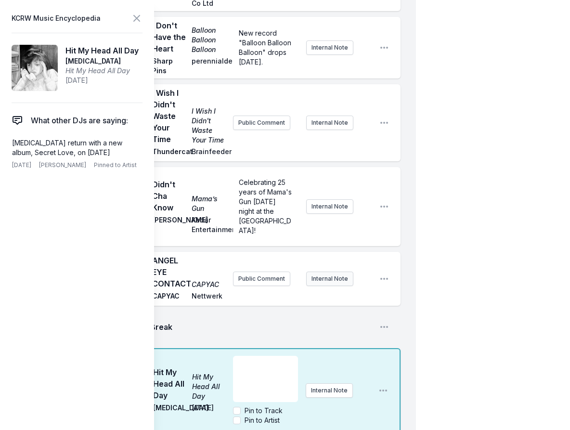
scroll to position [1433, 0]
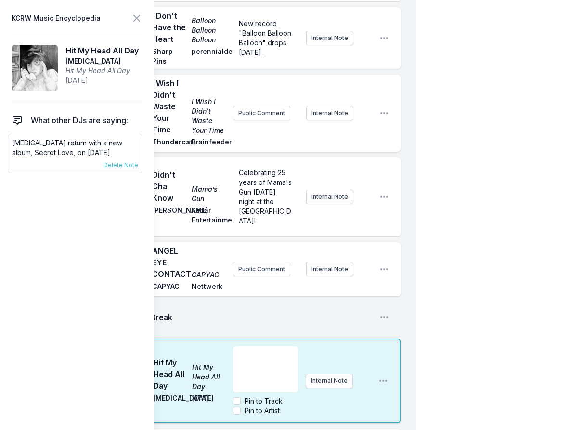
click at [69, 151] on p "[MEDICAL_DATA] return with a new album, Secret Love, on [DATE]" at bounding box center [75, 147] width 126 height 19
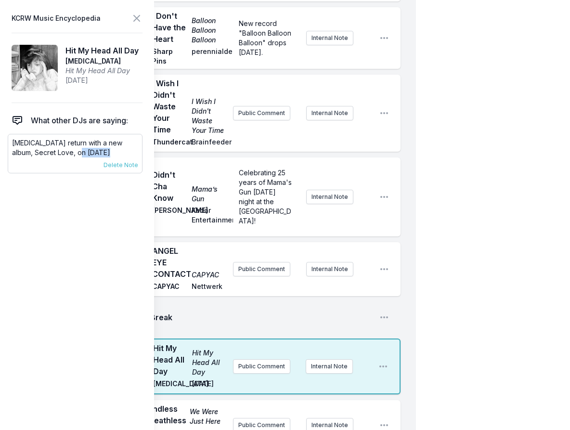
click at [69, 151] on p "[MEDICAL_DATA] return with a new album, Secret Love, on [DATE]" at bounding box center [75, 147] width 126 height 19
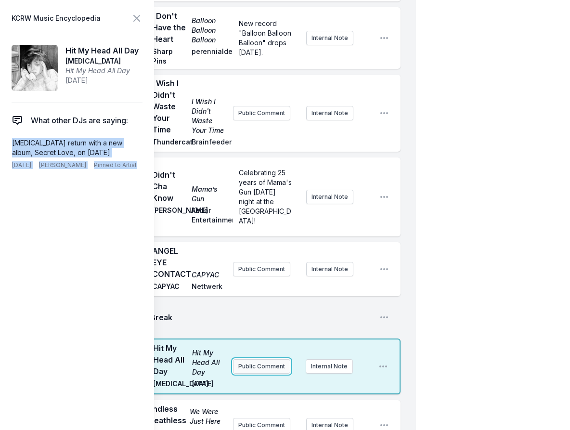
click at [262, 359] on button "Public Comment" at bounding box center [261, 366] width 57 height 14
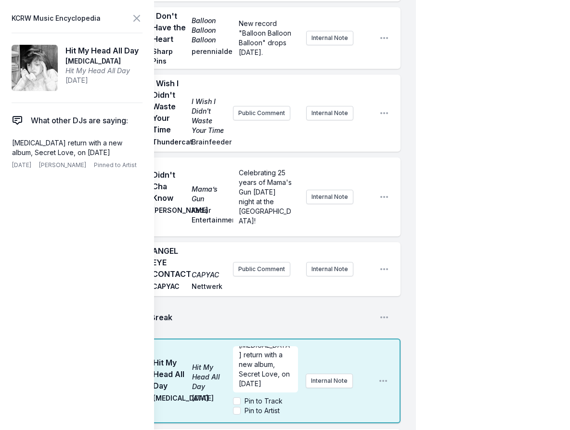
scroll to position [19, 0]
click at [274, 302] on div "11:19 PM Break Open playlist item options" at bounding box center [216, 317] width 370 height 31
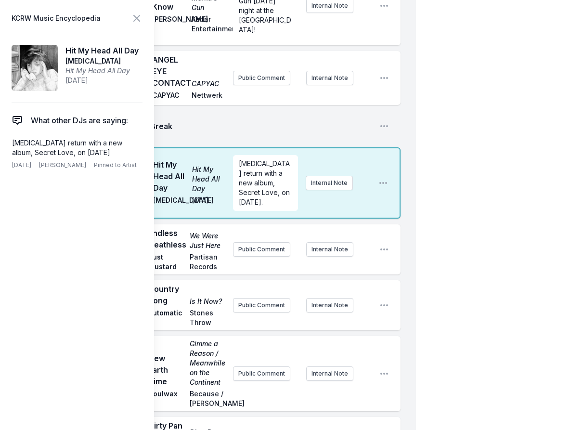
scroll to position [1625, 0]
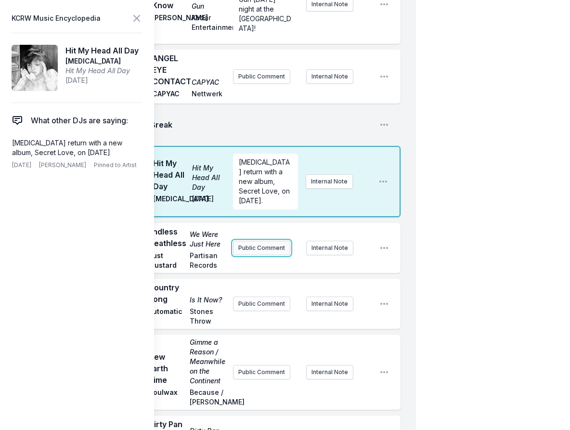
click at [269, 241] on button "Public Comment" at bounding box center [261, 248] width 57 height 14
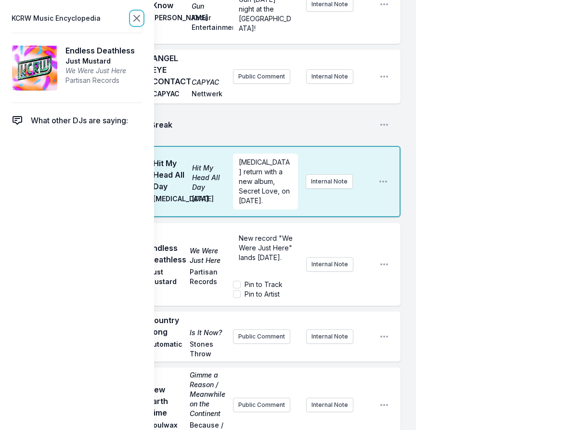
click at [140, 19] on icon at bounding box center [137, 19] width 12 height 12
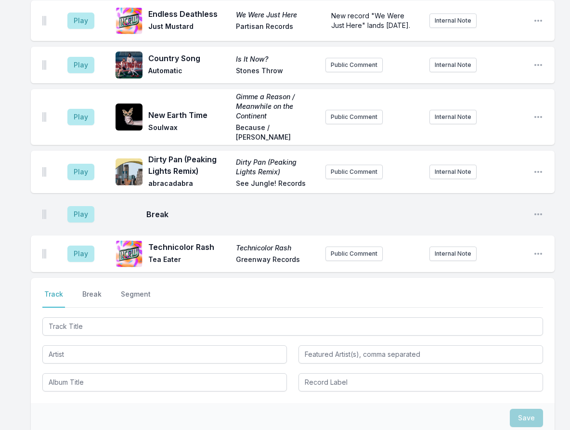
scroll to position [1323, 0]
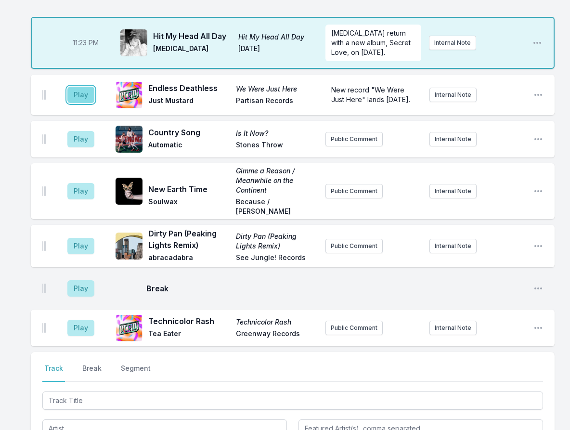
click at [83, 87] on button "Play" at bounding box center [80, 95] width 27 height 16
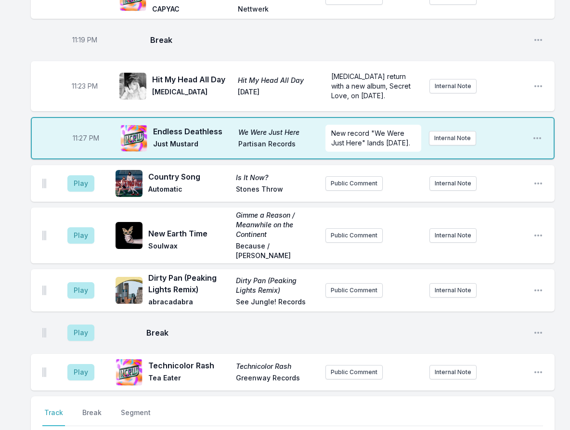
scroll to position [1226, 0]
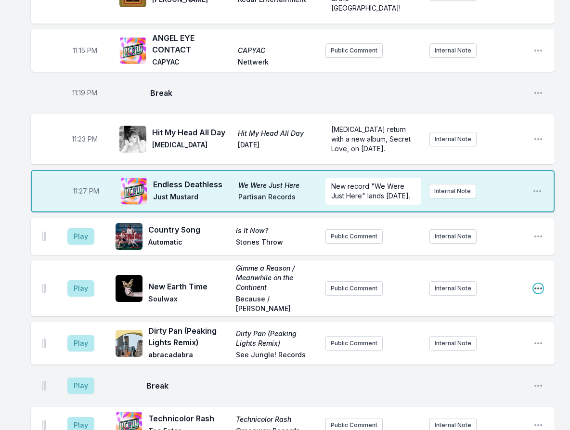
click at [541, 287] on icon "Open playlist item options" at bounding box center [538, 288] width 8 height 2
click at [521, 334] on button "Delete Entry" at bounding box center [489, 342] width 108 height 17
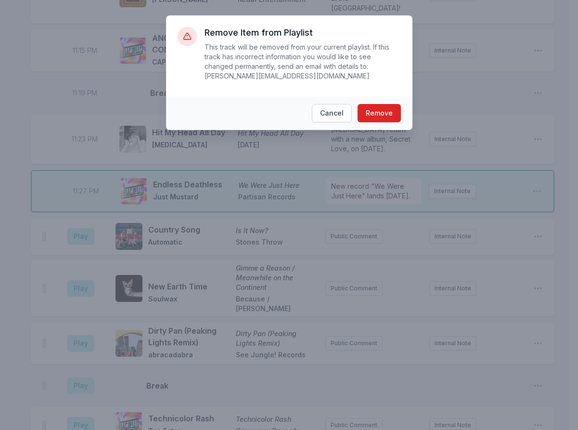
drag, startPoint x: 379, startPoint y: 91, endPoint x: 382, endPoint y: 99, distance: 8.1
click at [380, 96] on footer "Cancel Remove" at bounding box center [289, 113] width 246 height 34
click at [382, 104] on button "Remove" at bounding box center [379, 113] width 43 height 18
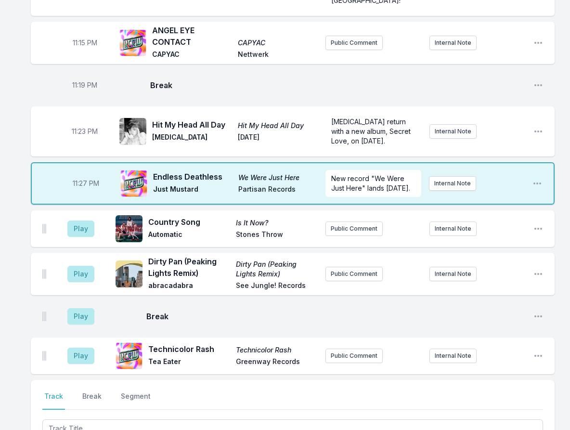
scroll to position [1178, 0]
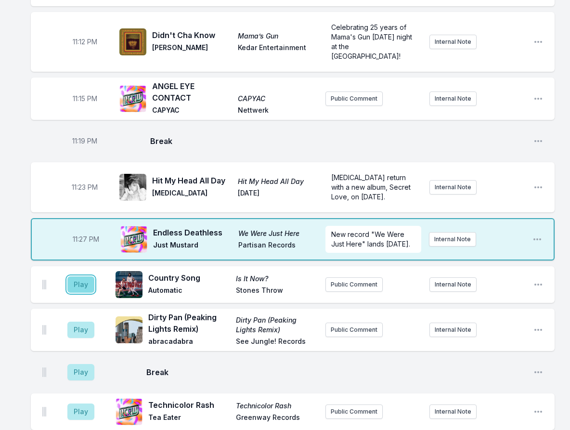
click at [90, 276] on button "Play" at bounding box center [80, 284] width 27 height 16
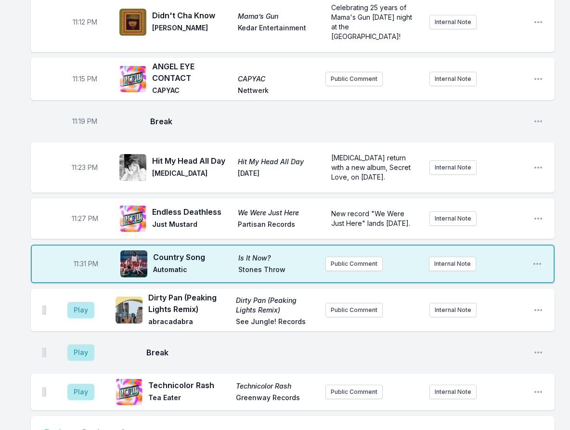
scroll to position [1226, 0]
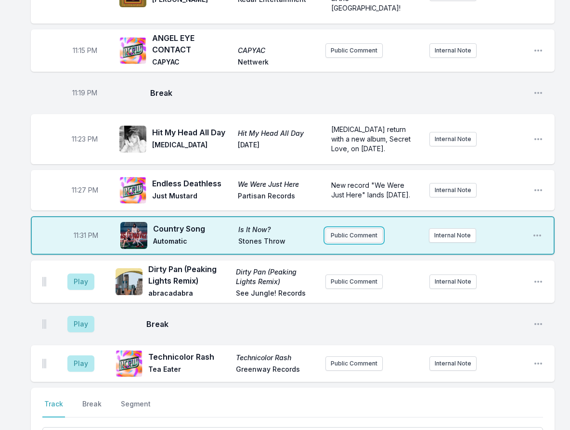
click at [343, 228] on button "Public Comment" at bounding box center [353, 235] width 57 height 14
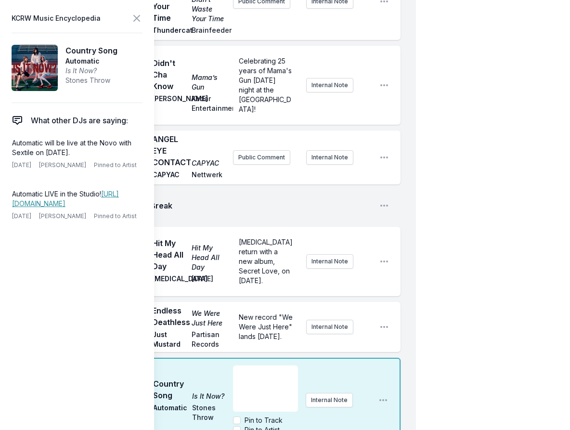
scroll to position [1659, 0]
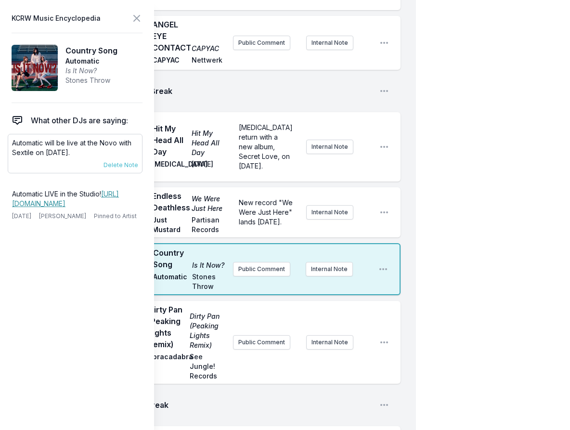
drag, startPoint x: 95, startPoint y: 153, endPoint x: 10, endPoint y: 145, distance: 86.0
click at [10, 145] on div "Automatic will be live at the Novo with Sextile on [DATE]. [DATE] [PERSON_NAME]…" at bounding box center [75, 153] width 135 height 39
copy p "Automatic will be live at the Novo with Sextile on [DATE]."
click at [258, 262] on button "Public Comment" at bounding box center [261, 269] width 57 height 14
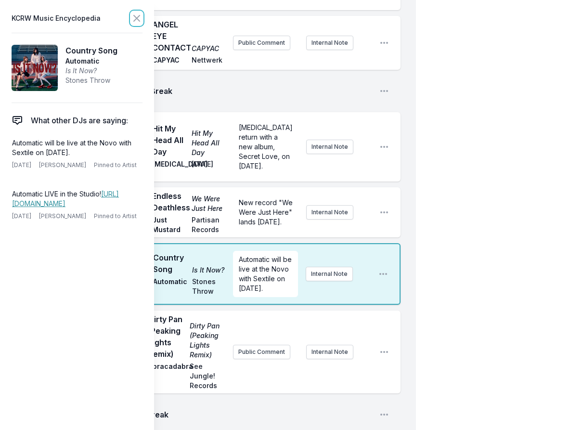
click at [136, 19] on icon at bounding box center [137, 18] width 6 height 6
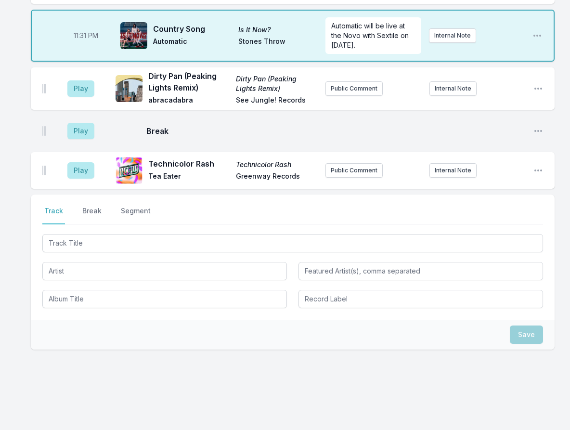
scroll to position [1237, 0]
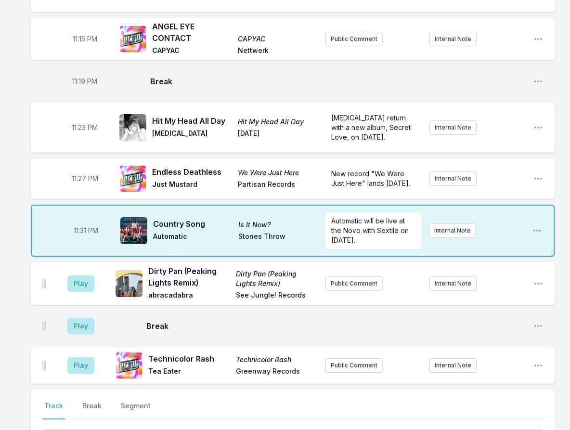
drag, startPoint x: 88, startPoint y: 221, endPoint x: 89, endPoint y: 226, distance: 4.8
click at [89, 223] on aside "11:31 PM" at bounding box center [86, 230] width 54 height 31
click at [91, 275] on button "Play" at bounding box center [80, 283] width 27 height 16
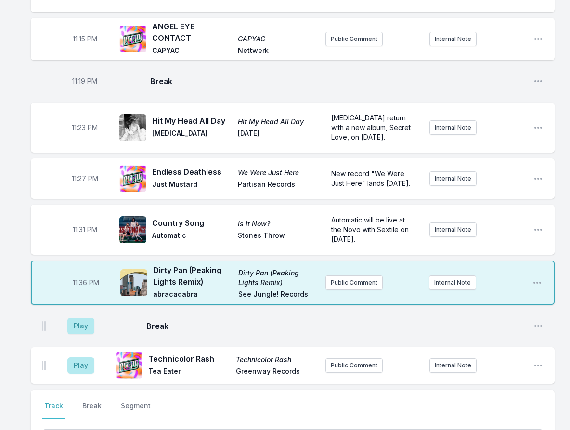
click at [82, 278] on span "11:36 PM" at bounding box center [86, 283] width 26 height 10
click at [74, 273] on input "23:36" at bounding box center [86, 282] width 54 height 18
type input "23:34"
click at [79, 318] on button "Play" at bounding box center [80, 326] width 27 height 16
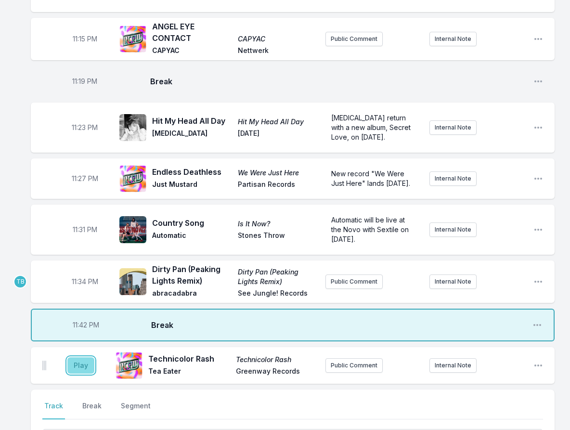
click at [92, 357] on button "Play" at bounding box center [80, 365] width 27 height 16
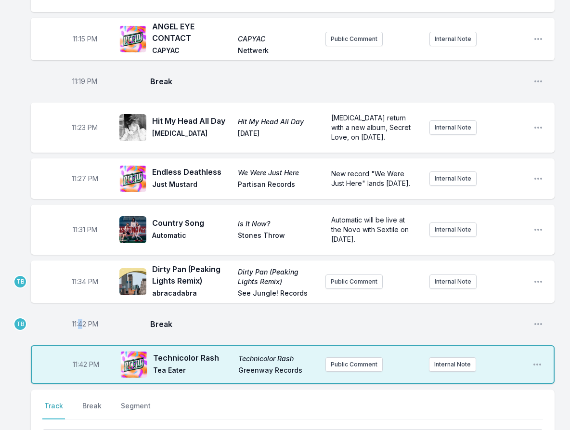
click at [80, 319] on span "11:42 PM" at bounding box center [85, 324] width 26 height 10
click at [76, 360] on span "11:42 PM" at bounding box center [86, 365] width 26 height 10
click at [80, 319] on span "11:42 PM" at bounding box center [85, 324] width 26 height 10
click at [77, 315] on input "23:42" at bounding box center [85, 324] width 54 height 18
type input "23:37"
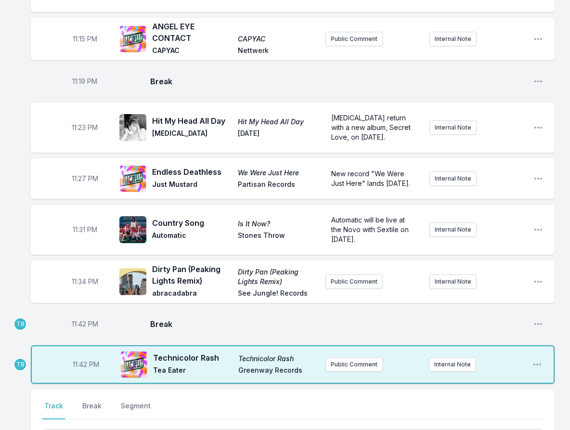
click at [84, 360] on span "11:42 PM" at bounding box center [86, 365] width 26 height 10
click at [77, 355] on input "23:42" at bounding box center [86, 364] width 54 height 18
type input "23:41"
click at [206, 317] on div "11:37 PM Break Open playlist item options" at bounding box center [293, 324] width 524 height 31
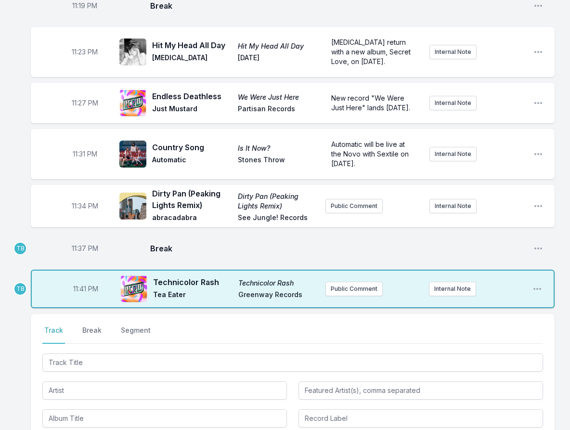
scroll to position [1334, 0]
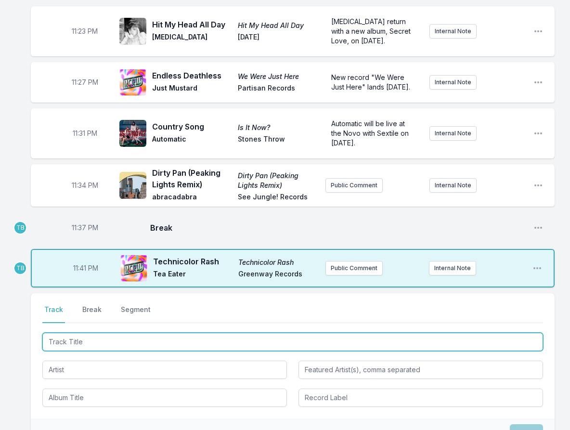
click at [91, 333] on input "Track Title" at bounding box center [292, 342] width 501 height 18
type input "What'd I Say"
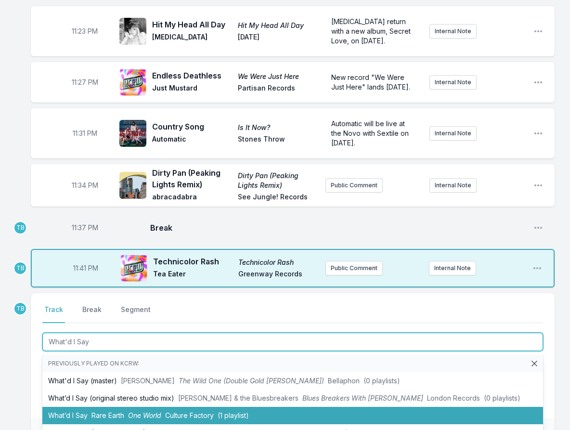
click at [156, 411] on span "One World" at bounding box center [144, 415] width 33 height 8
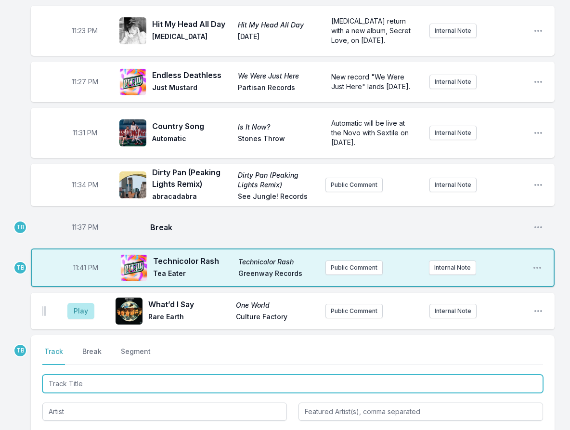
scroll to position [1469, 0]
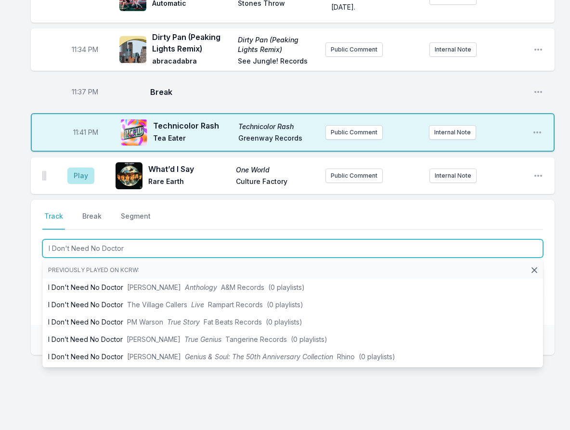
type input "I Don't Need No Doctor"
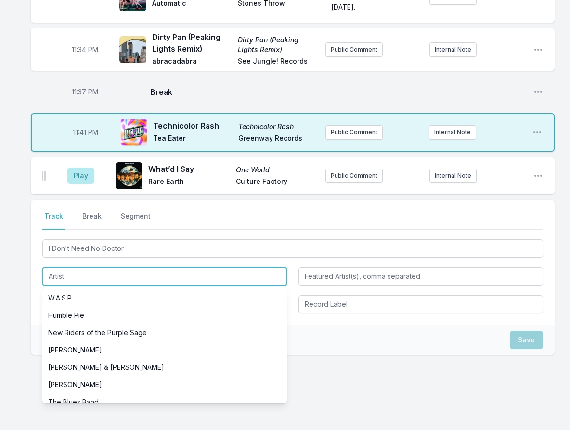
click at [130, 267] on input "Artist" at bounding box center [164, 276] width 245 height 18
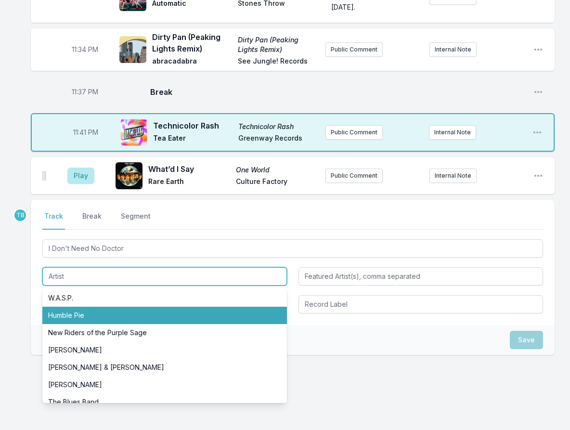
click at [109, 307] on li "Humble Pie" at bounding box center [164, 315] width 245 height 17
type input "Humble Pie"
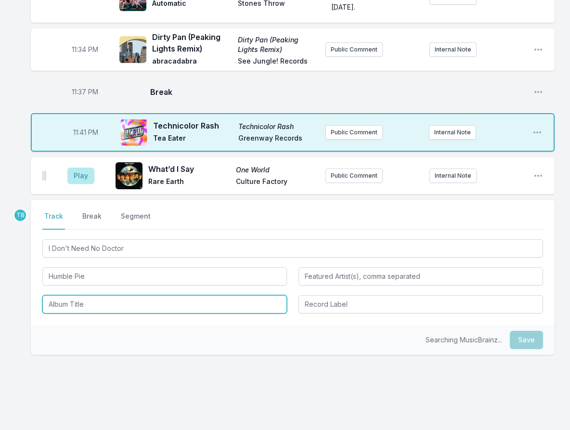
click at [106, 295] on input "Album Title" at bounding box center [164, 304] width 245 height 18
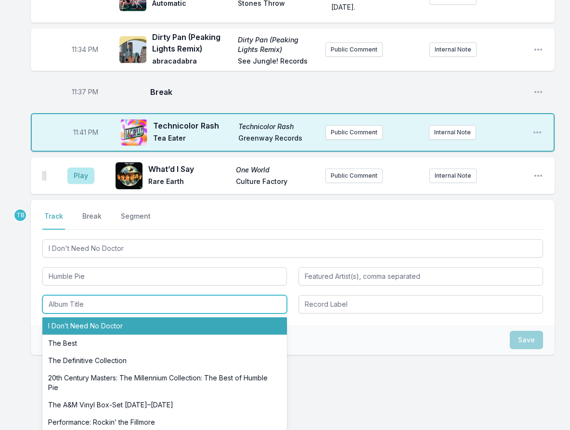
click at [119, 317] on li "I Don’t Need No Doctor" at bounding box center [164, 325] width 245 height 17
type input "I Don’t Need No Doctor"
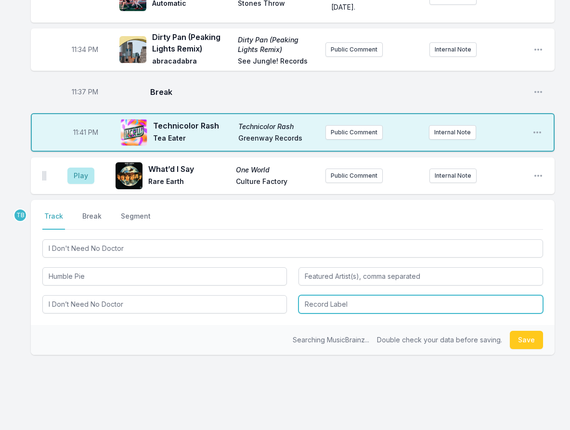
click at [383, 295] on input "Record Label" at bounding box center [420, 304] width 245 height 18
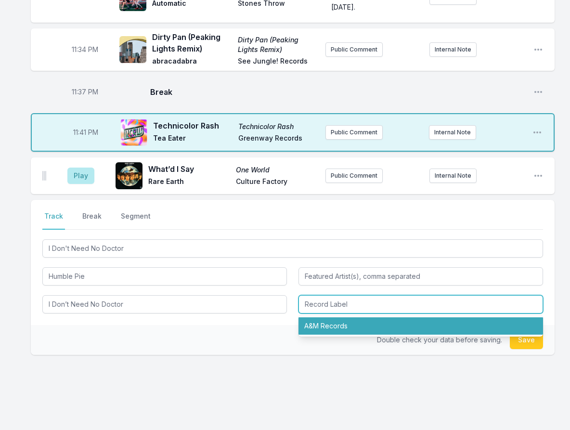
click at [373, 317] on li "A&M Records" at bounding box center [420, 325] width 245 height 17
type input "A&M Records"
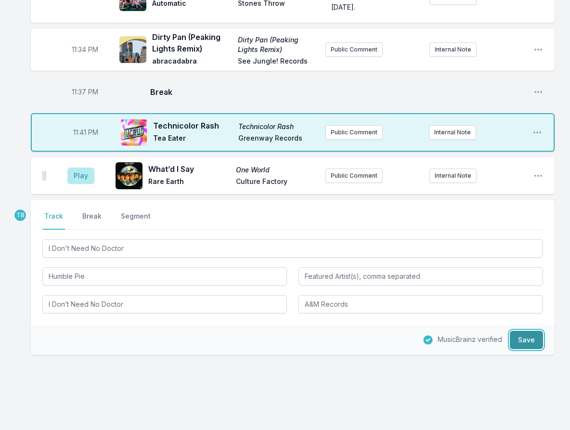
click at [530, 331] on button "Save" at bounding box center [526, 340] width 33 height 18
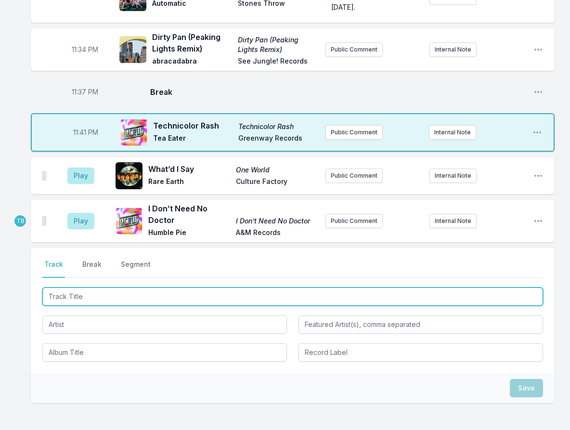
click at [103, 287] on input "Track Title" at bounding box center [292, 296] width 501 height 18
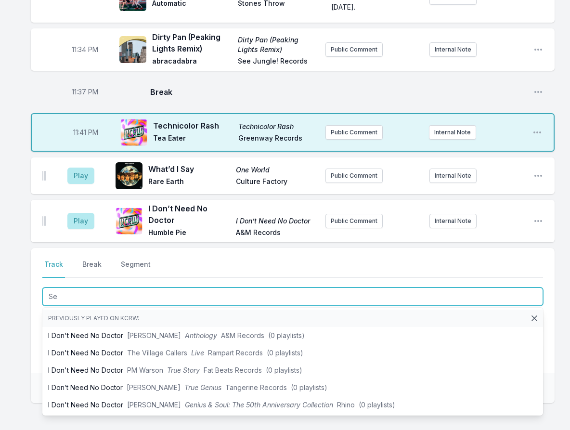
type input "Set"
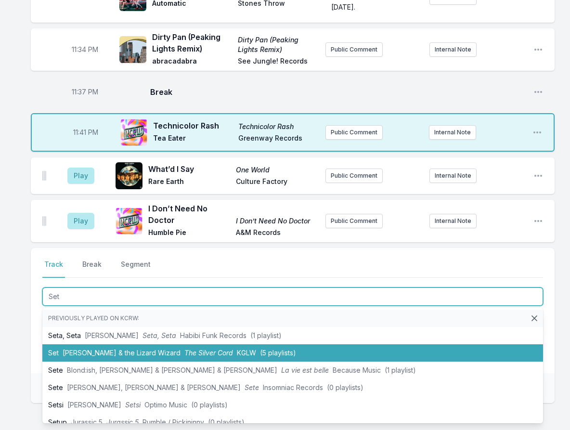
click at [129, 344] on li "Set [PERSON_NAME] & the Lizard Wizard The Silver Cord KGLW (5 playlists)" at bounding box center [292, 352] width 501 height 17
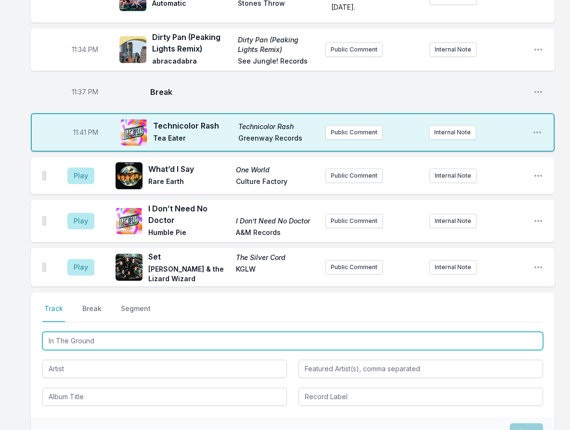
type input "In The Ground"
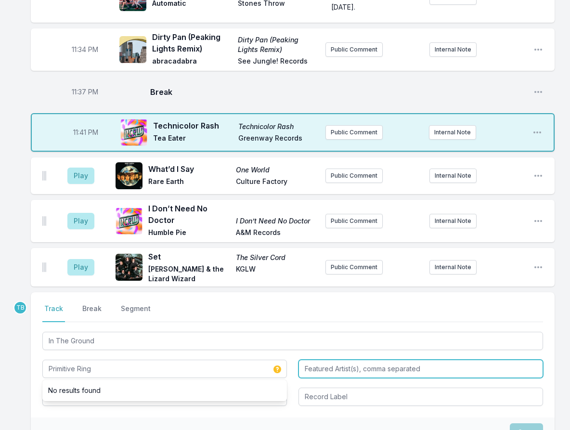
type input "Primitive Ring"
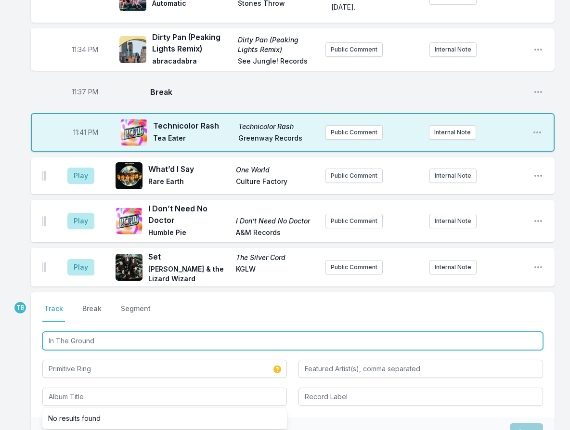
click at [135, 332] on input "In The Ground" at bounding box center [292, 341] width 501 height 18
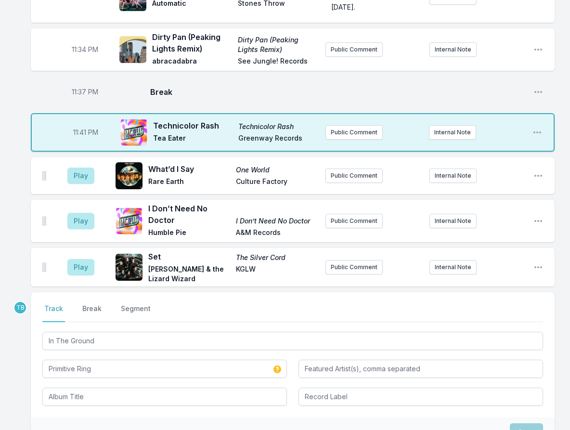
click at [130, 389] on div "Select a tab Track Break Segment Track Break Segment In The Ground Primitive Ri…" at bounding box center [293, 354] width 524 height 125
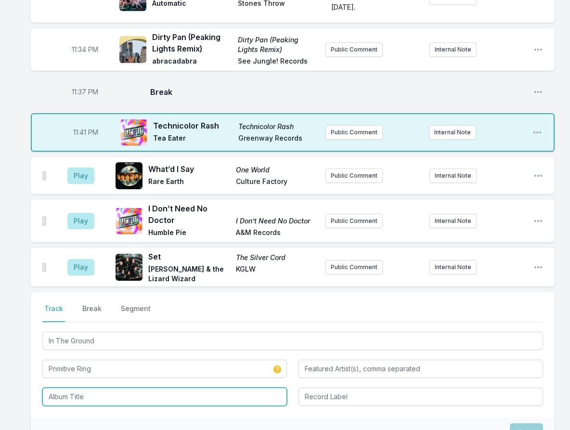
click at [137, 387] on input "Album Title" at bounding box center [164, 396] width 245 height 18
paste input "In The Ground"
type input "In The Ground"
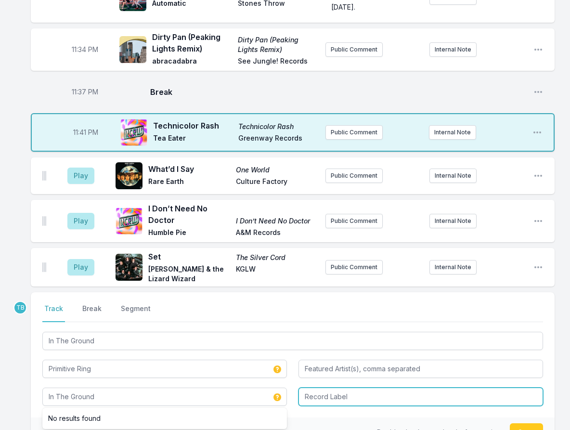
click at [335, 387] on input "Record Label" at bounding box center [420, 396] width 245 height 18
type input "Greenway Records"
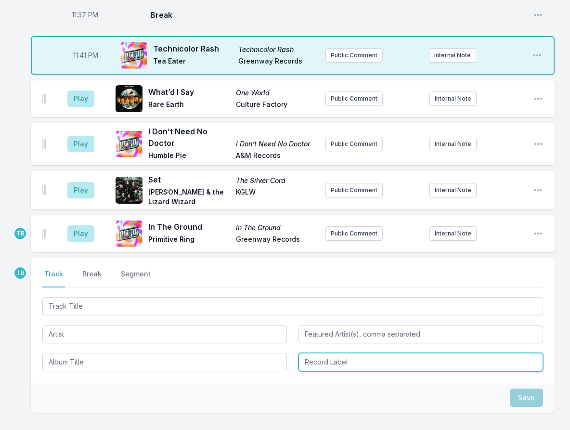
scroll to position [1566, 0]
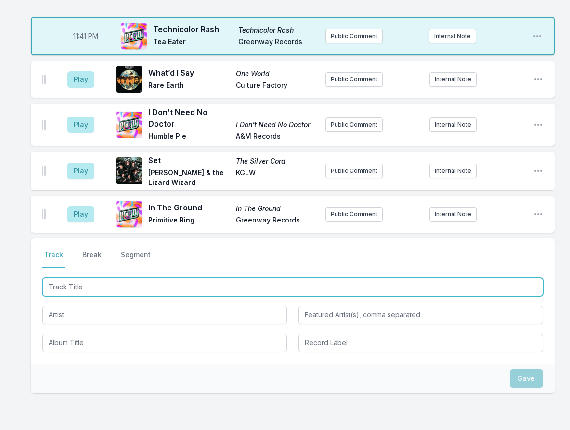
click at [80, 278] on input "Track Title" at bounding box center [292, 287] width 501 height 18
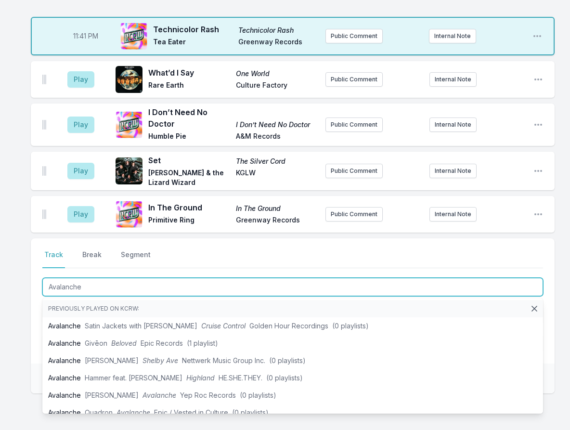
type input "Avalanche"
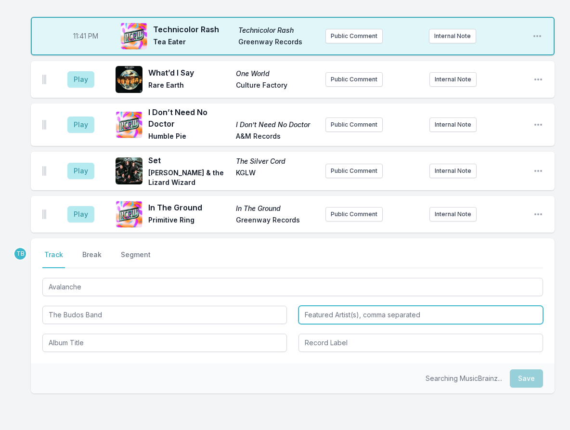
type input "The Budos Band"
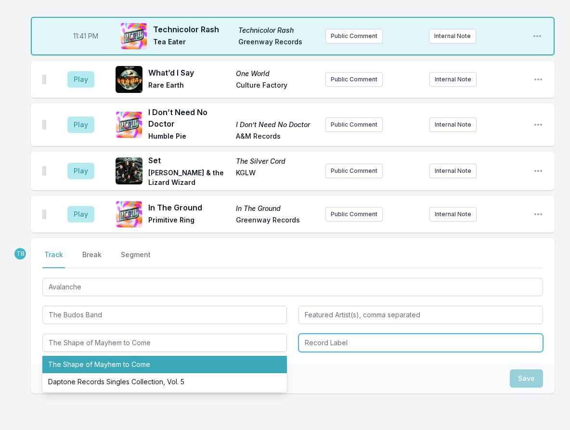
type input "The Shape of Mayhem to Come"
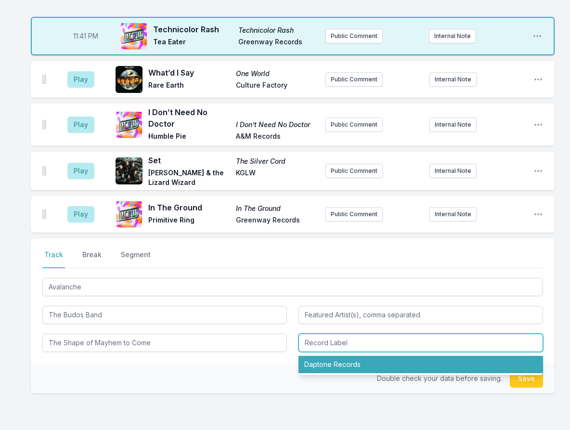
type input "Daptone Records"
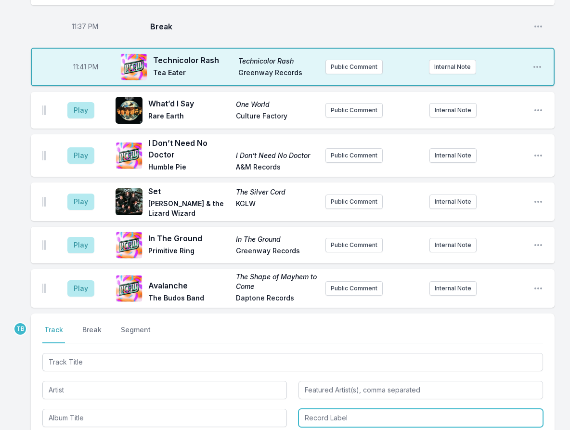
scroll to position [1518, 0]
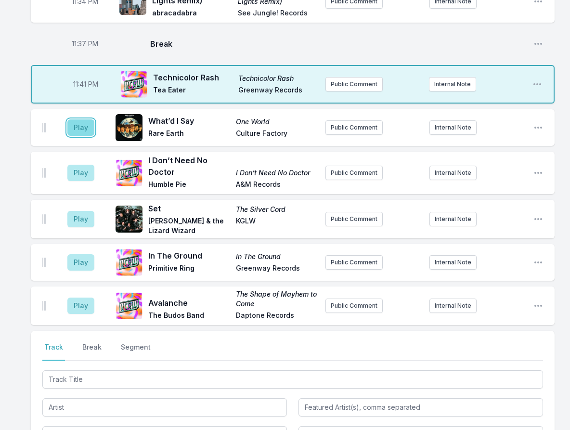
click at [89, 119] on button "Play" at bounding box center [80, 127] width 27 height 16
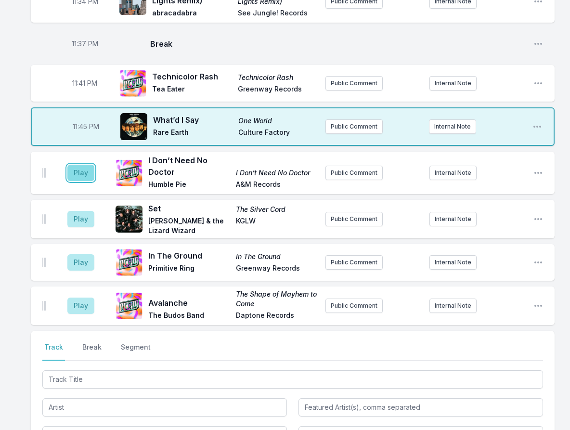
click at [86, 165] on button "Play" at bounding box center [80, 173] width 27 height 16
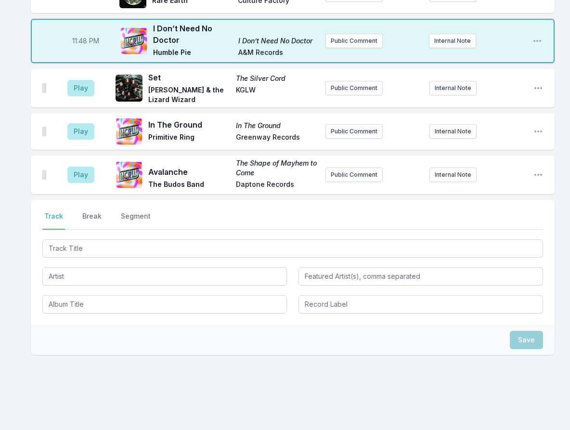
scroll to position [1456, 0]
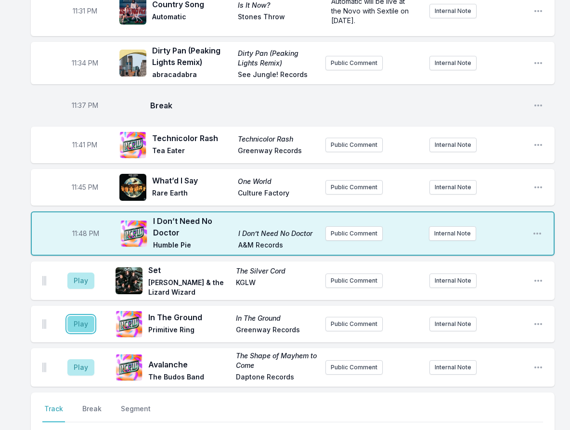
click at [81, 316] on button "Play" at bounding box center [80, 324] width 27 height 16
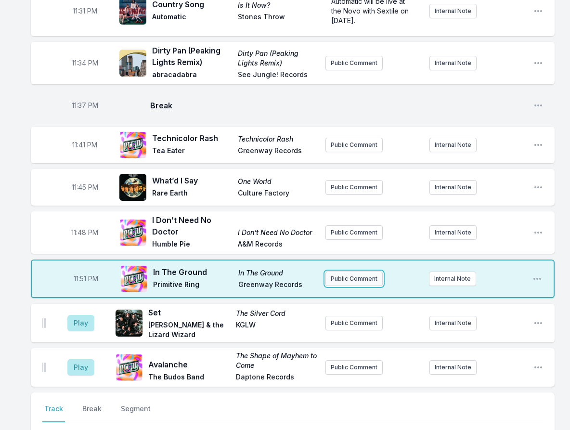
click at [367, 271] on button "Public Comment" at bounding box center [353, 278] width 57 height 14
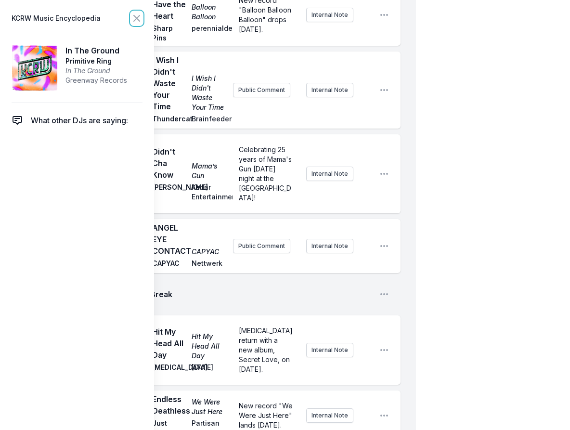
click at [133, 23] on icon at bounding box center [137, 19] width 12 height 12
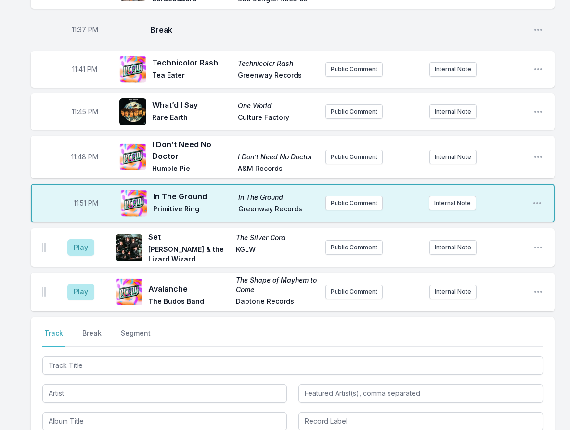
scroll to position [1552, 0]
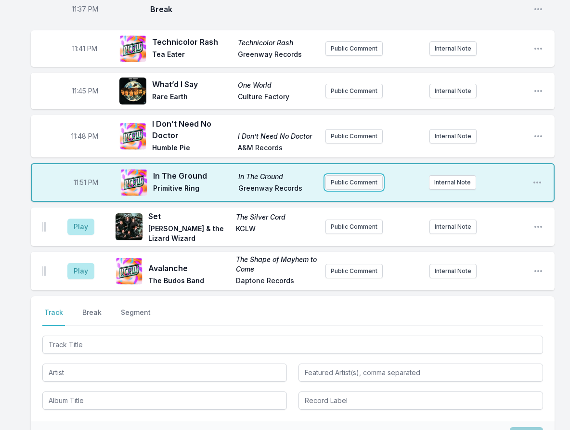
click at [362, 175] on button "Public Comment" at bounding box center [353, 182] width 57 height 14
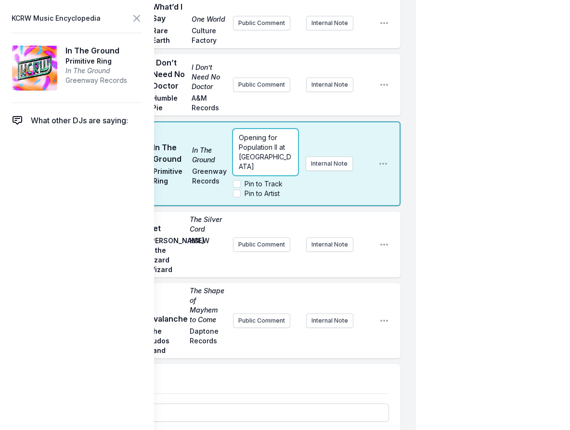
scroll to position [2150, 0]
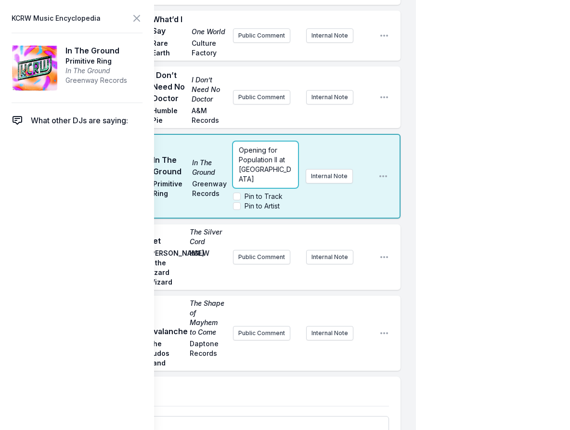
click at [268, 166] on div "Opening for Population II at [GEOGRAPHIC_DATA]" at bounding box center [265, 165] width 65 height 46
click at [272, 201] on label "Pin to Artist" at bounding box center [262, 206] width 35 height 10
click at [241, 202] on input "Pin to Artist" at bounding box center [237, 206] width 8 height 8
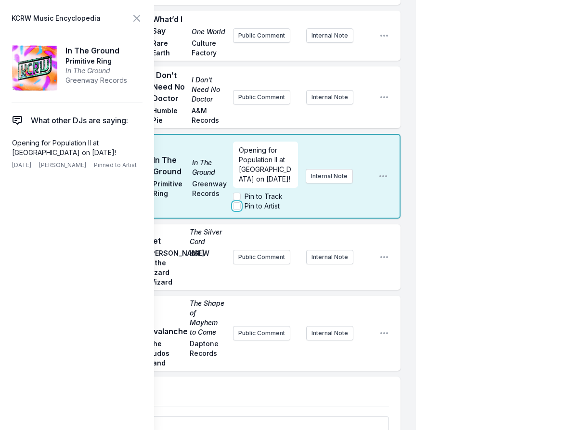
checkbox input "true"
click at [138, 19] on icon at bounding box center [137, 19] width 12 height 12
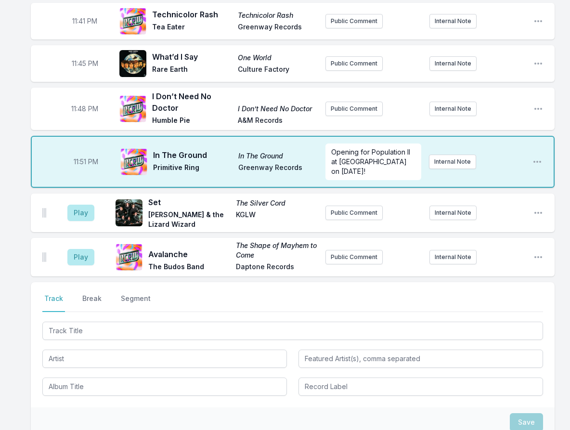
scroll to position [1518, 0]
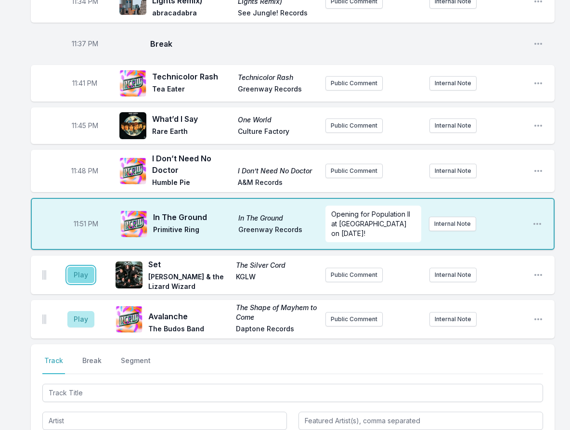
click at [75, 267] on button "Play" at bounding box center [80, 275] width 27 height 16
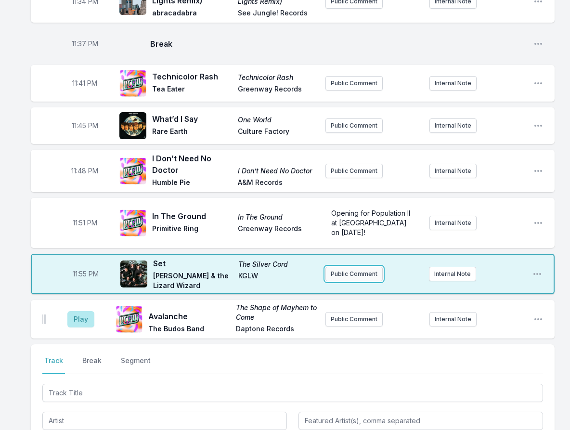
click at [366, 267] on button "Public Comment" at bounding box center [353, 274] width 57 height 14
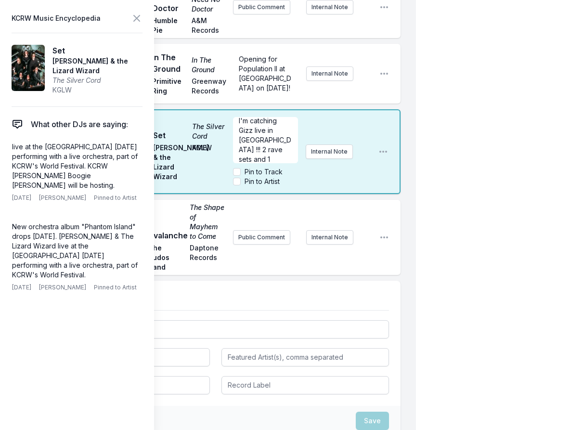
scroll to position [14, 0]
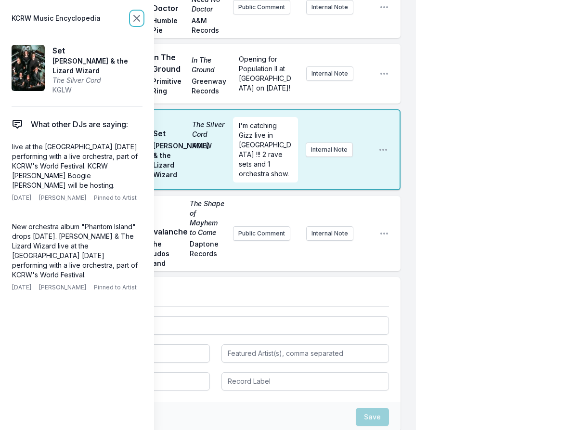
click at [142, 18] on icon at bounding box center [137, 19] width 12 height 12
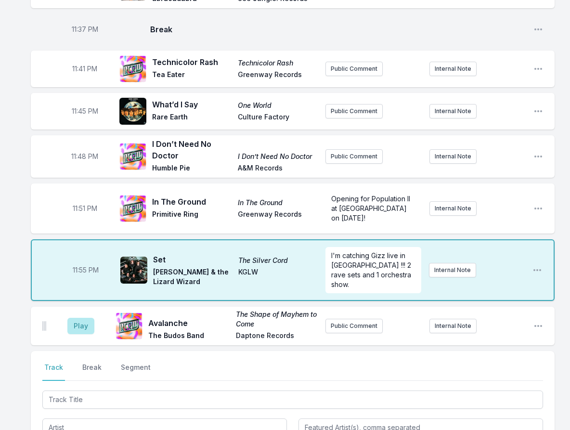
scroll to position [1481, 0]
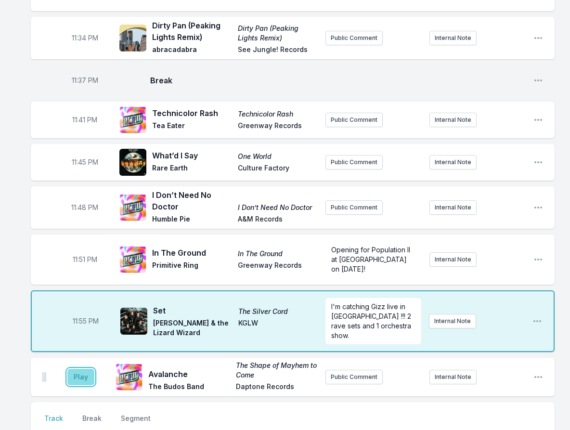
click at [82, 369] on button "Play" at bounding box center [80, 377] width 27 height 16
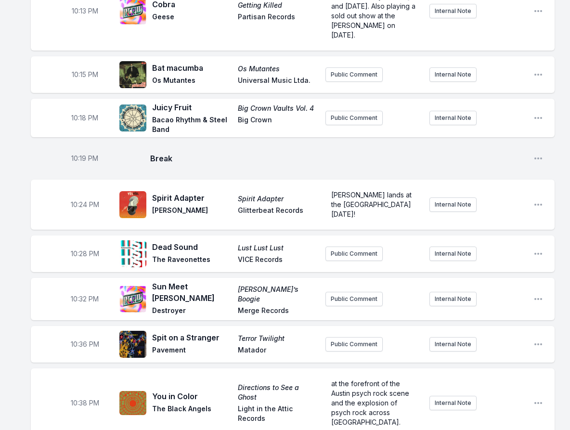
scroll to position [278, 0]
